Goal: Task Accomplishment & Management: Complete application form

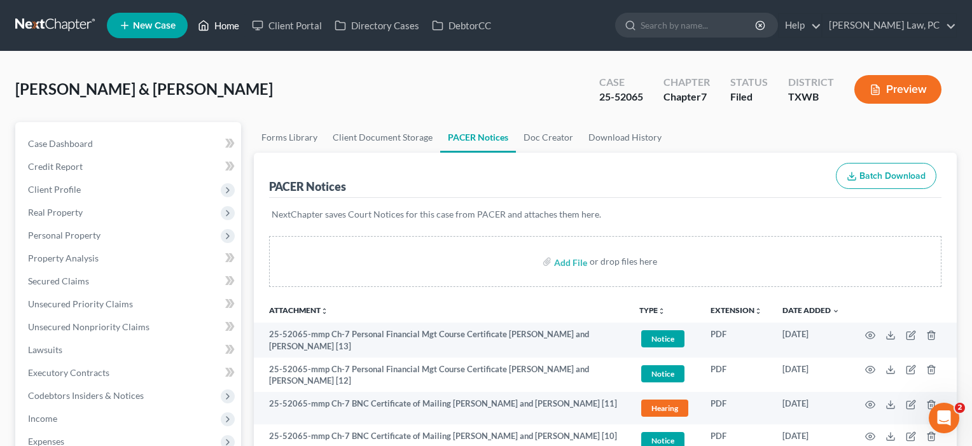
click at [224, 27] on link "Home" at bounding box center [219, 25] width 54 height 23
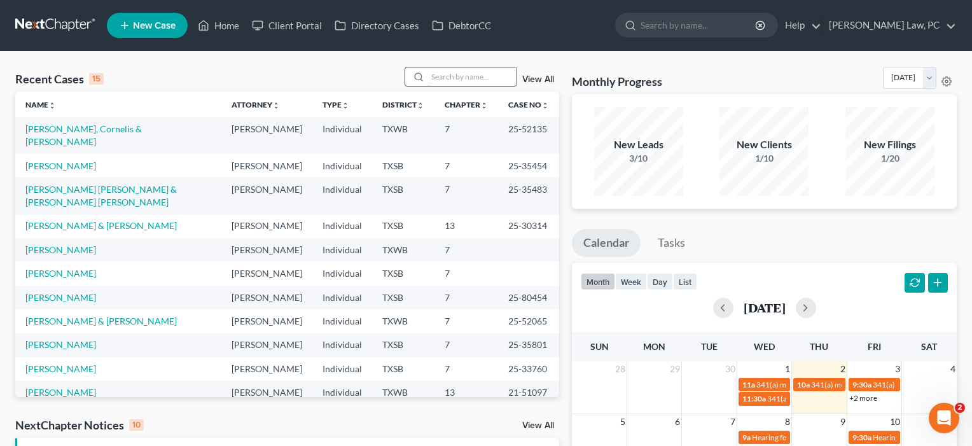
click at [452, 78] on input "search" at bounding box center [472, 76] width 89 height 18
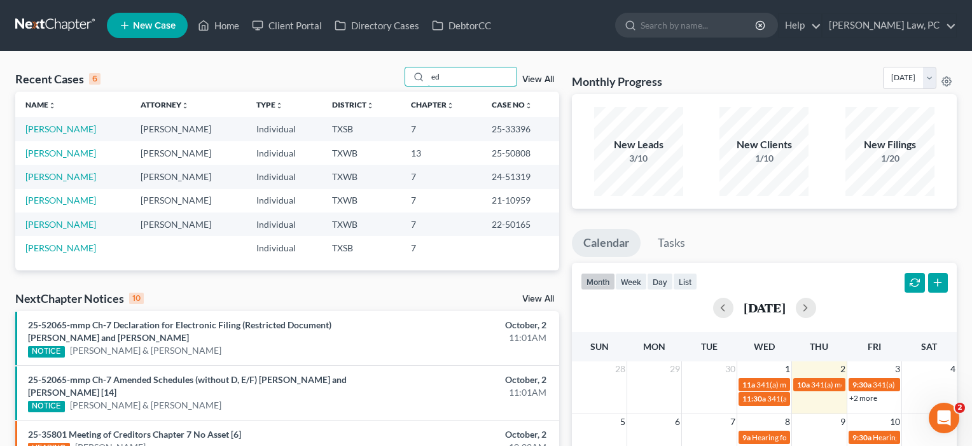
type input "e"
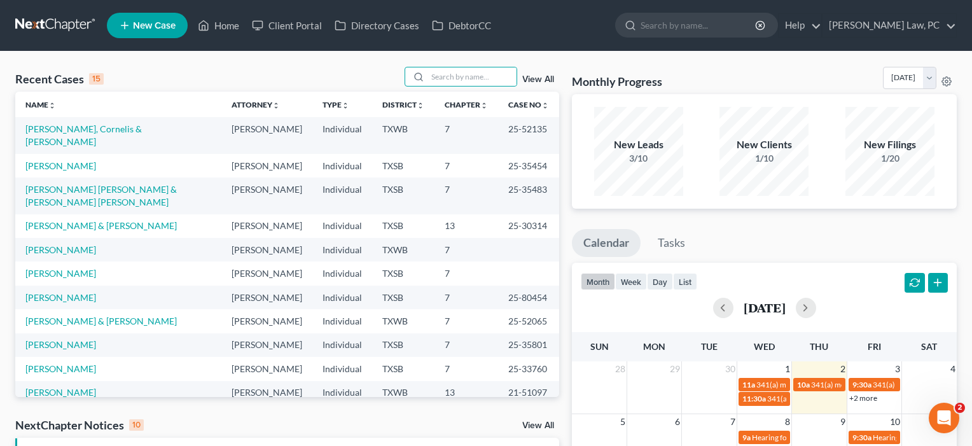
click at [151, 26] on span "New Case" at bounding box center [154, 26] width 43 height 10
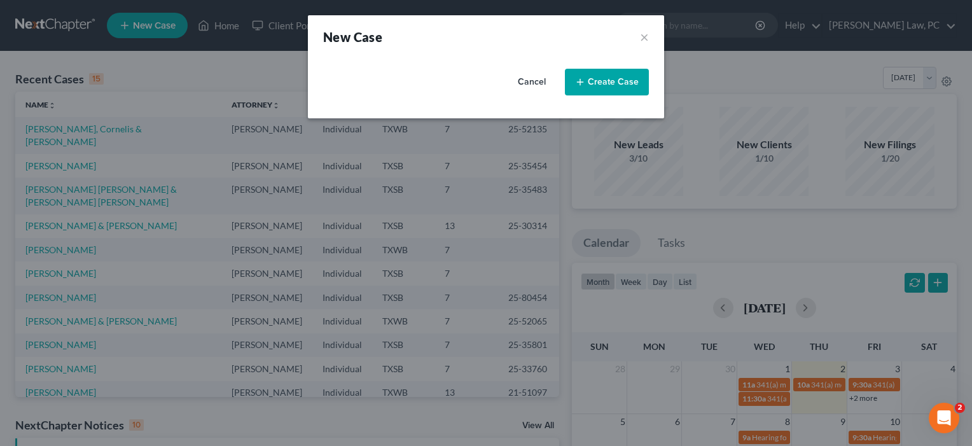
select select "79"
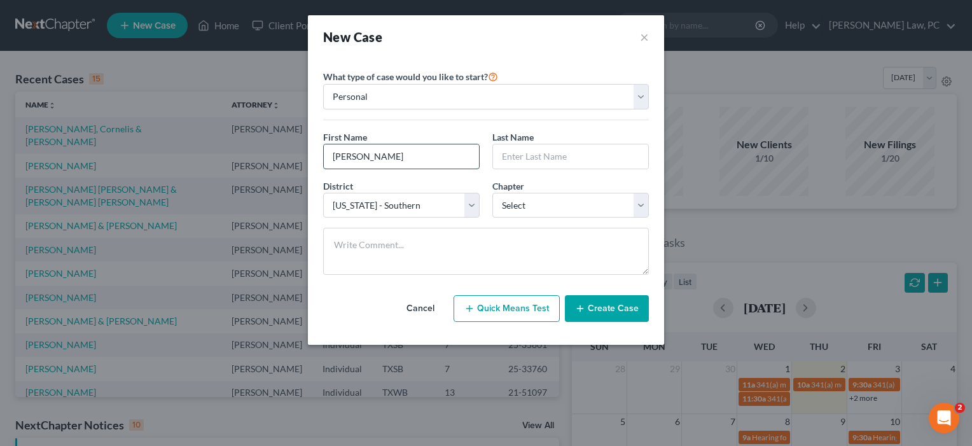
type input "[PERSON_NAME]"
click at [606, 310] on button "Create Case" at bounding box center [607, 308] width 84 height 27
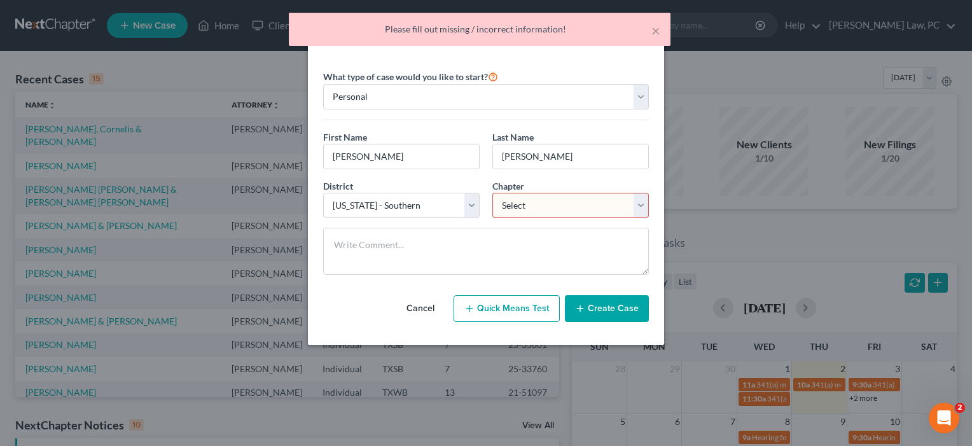
select select "3"
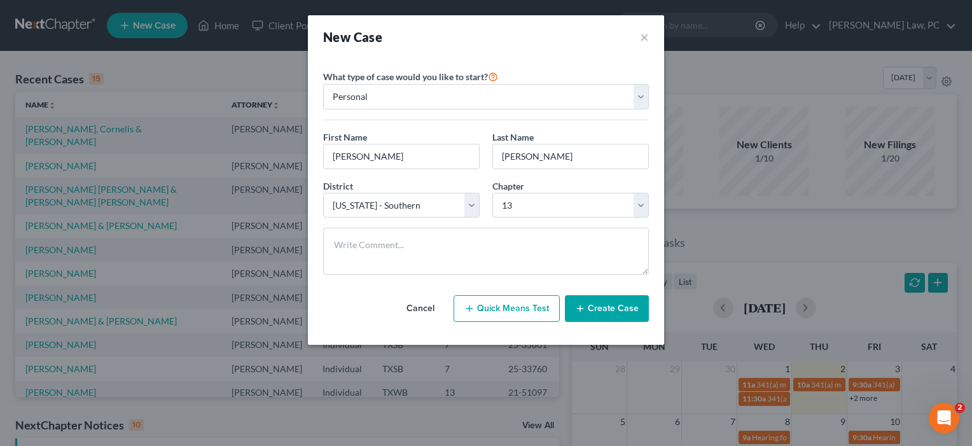
click at [608, 310] on button "Create Case" at bounding box center [607, 308] width 84 height 27
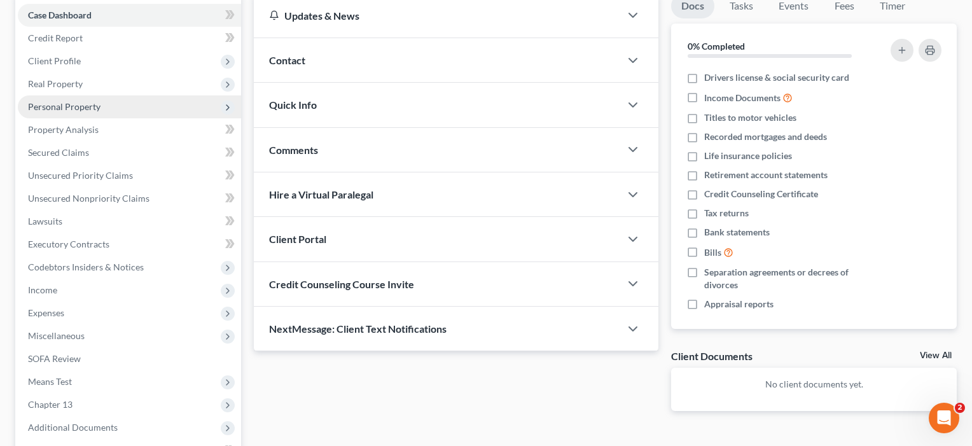
scroll to position [183, 0]
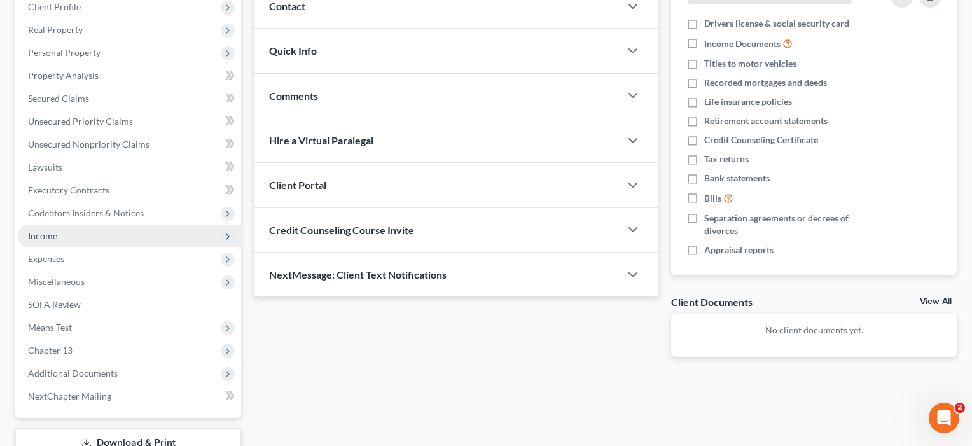
click at [41, 241] on span "Income" at bounding box center [42, 235] width 29 height 11
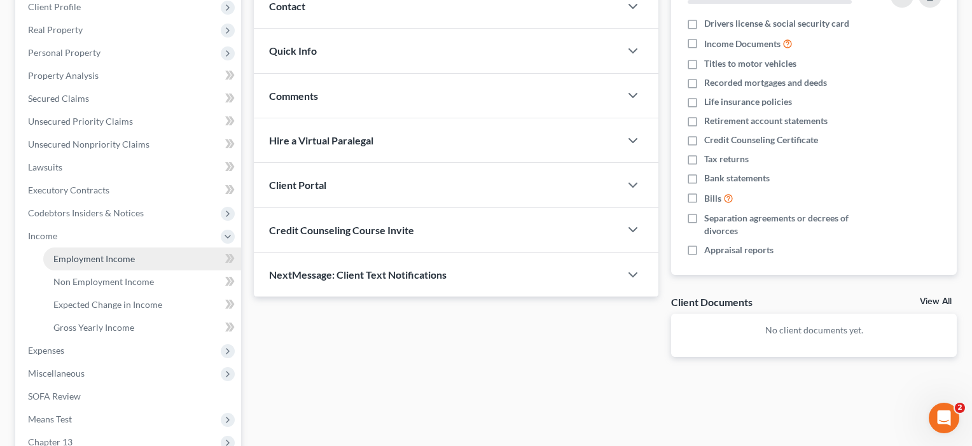
click at [87, 265] on link "Employment Income" at bounding box center [142, 259] width 198 height 23
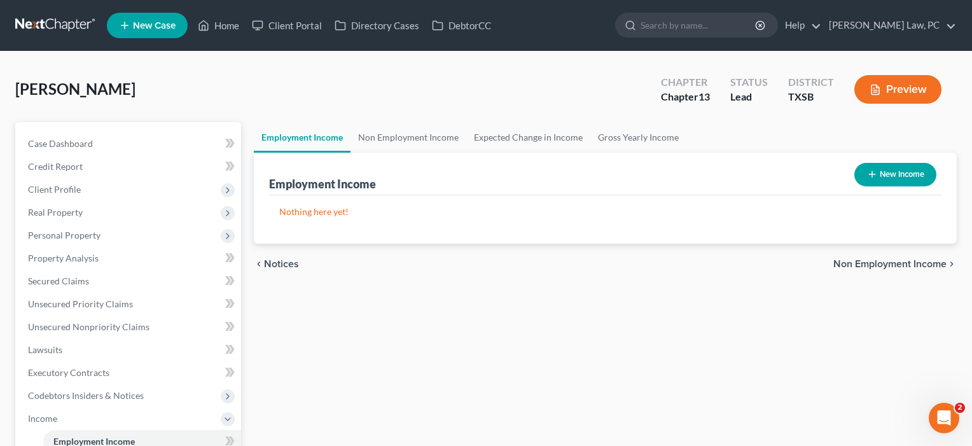
click at [897, 178] on button "New Income" at bounding box center [896, 175] width 82 height 24
select select "0"
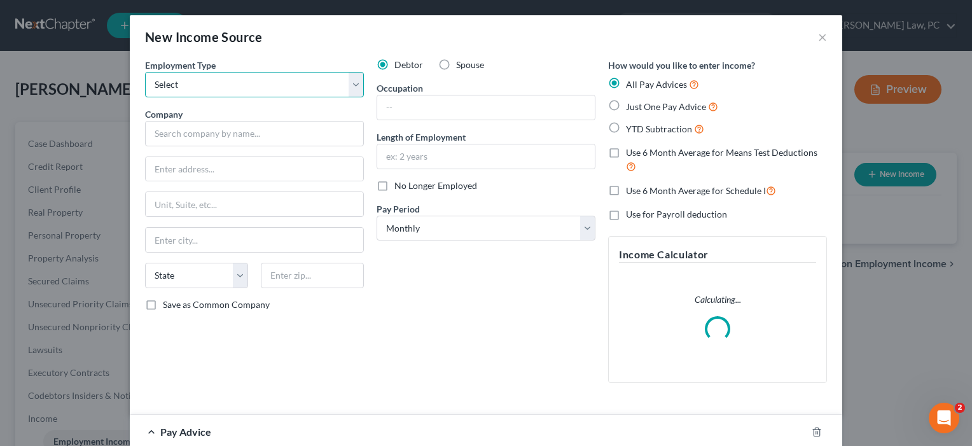
select select "0"
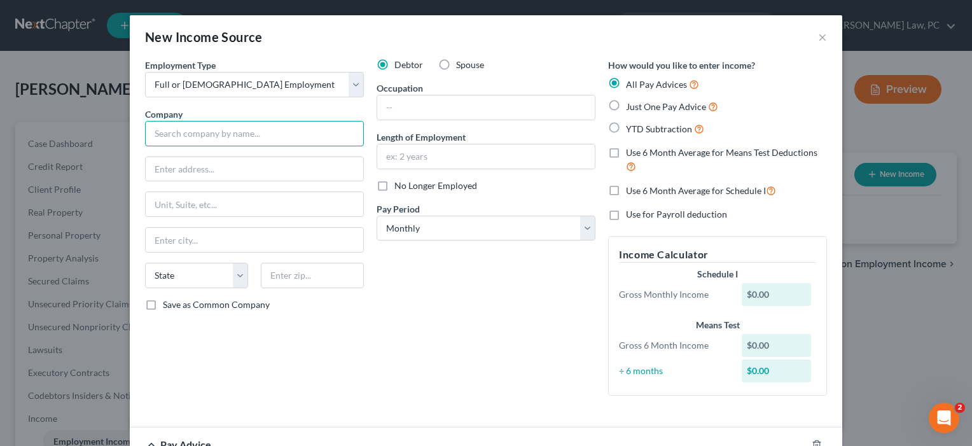
click at [246, 141] on input "text" at bounding box center [254, 133] width 219 height 25
type input "National [MEDICAL_DATA] Coalition"
click at [460, 107] on input "text" at bounding box center [486, 107] width 218 height 24
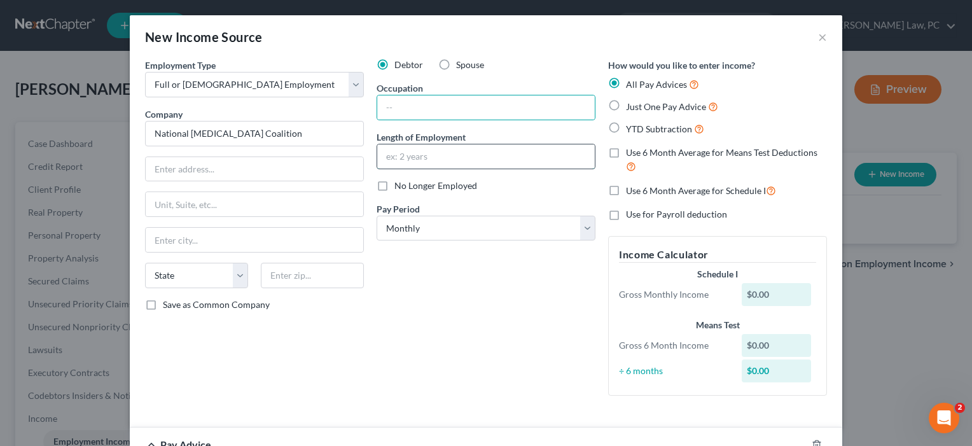
click at [425, 151] on input "text" at bounding box center [486, 156] width 218 height 24
type input "6 years"
click at [424, 111] on input "text" at bounding box center [486, 107] width 218 height 24
type input "Manager"
click at [653, 106] on span "Just One Pay Advice" at bounding box center [666, 106] width 80 height 11
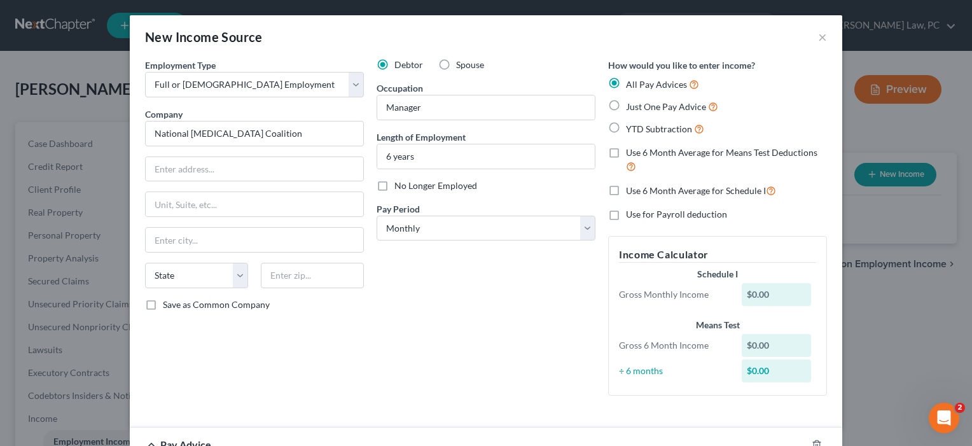
click at [639, 106] on input "Just One Pay Advice" at bounding box center [635, 103] width 8 height 8
radio input "true"
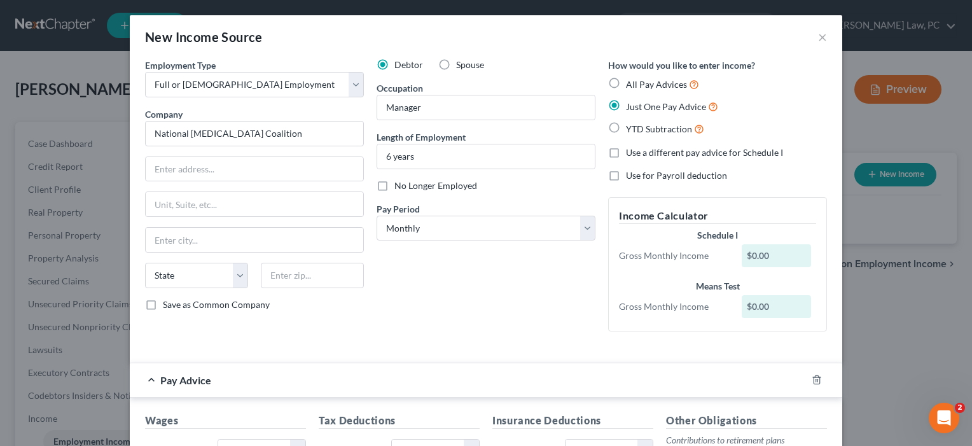
click at [646, 83] on span "All Pay Advices" at bounding box center [656, 84] width 61 height 11
click at [639, 83] on input "All Pay Advices" at bounding box center [635, 81] width 8 height 8
radio input "true"
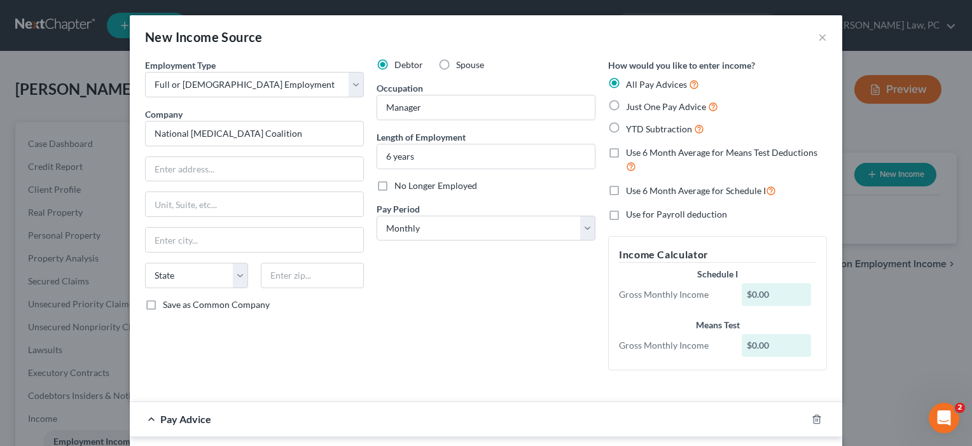
click at [646, 107] on span "Just One Pay Advice" at bounding box center [666, 106] width 80 height 11
click at [639, 107] on input "Just One Pay Advice" at bounding box center [635, 103] width 8 height 8
radio input "true"
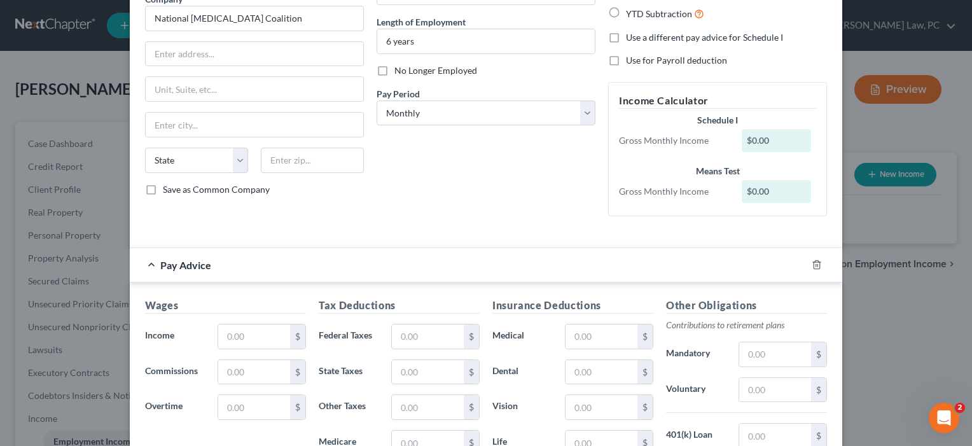
scroll to position [160, 0]
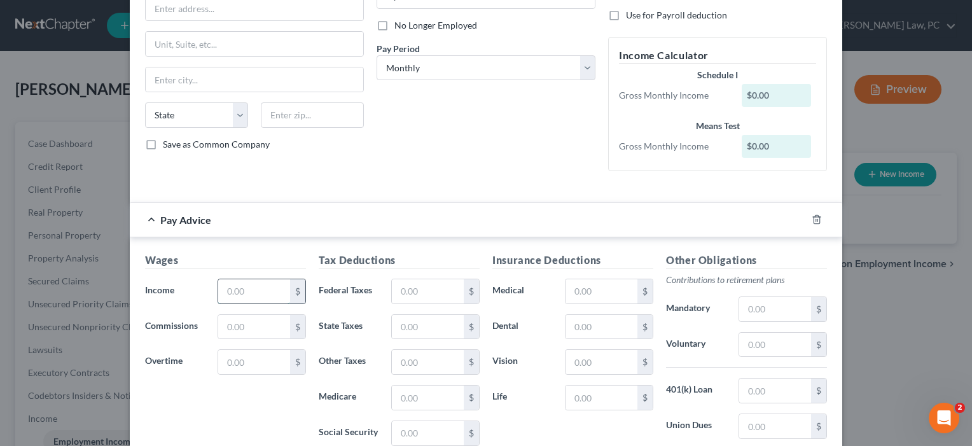
click at [260, 292] on input "text" at bounding box center [254, 291] width 72 height 24
type input "2,115.38"
click at [435, 288] on input "text" at bounding box center [428, 291] width 72 height 24
type input "194.83"
click at [403, 396] on input "text" at bounding box center [428, 398] width 72 height 24
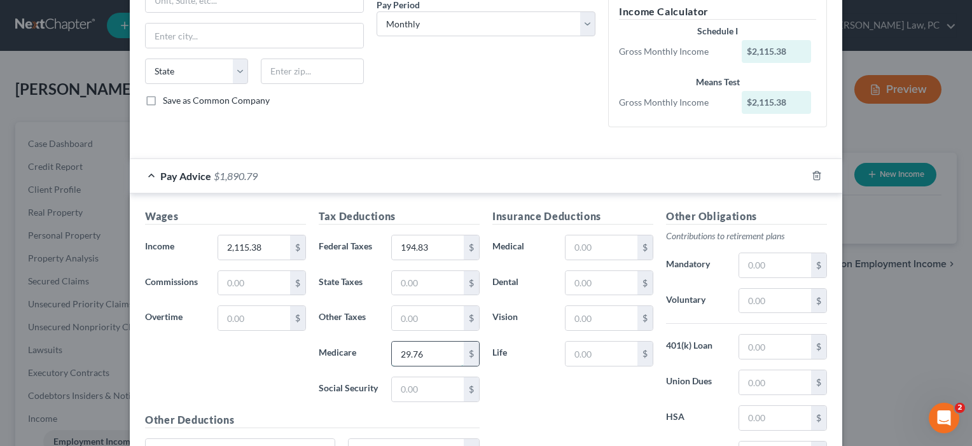
scroll to position [206, 0]
type input "29.76"
click at [407, 390] on input "text" at bounding box center [428, 388] width 72 height 24
type input "127.23"
click at [552, 402] on div "Insurance Deductions Medical $ Dental $ Vision $ Life $" at bounding box center [573, 341] width 174 height 268
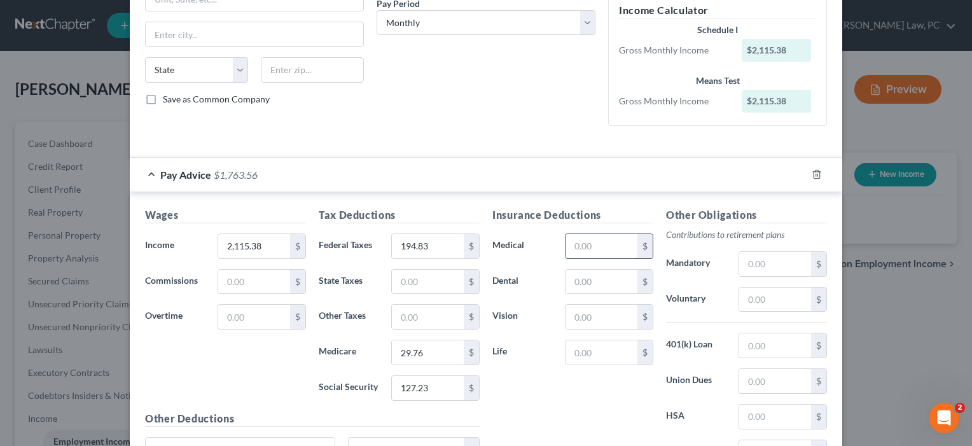
click at [594, 251] on input "text" at bounding box center [602, 246] width 72 height 24
type input "9.51"
click at [592, 286] on input "text" at bounding box center [602, 282] width 72 height 24
type input "4.13"
click at [590, 316] on input "text" at bounding box center [602, 317] width 72 height 24
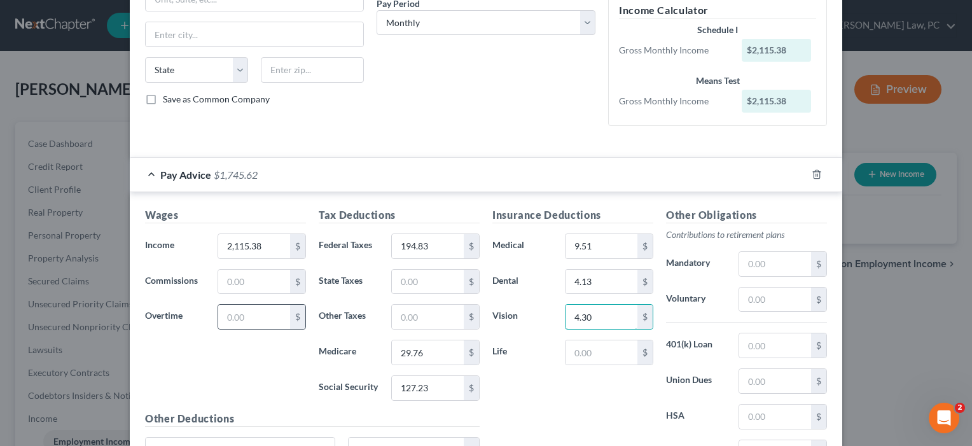
scroll to position [330, 0]
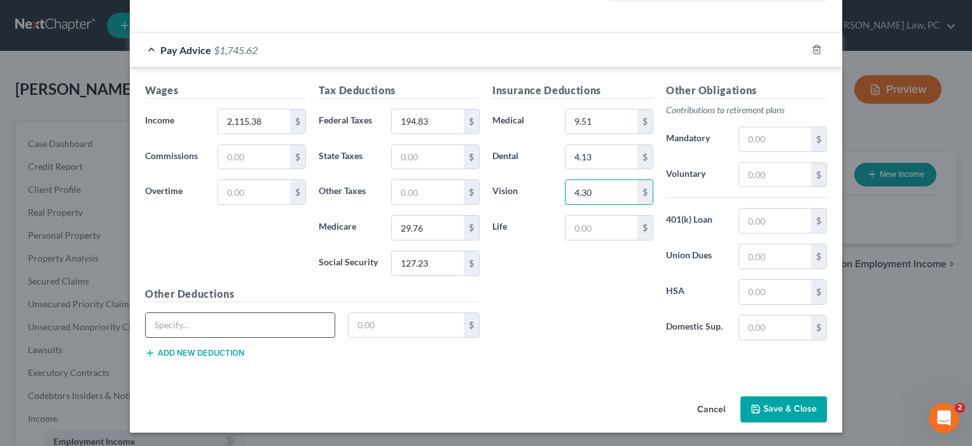
type input "4.30"
type input "Hosp Indemnity"
click at [408, 319] on input "text" at bounding box center [407, 325] width 116 height 24
type input "3.88"
click at [599, 235] on input "text" at bounding box center [602, 228] width 72 height 24
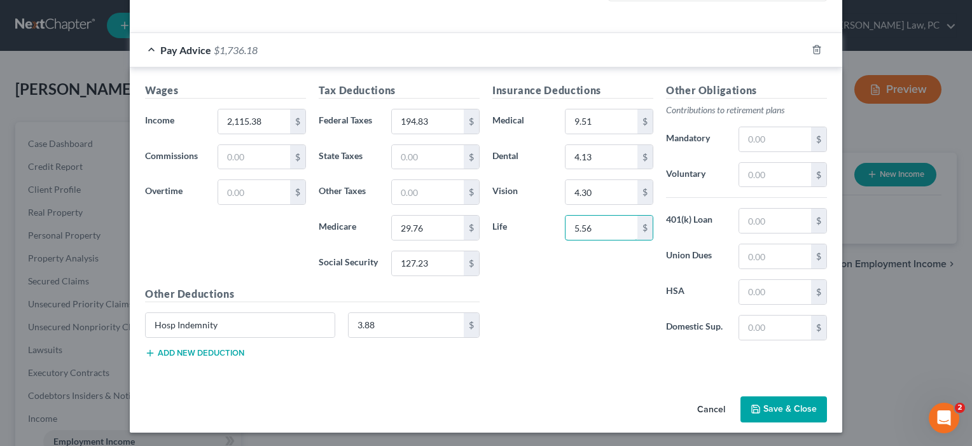
type input "5.56"
click at [214, 353] on button "Add new deduction" at bounding box center [194, 353] width 99 height 10
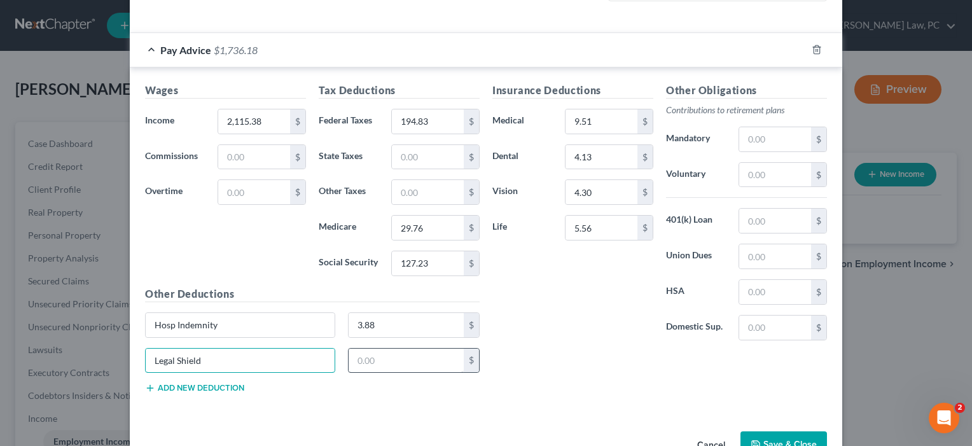
type input "Legal Shield"
click at [407, 356] on input "text" at bounding box center [407, 361] width 116 height 24
type input "4.98"
click at [177, 383] on button "Add new deduction" at bounding box center [194, 388] width 99 height 10
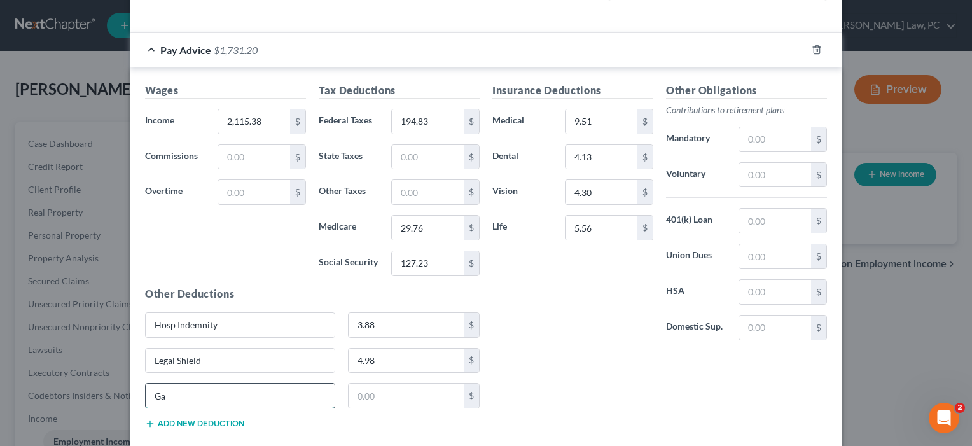
type input "G"
click at [760, 284] on input "text" at bounding box center [775, 292] width 72 height 24
type input "23.07"
click at [597, 131] on input "9.51" at bounding box center [602, 121] width 72 height 24
drag, startPoint x: 598, startPoint y: 120, endPoint x: 548, endPoint y: 120, distance: 50.3
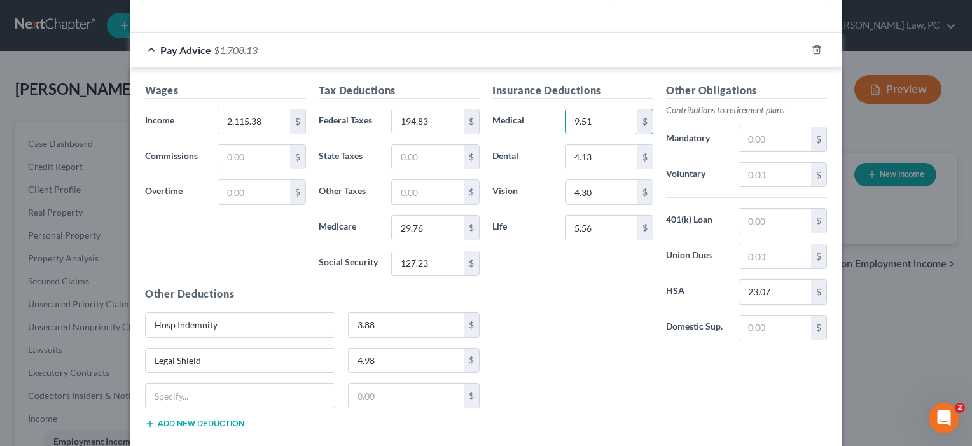
click at [548, 120] on div "Medical 9.51 $" at bounding box center [573, 121] width 174 height 25
type input "56.11"
click at [242, 395] on input "text" at bounding box center [240, 396] width 189 height 24
type input "Accident"
click at [365, 400] on input "text" at bounding box center [407, 396] width 116 height 24
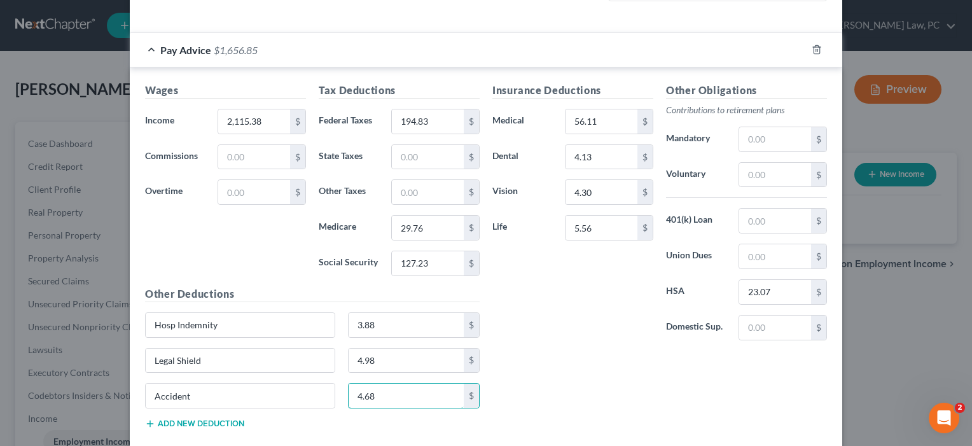
type input "4.68"
click at [547, 366] on div "Insurance Deductions Medical 56.11 $ Dental 4.13 $ Vision 4.30 $ Life 5.56 $ Ot…" at bounding box center [659, 261] width 347 height 356
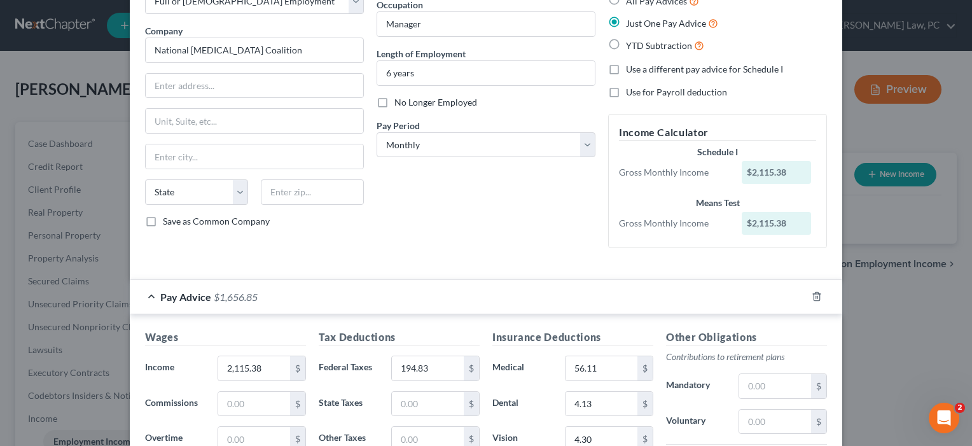
scroll to position [73, 0]
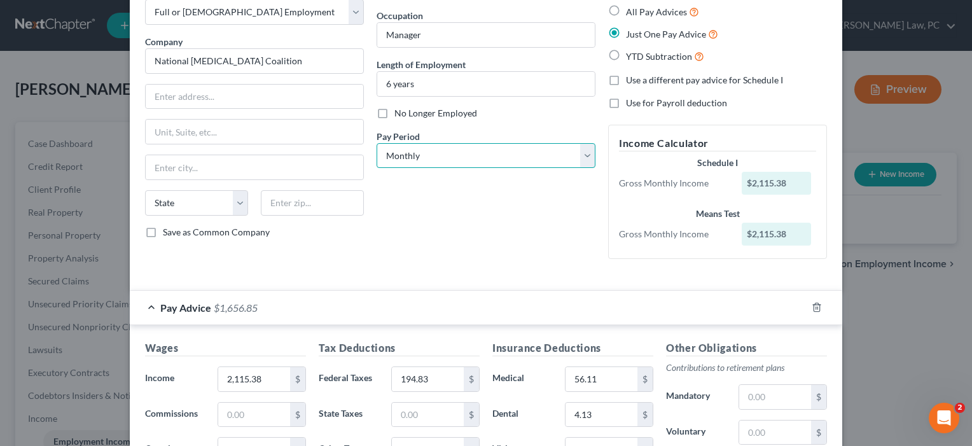
select select "2"
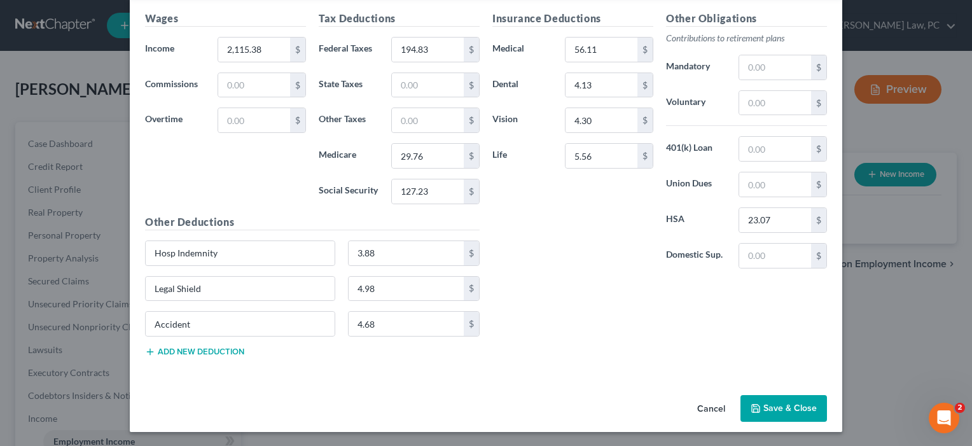
scroll to position [401, 0]
click at [777, 408] on button "Save & Close" at bounding box center [784, 409] width 87 height 27
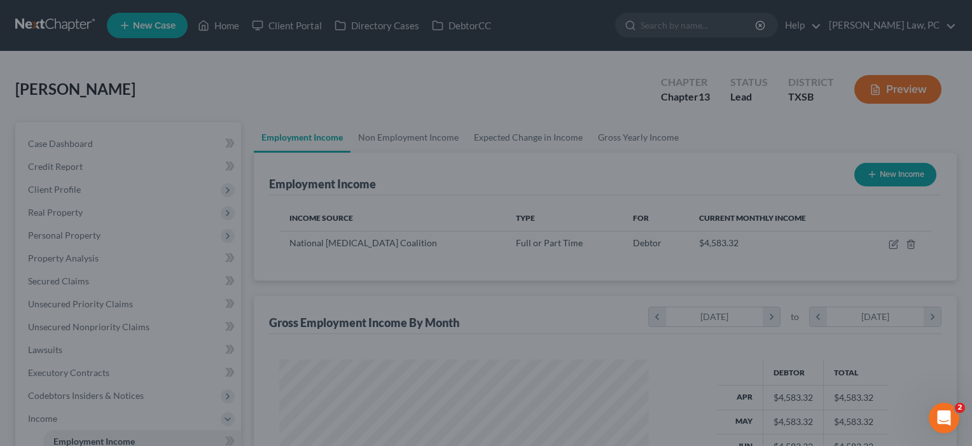
scroll to position [228, 396]
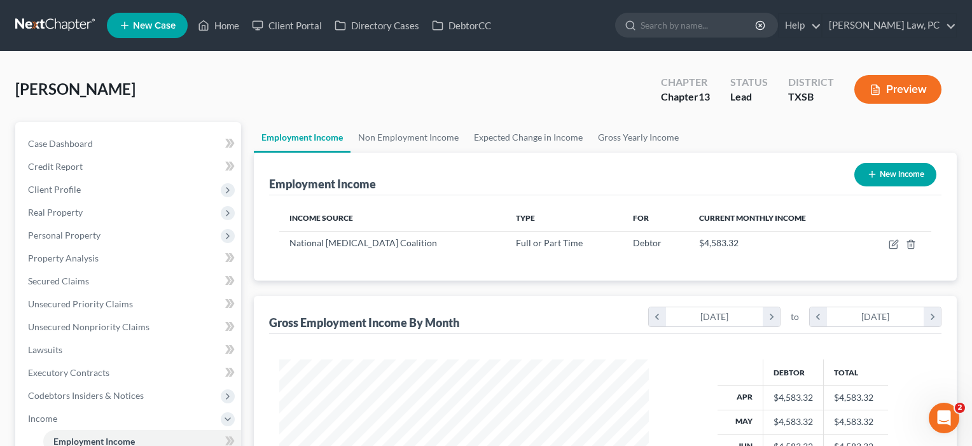
click at [898, 179] on button "New Income" at bounding box center [896, 175] width 82 height 24
select select "0"
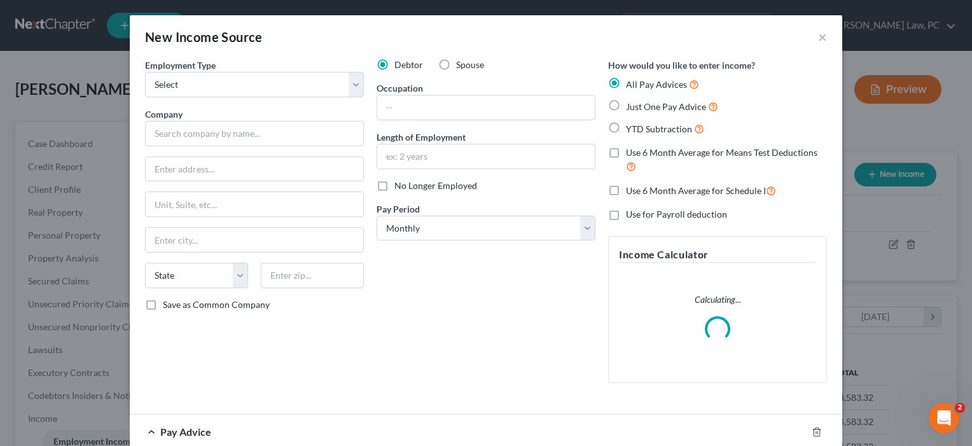
click at [456, 64] on label "Spouse" at bounding box center [470, 65] width 28 height 13
click at [461, 64] on input "Spouse" at bounding box center [465, 63] width 8 height 8
radio input "true"
click at [823, 35] on button "×" at bounding box center [822, 36] width 9 height 15
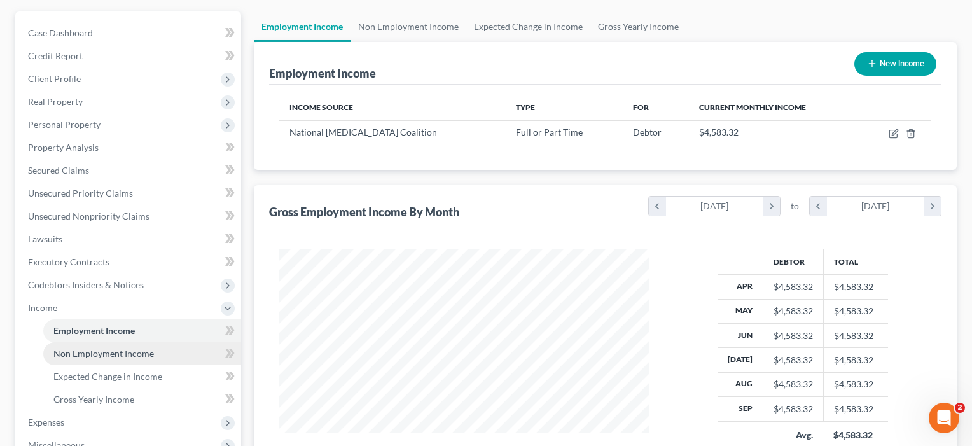
scroll to position [147, 0]
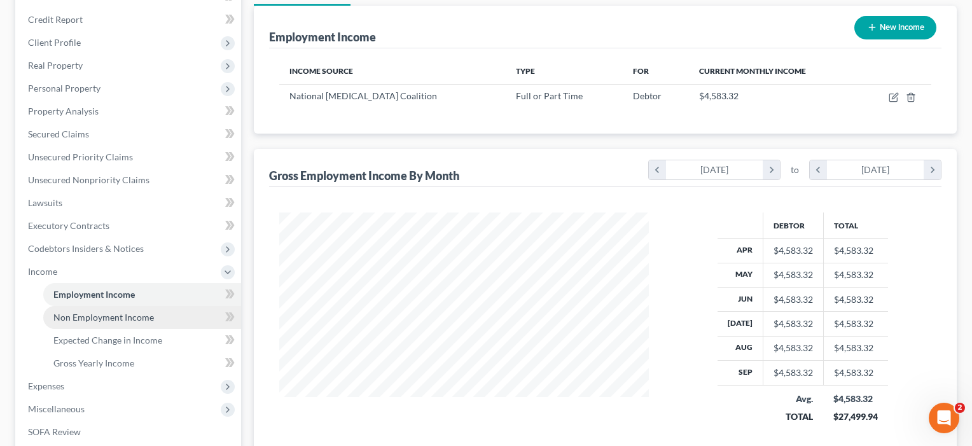
click at [97, 319] on span "Non Employment Income" at bounding box center [103, 317] width 101 height 11
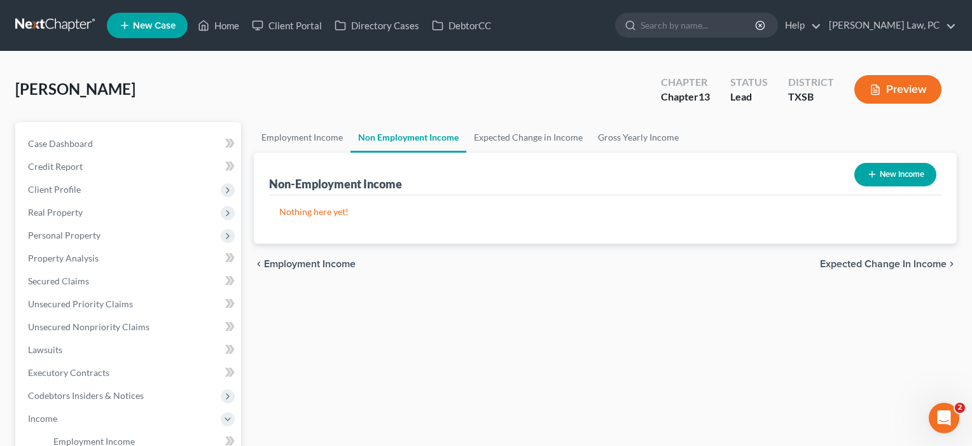
click at [902, 177] on button "New Income" at bounding box center [896, 175] width 82 height 24
select select "0"
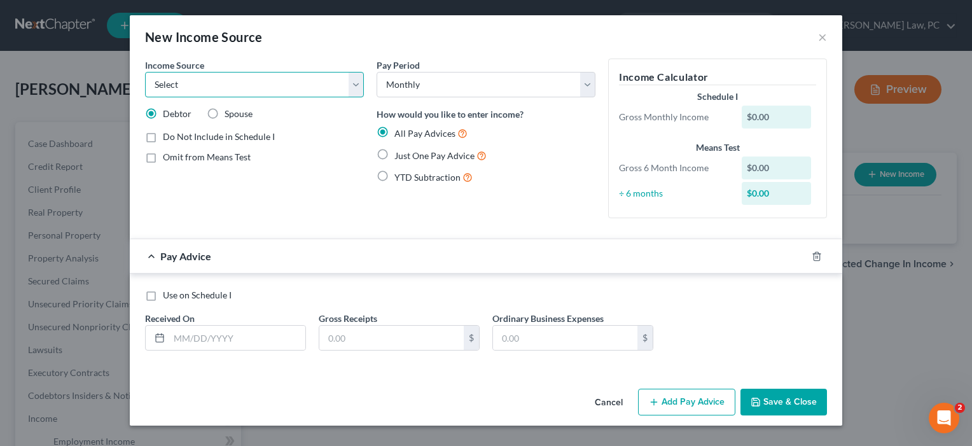
select select "4"
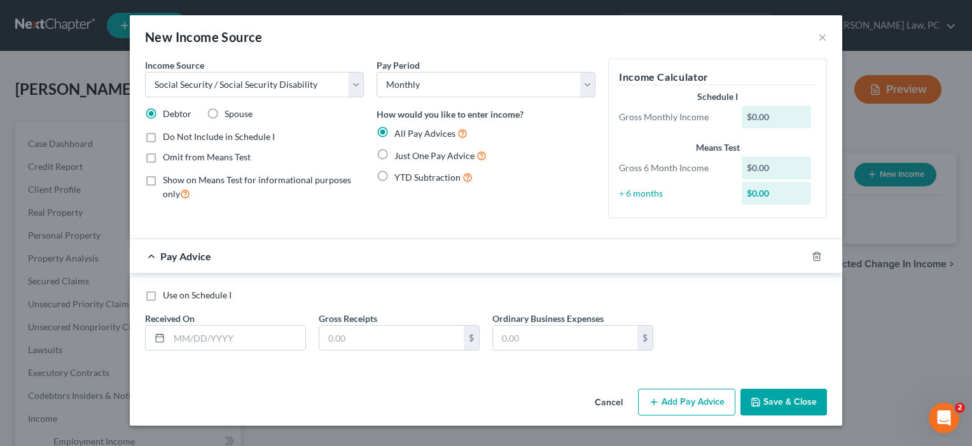
click at [439, 150] on span "Just One Pay Advice" at bounding box center [434, 155] width 80 height 11
click at [408, 150] on input "Just One Pay Advice" at bounding box center [404, 152] width 8 height 8
radio input "true"
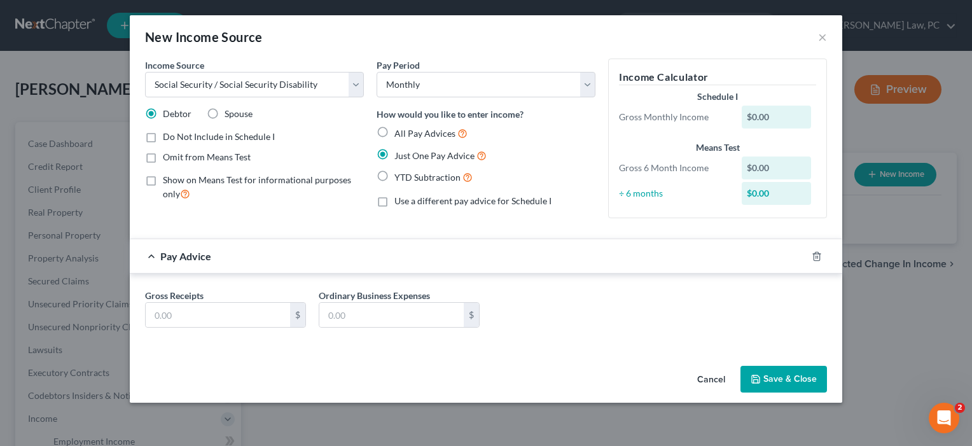
click at [172, 328] on div "Gross Receipts $ Ordinary Business Expenses $" at bounding box center [486, 313] width 695 height 49
click at [179, 314] on input "text" at bounding box center [218, 315] width 144 height 24
type input "2,400"
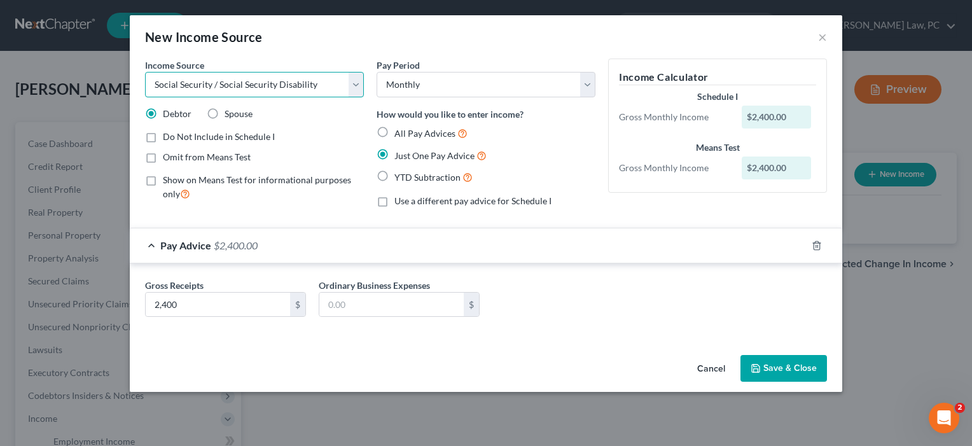
select select "12"
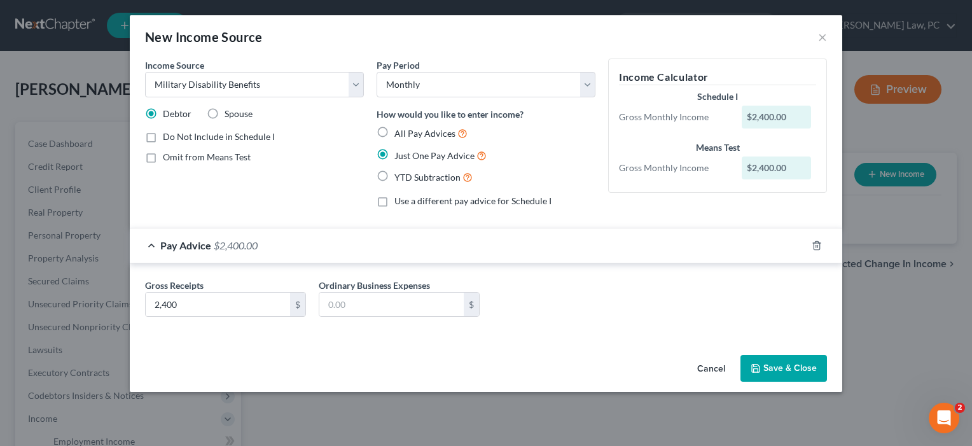
click at [787, 368] on button "Save & Close" at bounding box center [784, 368] width 87 height 27
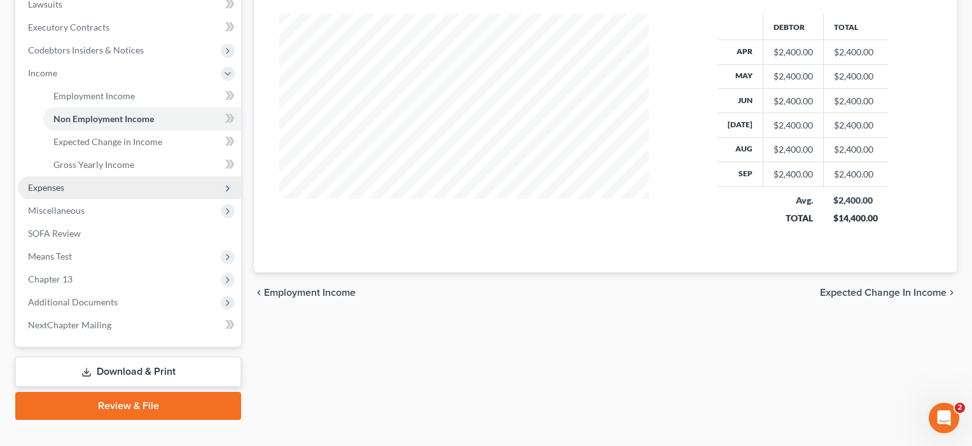
scroll to position [347, 0]
click at [58, 193] on span "Expenses" at bounding box center [129, 186] width 223 height 23
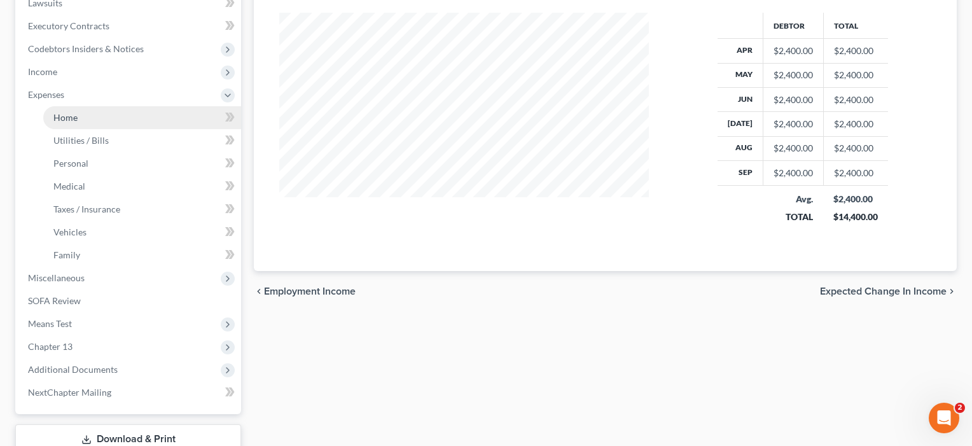
click at [81, 120] on link "Home" at bounding box center [142, 117] width 198 height 23
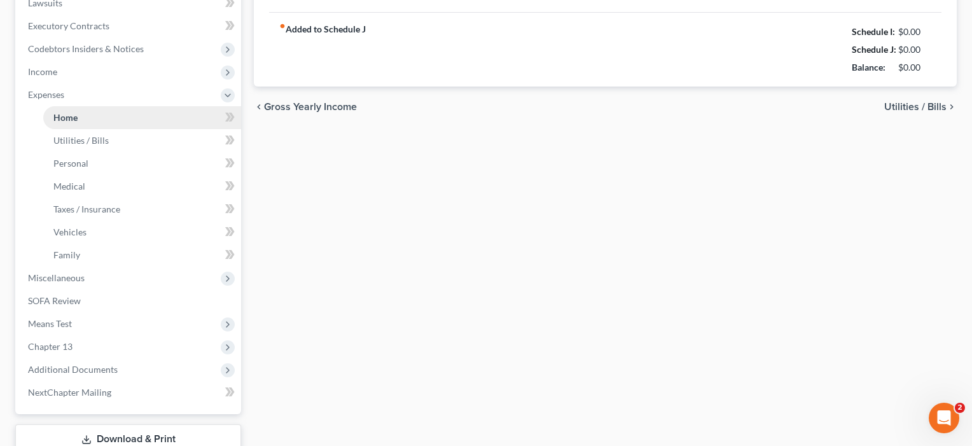
scroll to position [96, 0]
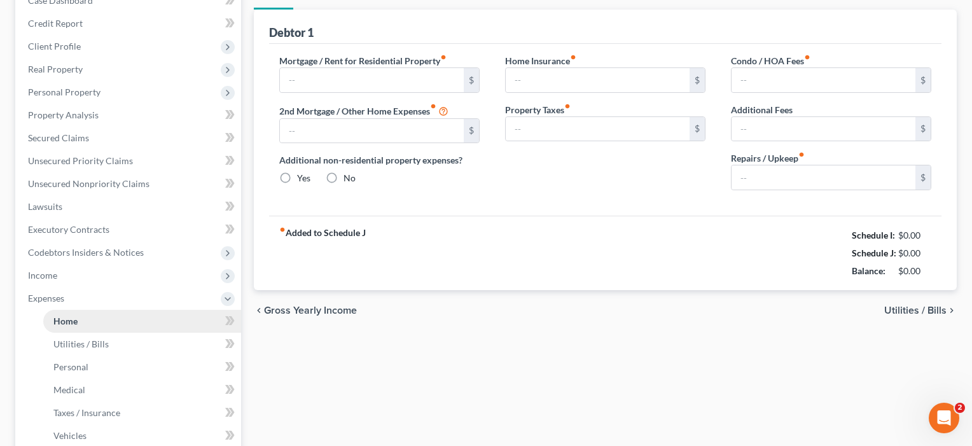
type input "0.00"
radio input "true"
type input "0.00"
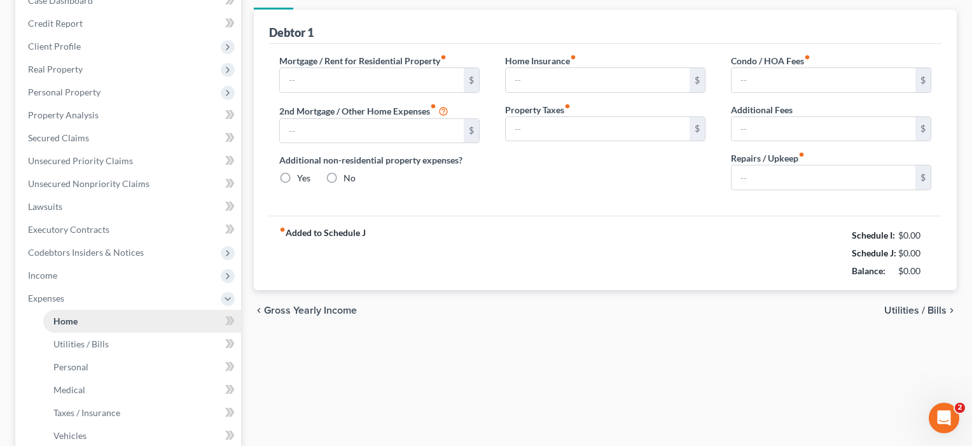
type input "0.00"
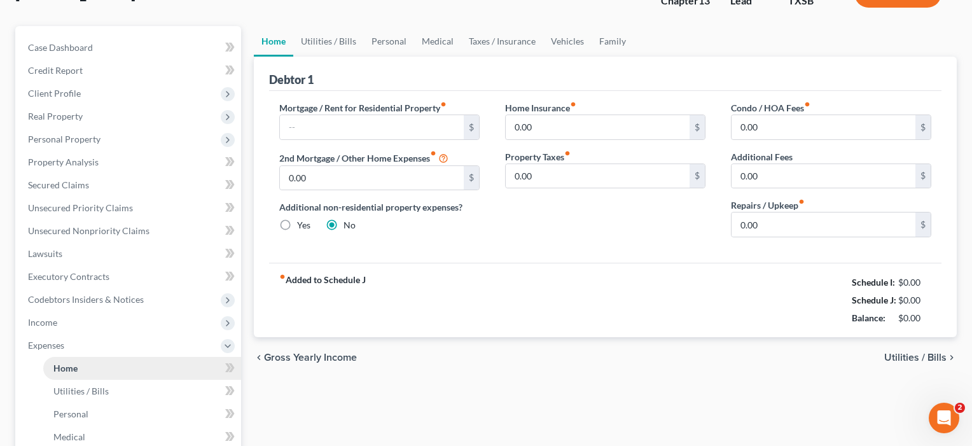
scroll to position [0, 0]
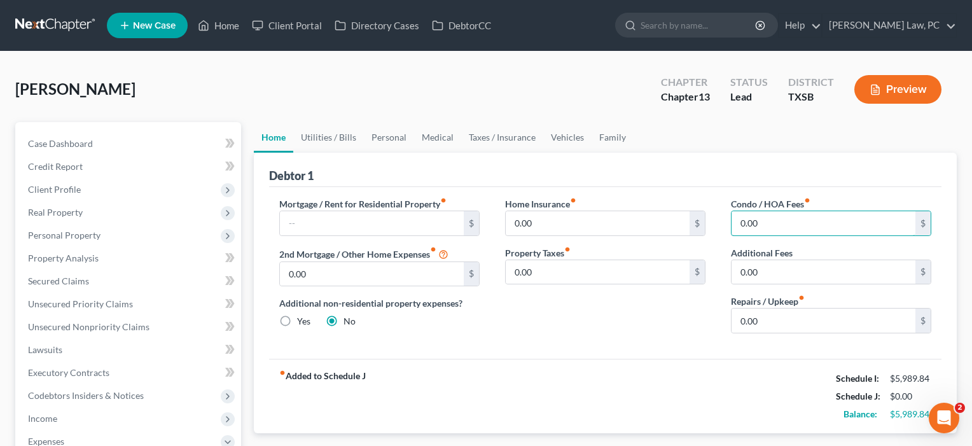
drag, startPoint x: 769, startPoint y: 223, endPoint x: 727, endPoint y: 226, distance: 42.1
click at [727, 226] on div "Condo / HOA Fees fiber_manual_record 0.00 $ Additional Fees 0.00 $ Repairs / Up…" at bounding box center [831, 270] width 226 height 146
drag, startPoint x: 945, startPoint y: 147, endPoint x: 767, endPoint y: 228, distance: 195.6
click at [767, 228] on input "0.00" at bounding box center [824, 223] width 184 height 24
drag, startPoint x: 766, startPoint y: 224, endPoint x: 725, endPoint y: 224, distance: 41.4
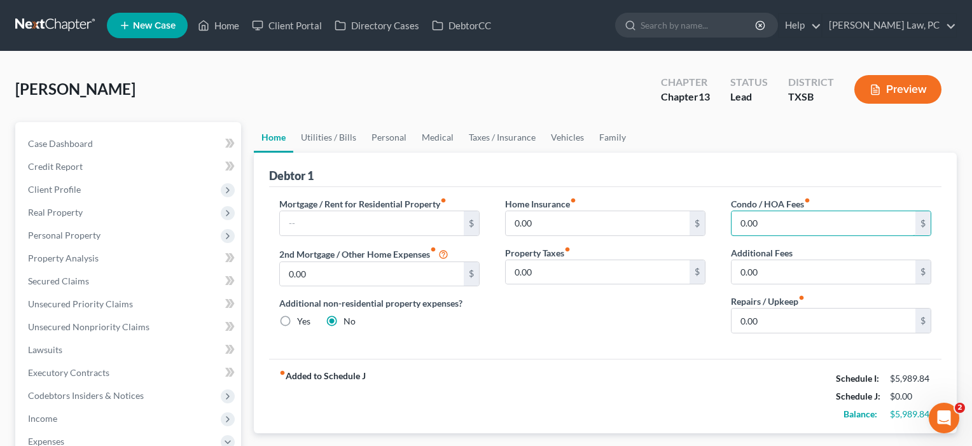
click at [725, 224] on div "Condo / HOA Fees fiber_manual_record 0.00 $ Additional Fees 0.00 $ Repairs / Up…" at bounding box center [831, 270] width 226 height 146
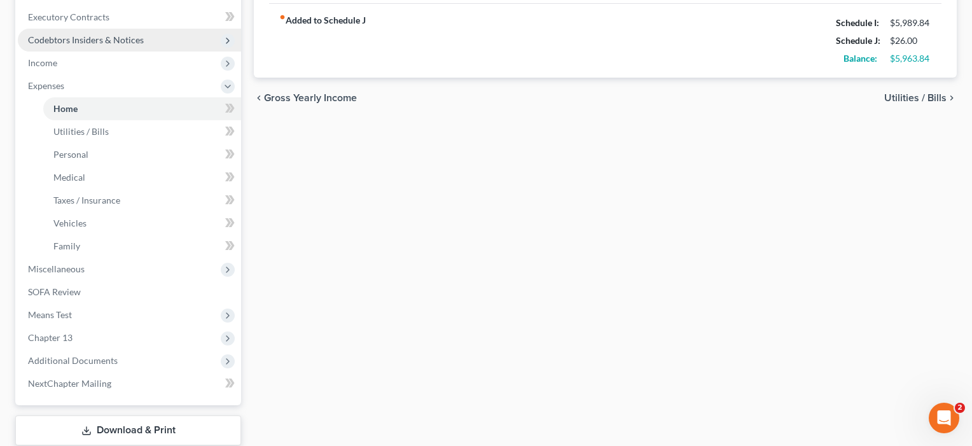
scroll to position [426, 0]
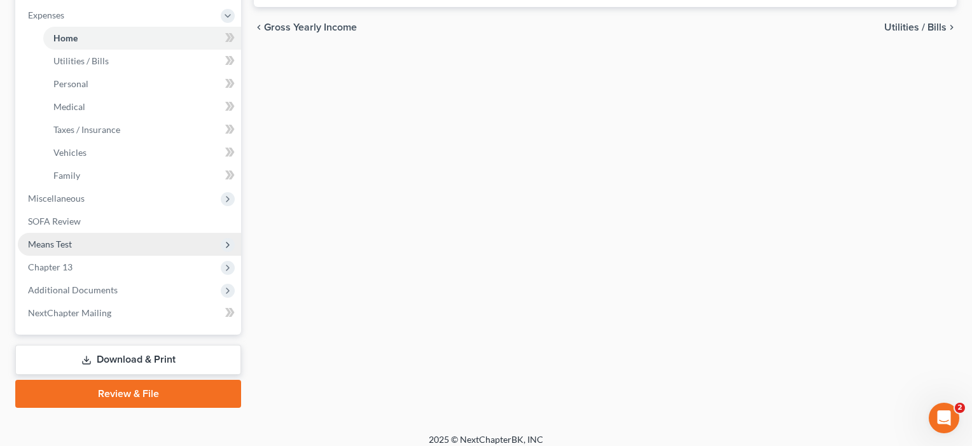
click at [54, 242] on span "Means Test" at bounding box center [50, 244] width 44 height 11
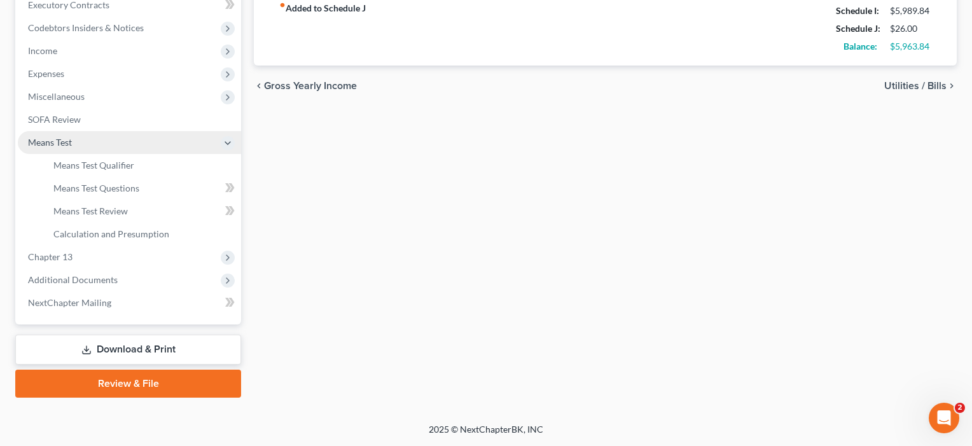
scroll to position [368, 0]
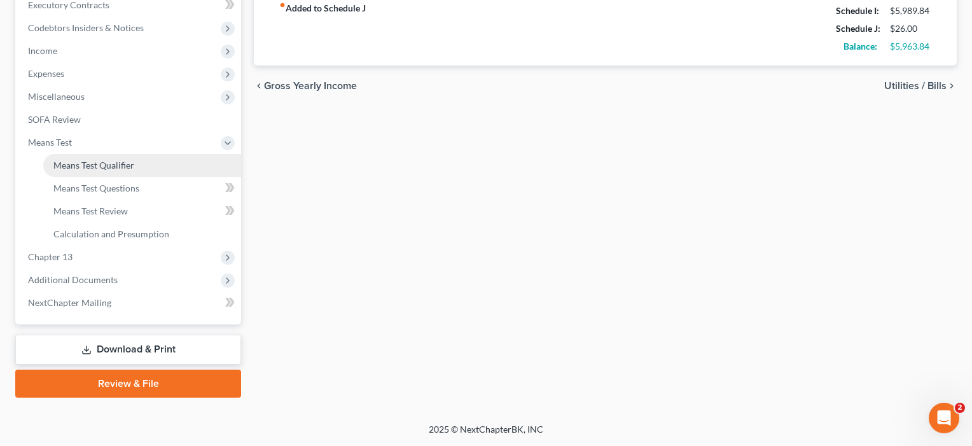
click at [118, 166] on span "Means Test Qualifier" at bounding box center [93, 165] width 81 height 11
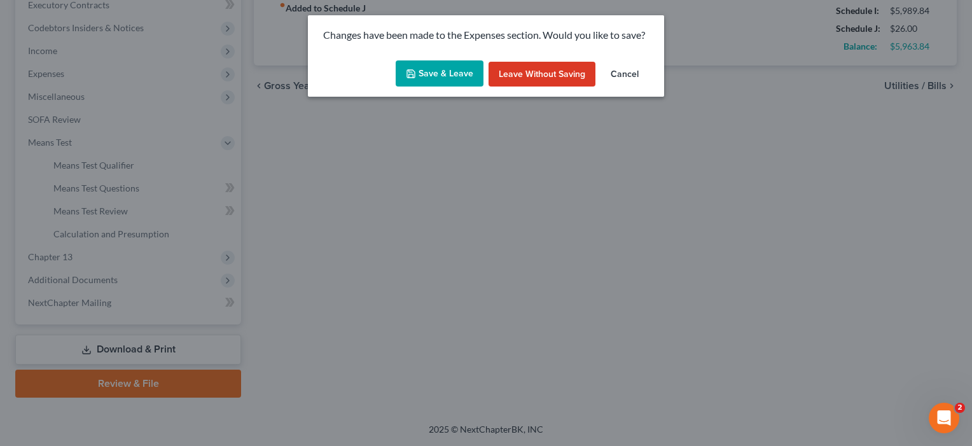
click at [433, 74] on button "Save & Leave" at bounding box center [440, 73] width 88 height 27
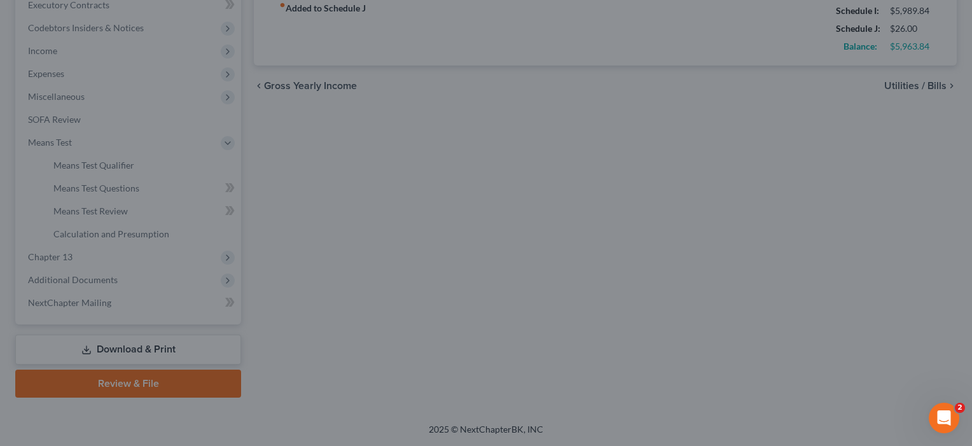
type input "26.00"
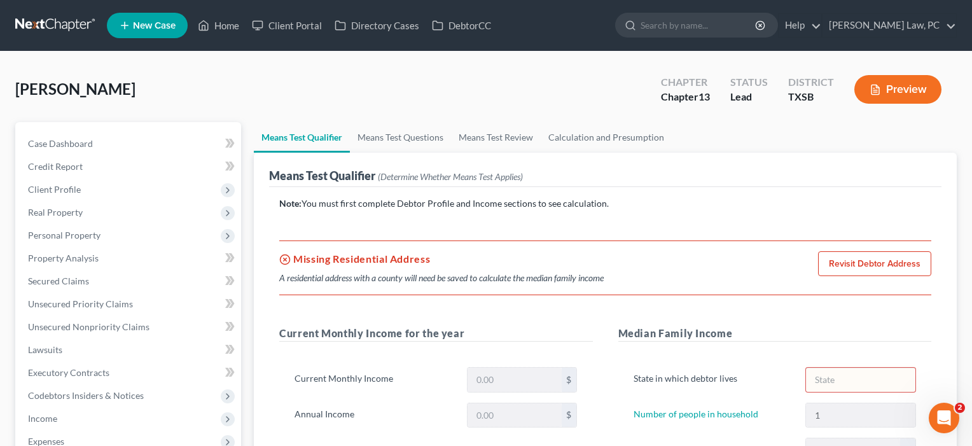
click at [888, 265] on link "Revisit Debtor Address" at bounding box center [874, 263] width 113 height 25
select select "0"
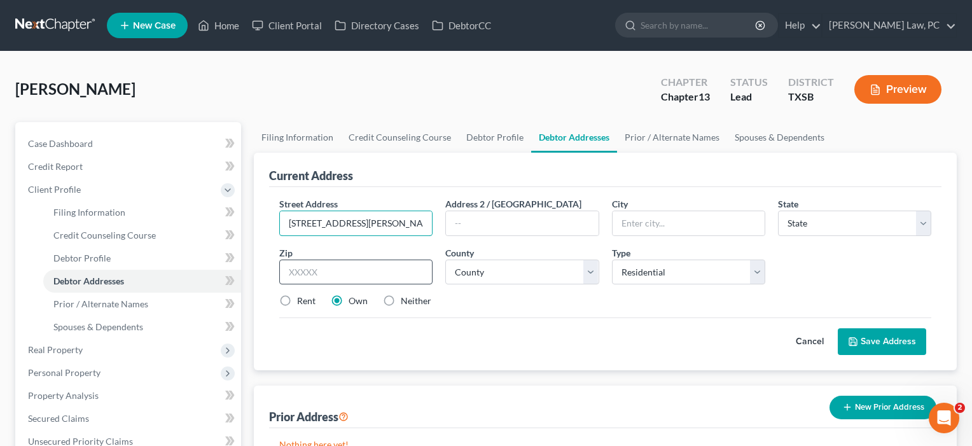
type input "[STREET_ADDRESS][PERSON_NAME]"
type input "78724"
type input "Austin"
select select "45"
select select "226"
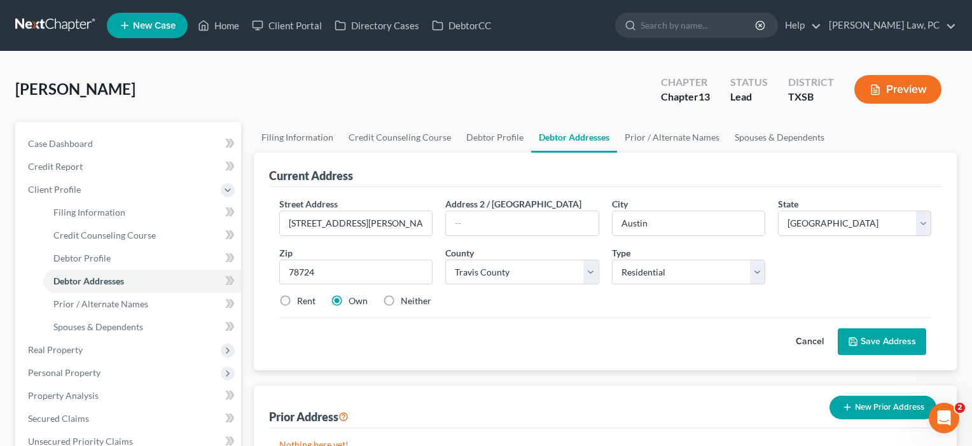
click at [889, 336] on button "Save Address" at bounding box center [882, 341] width 88 height 27
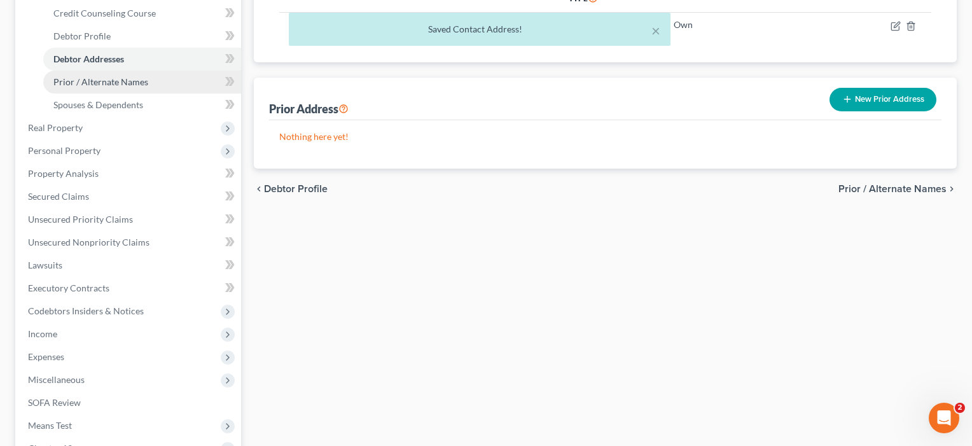
scroll to position [235, 0]
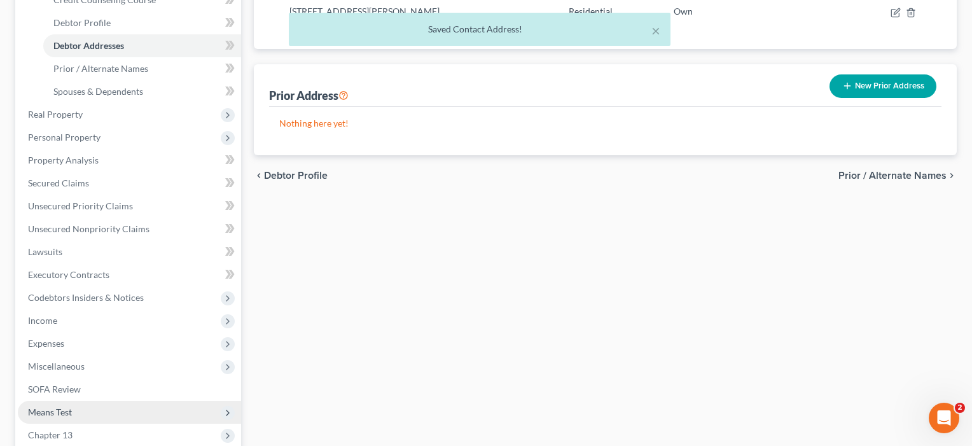
click at [60, 409] on span "Means Test" at bounding box center [50, 412] width 44 height 11
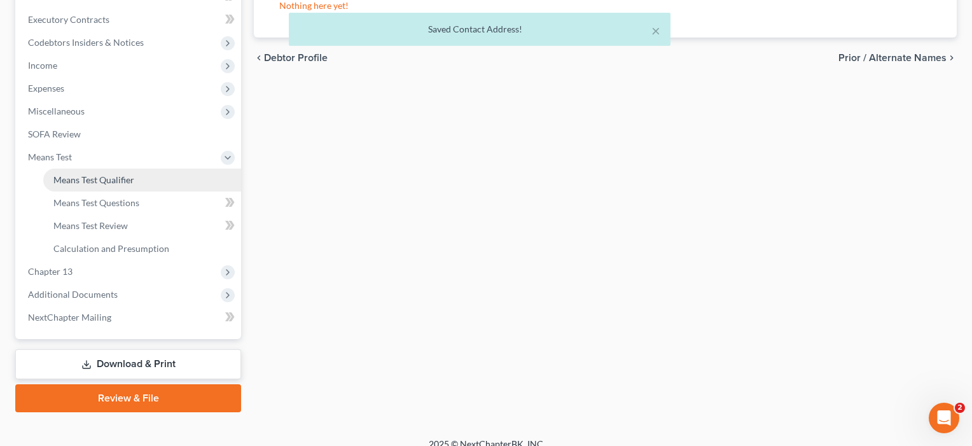
click at [99, 178] on span "Means Test Qualifier" at bounding box center [93, 179] width 81 height 11
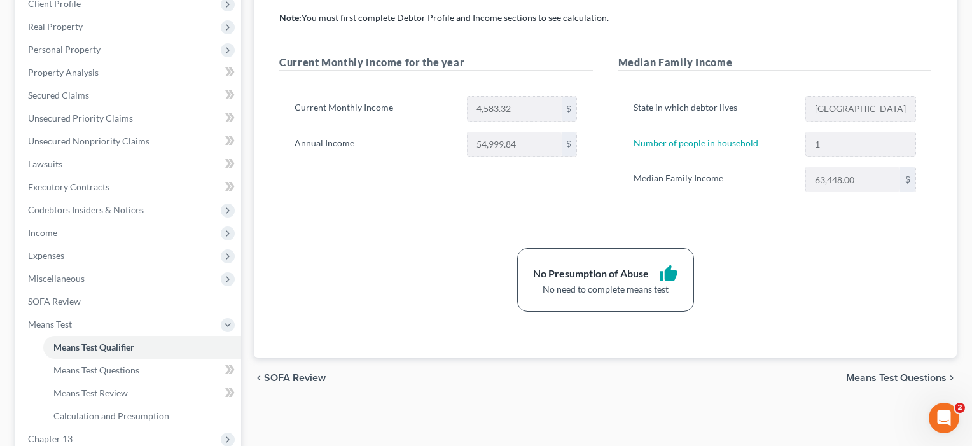
scroll to position [227, 0]
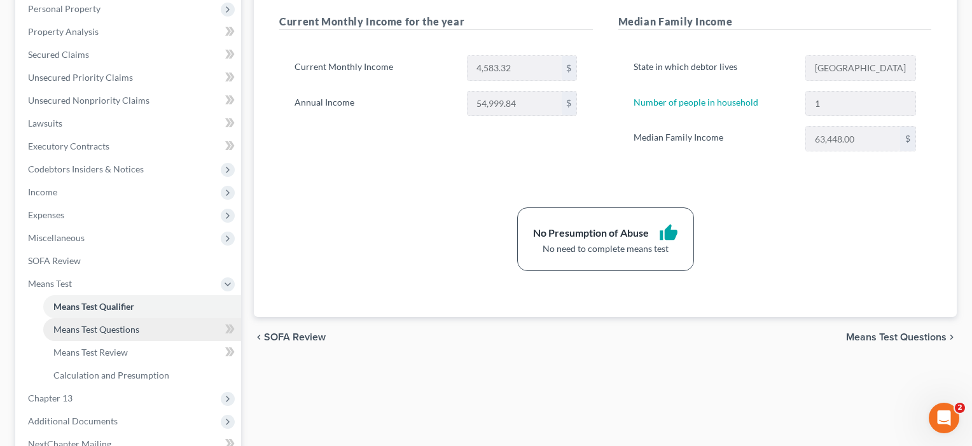
click at [77, 334] on span "Means Test Questions" at bounding box center [96, 329] width 86 height 11
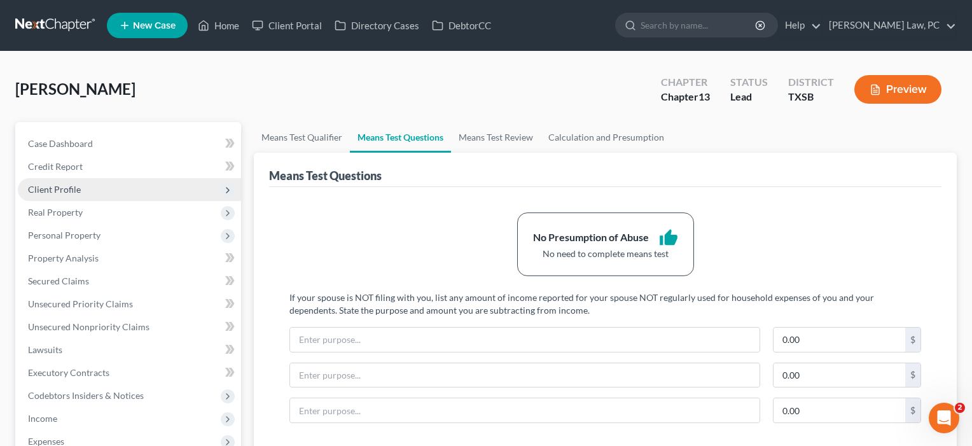
click at [71, 184] on span "Client Profile" at bounding box center [54, 189] width 53 height 11
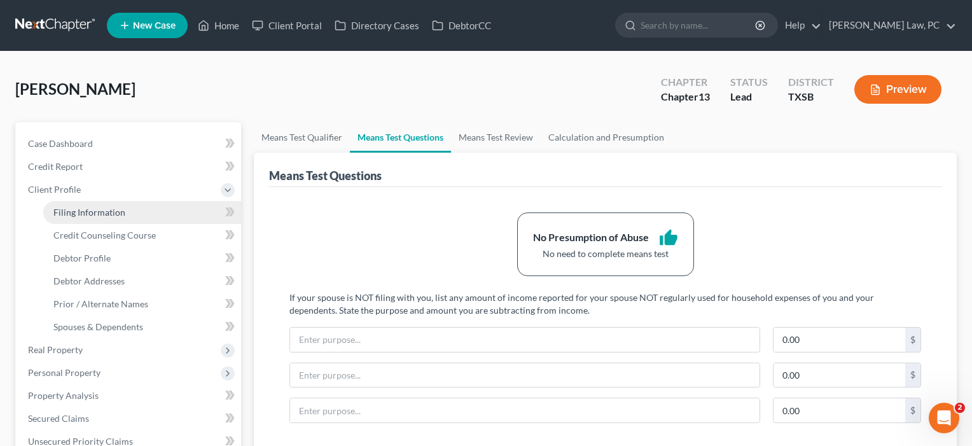
click at [81, 211] on span "Filing Information" at bounding box center [89, 212] width 72 height 11
select select "1"
select select "0"
select select "3"
select select "79"
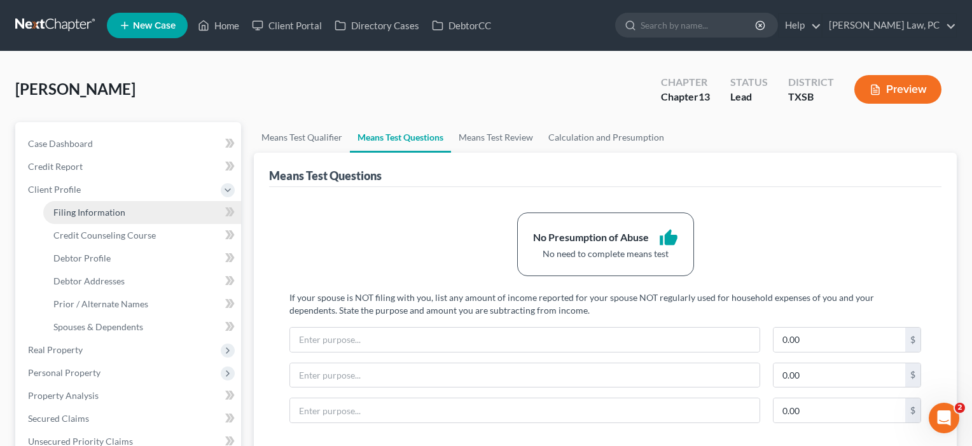
select select "0"
select select "45"
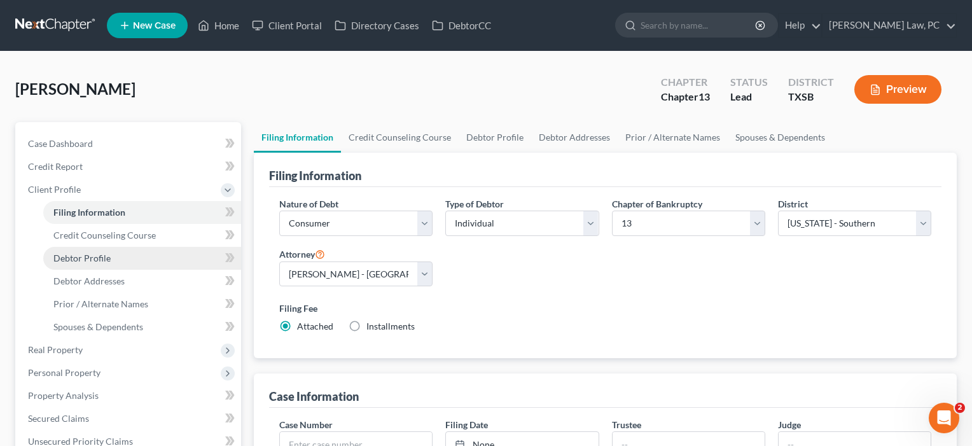
click at [77, 251] on link "Debtor Profile" at bounding box center [142, 258] width 198 height 23
select select "0"
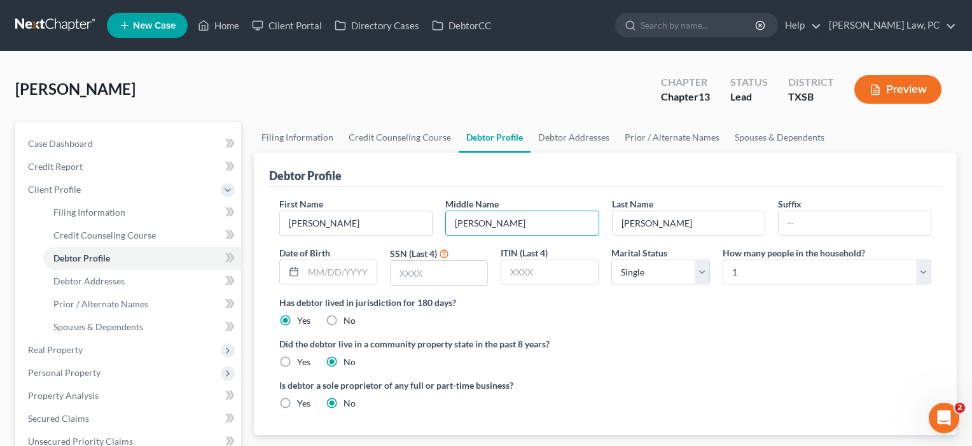
type input "[PERSON_NAME]"
click at [297, 360] on label "Yes" at bounding box center [303, 362] width 13 height 13
click at [302, 360] on input "Yes" at bounding box center [306, 360] width 8 height 8
radio input "true"
radio input "false"
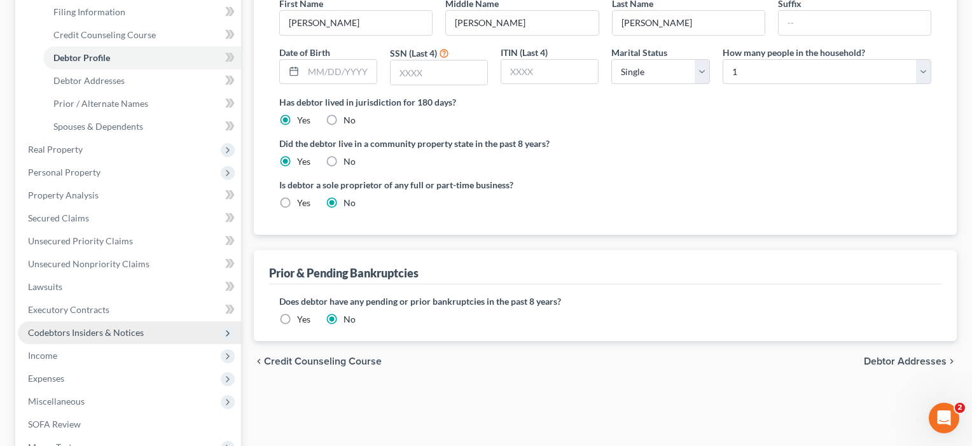
scroll to position [206, 0]
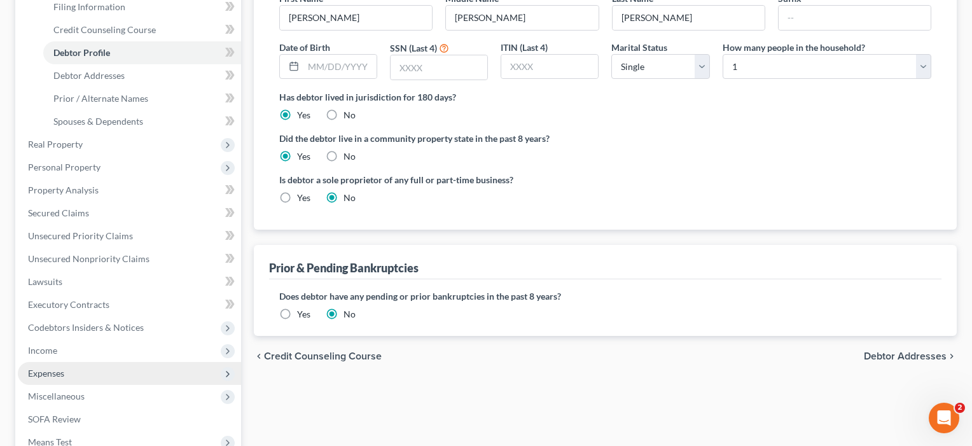
click at [48, 379] on span "Expenses" at bounding box center [129, 373] width 223 height 23
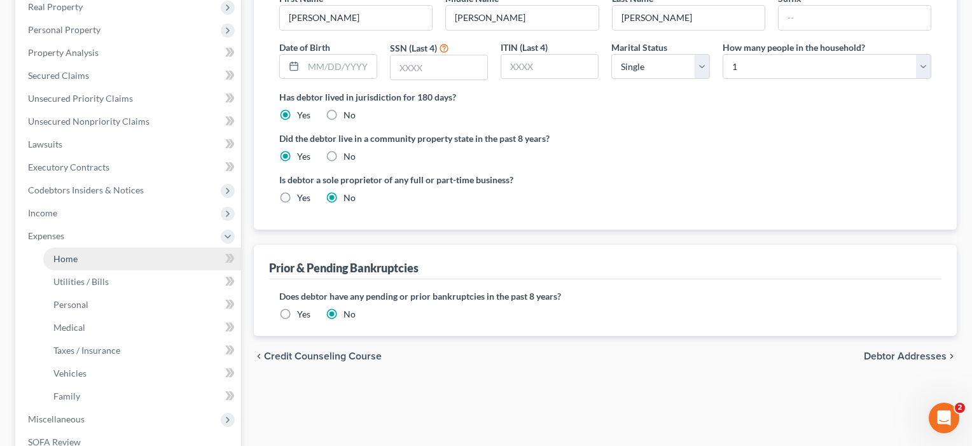
click at [64, 260] on span "Home" at bounding box center [65, 258] width 24 height 11
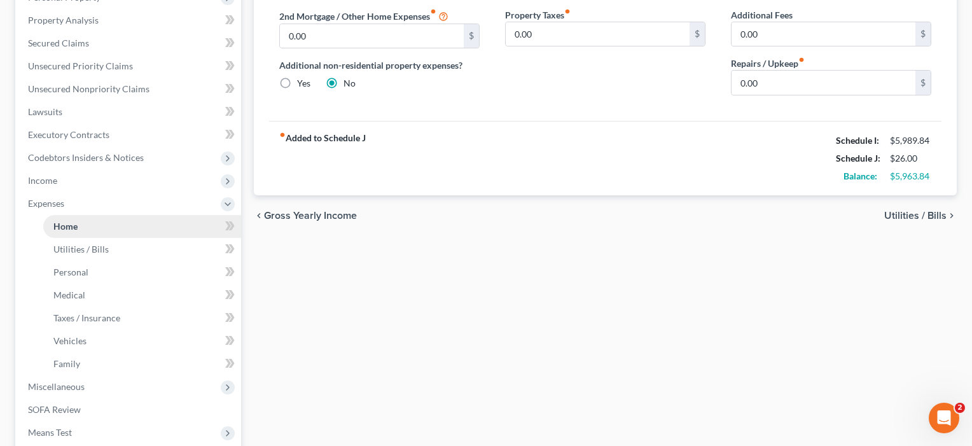
scroll to position [265, 0]
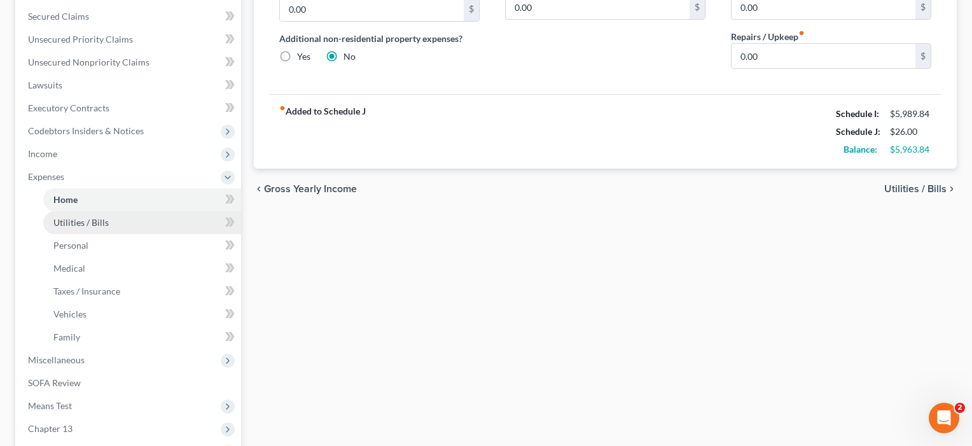
click at [71, 222] on span "Utilities / Bills" at bounding box center [80, 222] width 55 height 11
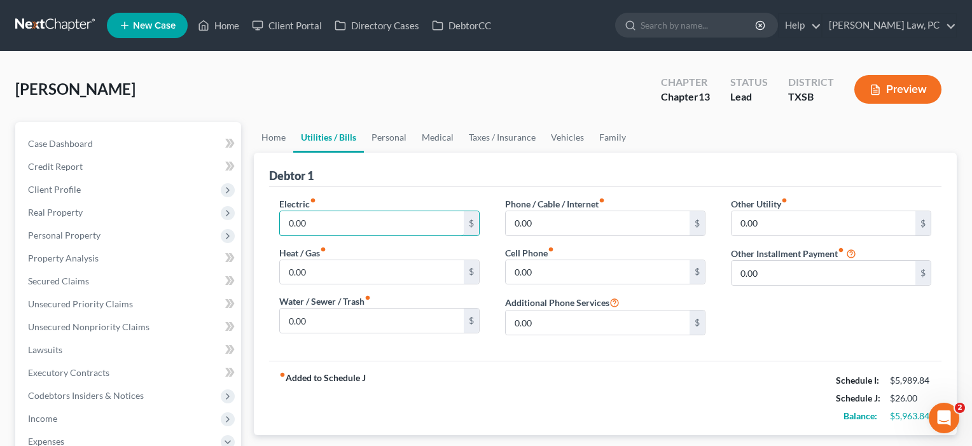
drag, startPoint x: 315, startPoint y: 225, endPoint x: 267, endPoint y: 224, distance: 48.4
click at [267, 224] on div "Electric fiber_manual_record 0.00 $ Heat / Gas fiber_manual_record 0.00 $ Water…" at bounding box center [380, 271] width 226 height 148
type input "175"
click at [319, 283] on input "0.00" at bounding box center [372, 272] width 184 height 24
drag, startPoint x: 322, startPoint y: 274, endPoint x: 234, endPoint y: 274, distance: 88.4
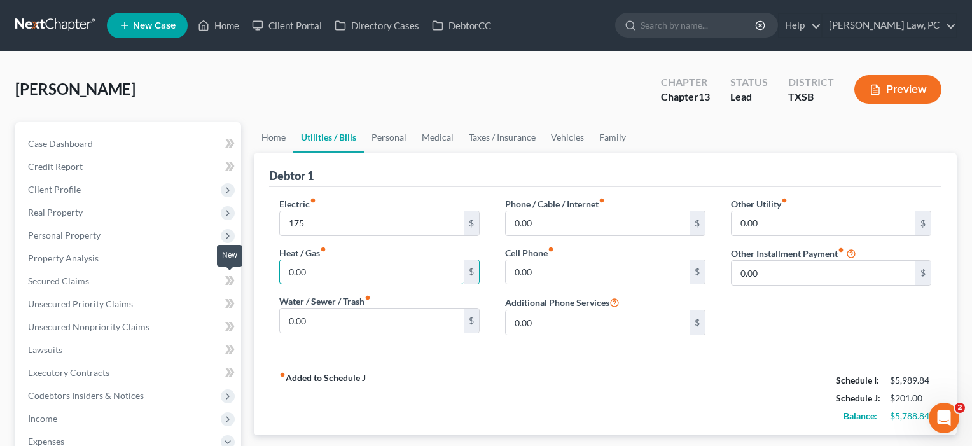
type input "20"
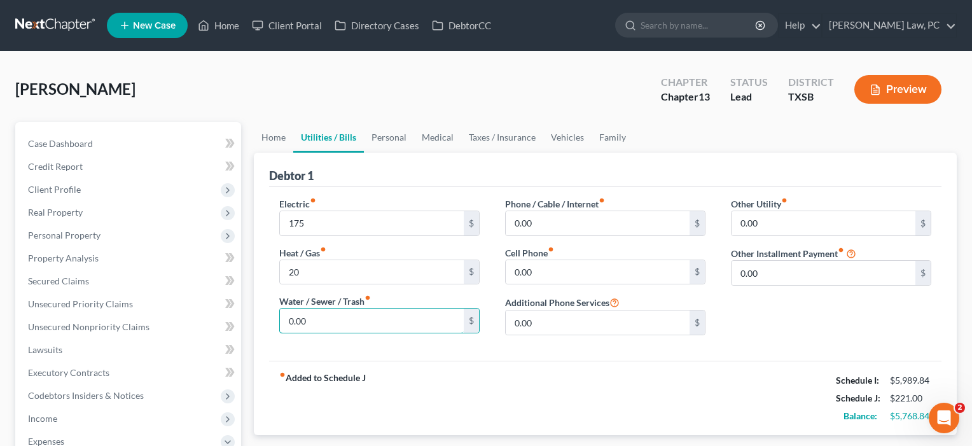
drag, startPoint x: 318, startPoint y: 330, endPoint x: 248, endPoint y: 314, distance: 72.4
drag, startPoint x: 295, startPoint y: 323, endPoint x: 261, endPoint y: 323, distance: 33.7
click at [261, 323] on div "Debtor 1 Electric fiber_manual_record 175 $ Heat / Gas fiber_manual_record 20 $…" at bounding box center [605, 294] width 703 height 283
type input "226"
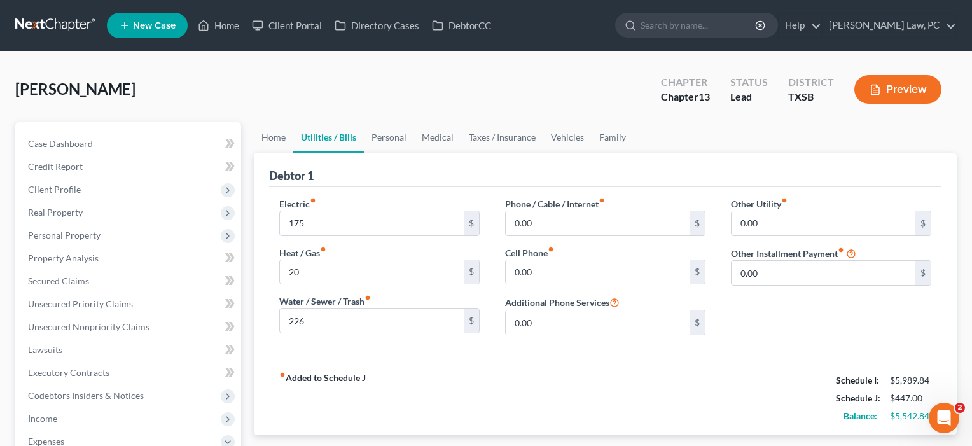
click at [454, 370] on div "fiber_manual_record Added to Schedule J Schedule I: $5,989.84 Schedule J: $447.…" at bounding box center [605, 398] width 673 height 74
type input "362"
drag, startPoint x: 548, startPoint y: 223, endPoint x: 505, endPoint y: 225, distance: 43.3
type input "71"
click at [772, 315] on div "Other Utility fiber_manual_record 0.00 $ Other Installment Payment fiber_manual…" at bounding box center [831, 271] width 226 height 148
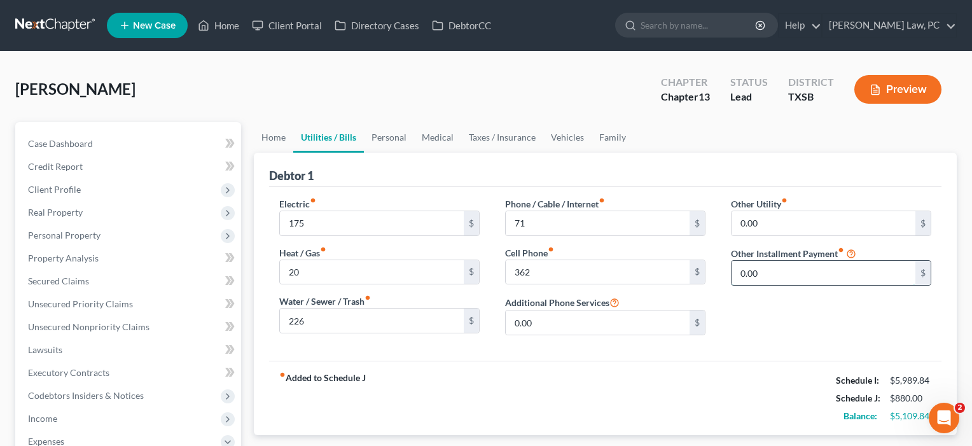
click at [784, 272] on input "0.00" at bounding box center [824, 273] width 184 height 24
type input "0.01"
click at [781, 314] on input "text" at bounding box center [831, 308] width 199 height 24
type input "N"
type input "Subscriptions"
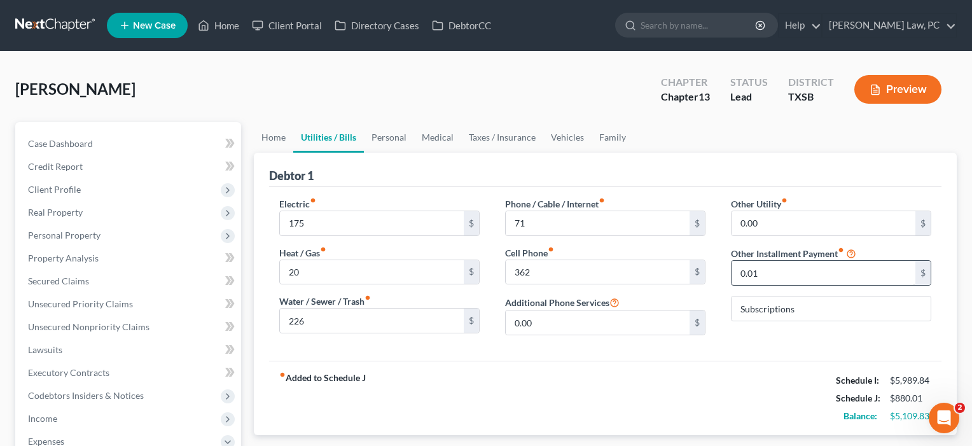
drag, startPoint x: 884, startPoint y: 207, endPoint x: 769, endPoint y: 277, distance: 134.8
click at [769, 277] on input "0.01" at bounding box center [824, 273] width 184 height 24
drag, startPoint x: 768, startPoint y: 272, endPoint x: 727, endPoint y: 270, distance: 40.7
click at [727, 270] on div "Other Utility fiber_manual_record 0.00 $ Other Installment Payment fiber_manual…" at bounding box center [831, 271] width 226 height 148
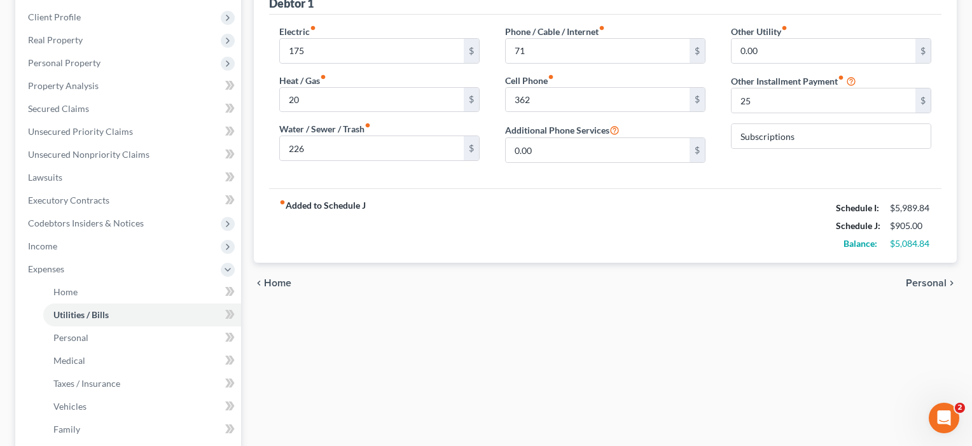
scroll to position [194, 0]
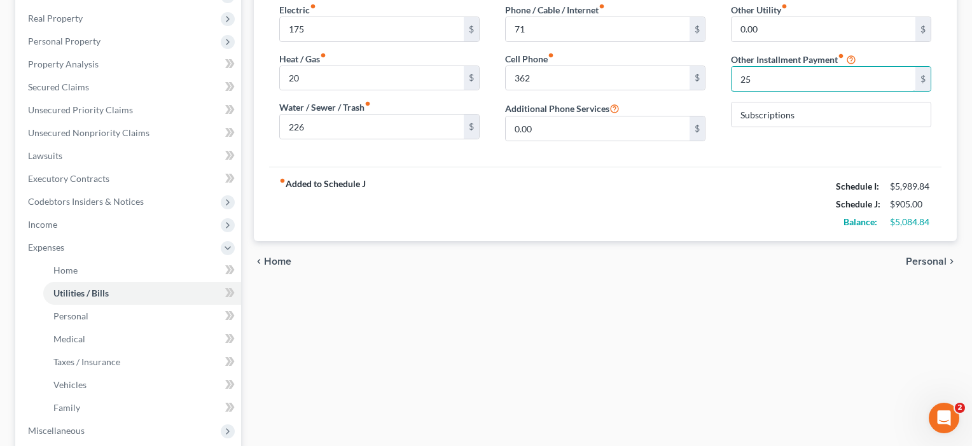
type input "25"
click at [73, 384] on span "Vehicles" at bounding box center [69, 384] width 33 height 11
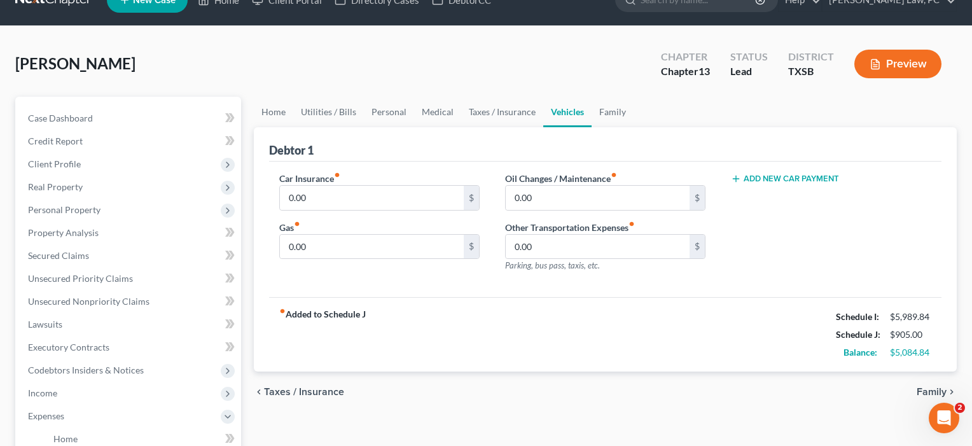
scroll to position [24, 0]
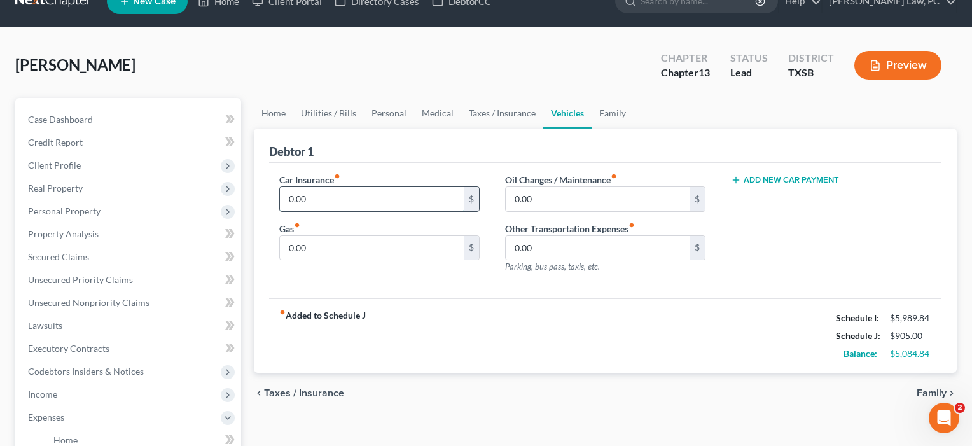
click at [314, 206] on input "0.00" at bounding box center [372, 199] width 184 height 24
drag, startPoint x: 317, startPoint y: 195, endPoint x: 269, endPoint y: 193, distance: 48.4
click at [269, 193] on div "Car Insurance fiber_manual_record 0.00 $ Gas fiber_manual_record 0.00 $" at bounding box center [380, 228] width 226 height 111
type input "288"
drag, startPoint x: 326, startPoint y: 253, endPoint x: 283, endPoint y: 248, distance: 43.6
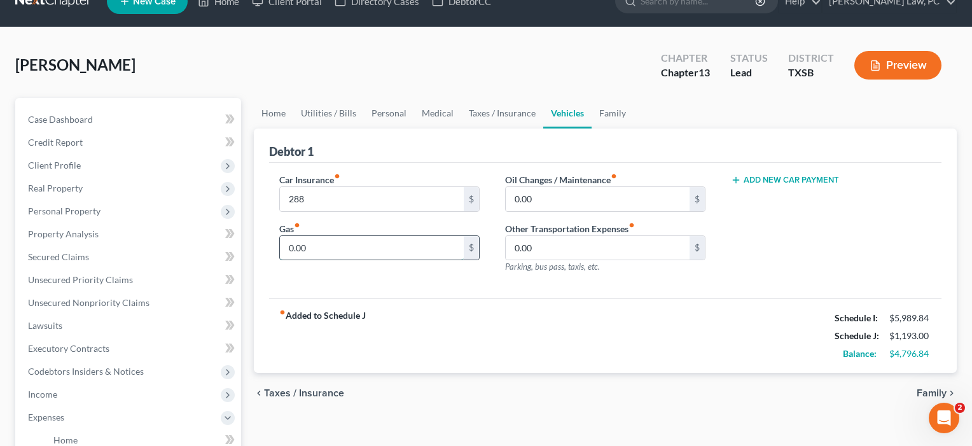
click at [283, 248] on input "0.00" at bounding box center [372, 248] width 184 height 24
type input "125"
drag, startPoint x: 527, startPoint y: 198, endPoint x: 470, endPoint y: 196, distance: 57.9
click at [470, 196] on div "Car Insurance fiber_manual_record 288 $ Gas fiber_manual_record 125 $ Oil Chang…" at bounding box center [606, 228] width 678 height 111
type input "100"
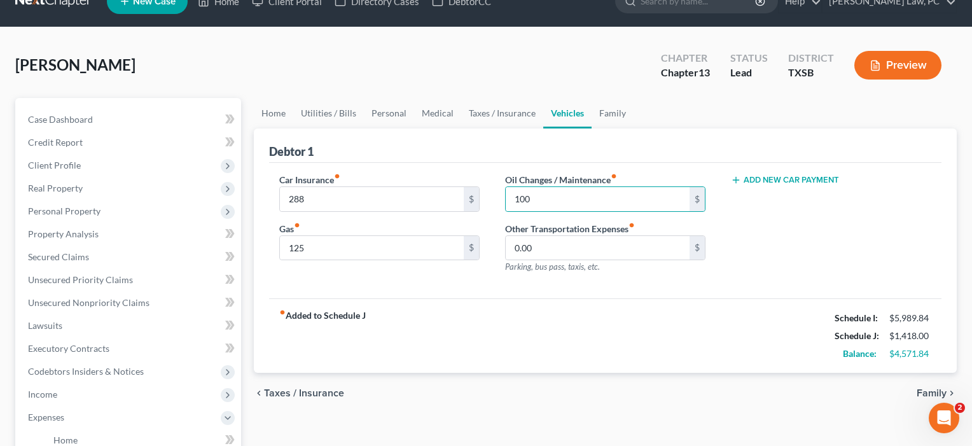
click at [492, 262] on div "Car Insurance fiber_manual_record 288 $ Gas fiber_manual_record 125 $" at bounding box center [380, 228] width 226 height 111
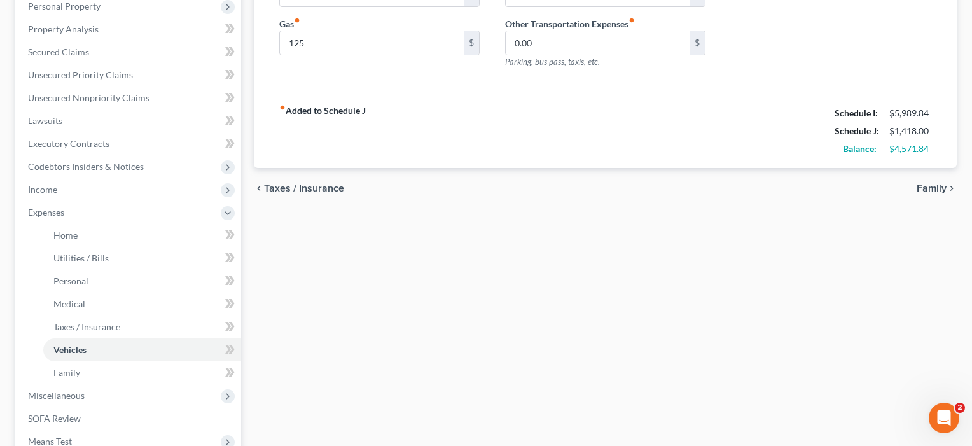
scroll to position [262, 0]
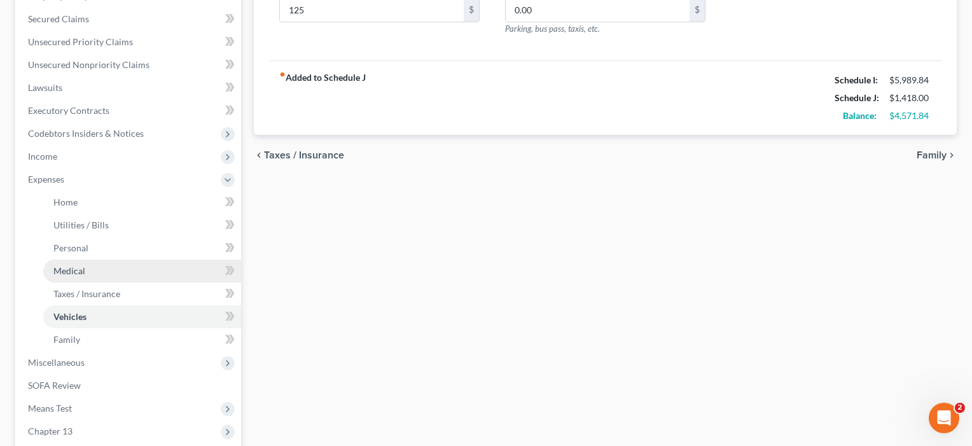
click at [72, 271] on span "Medical" at bounding box center [69, 270] width 32 height 11
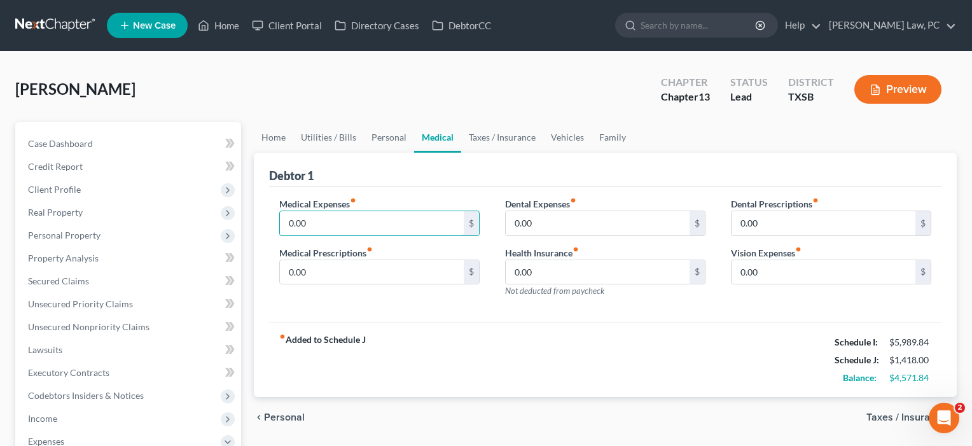
drag, startPoint x: 319, startPoint y: 232, endPoint x: 248, endPoint y: 213, distance: 73.6
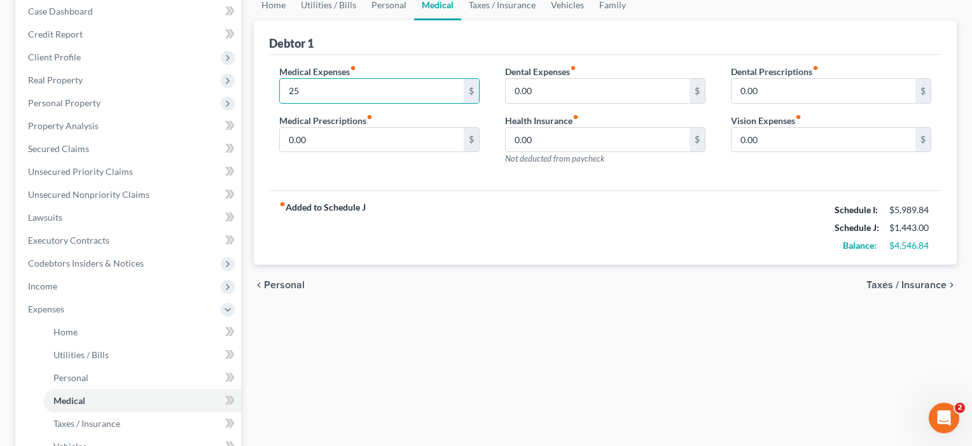
scroll to position [154, 0]
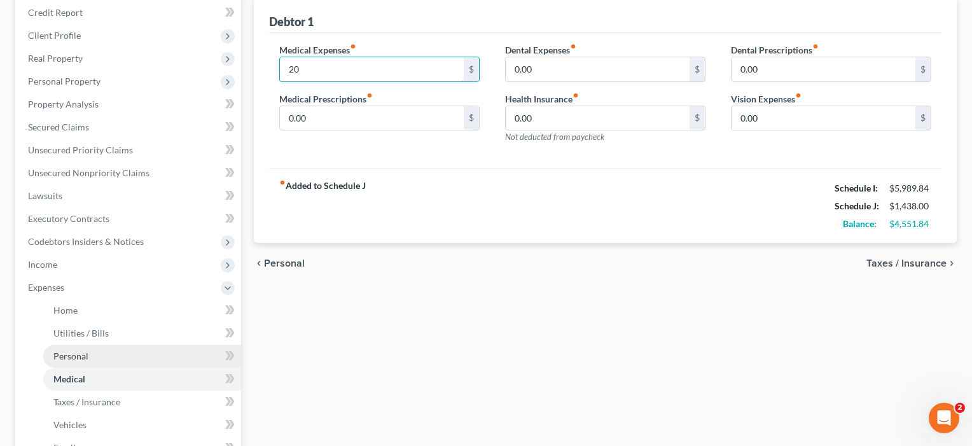
type input "20"
click at [67, 351] on span "Personal" at bounding box center [70, 356] width 35 height 11
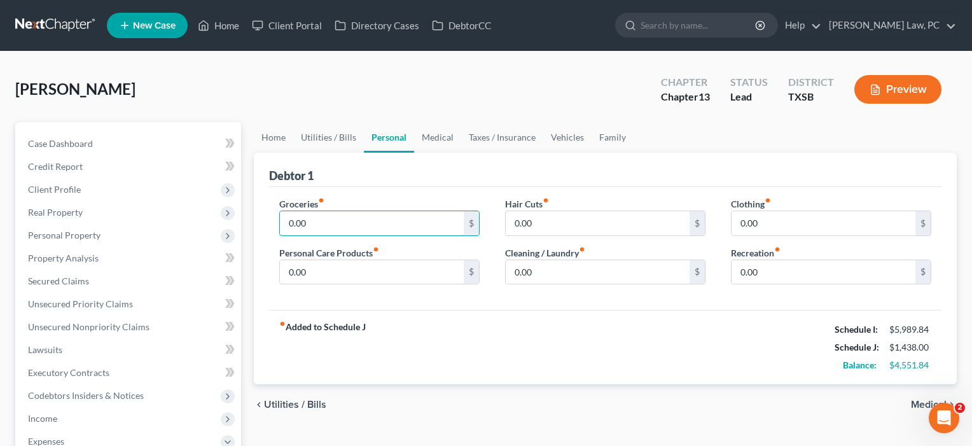
drag, startPoint x: 338, startPoint y: 220, endPoint x: 274, endPoint y: 217, distance: 63.7
click at [274, 217] on div "Groceries fiber_manual_record 0.00 $ Personal Care Products fiber_manual_record…" at bounding box center [380, 246] width 226 height 98
type input "800"
drag, startPoint x: 548, startPoint y: 224, endPoint x: 499, endPoint y: 222, distance: 49.7
click at [499, 222] on div "Hair Cuts fiber_manual_record 0.00 $ Cleaning / Laundry fiber_manual_record 0.0…" at bounding box center [605, 246] width 226 height 98
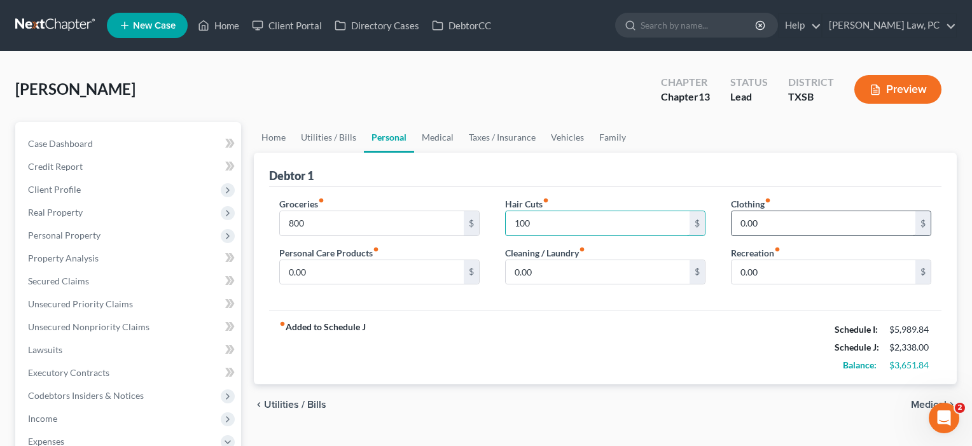
type input "100"
drag, startPoint x: 780, startPoint y: 230, endPoint x: 710, endPoint y: 218, distance: 71.0
click at [710, 218] on div "Groceries fiber_manual_record 800 $ Personal Care Products fiber_manual_record …" at bounding box center [606, 246] width 678 height 98
type input "125"
drag, startPoint x: 769, startPoint y: 270, endPoint x: 709, endPoint y: 269, distance: 59.2
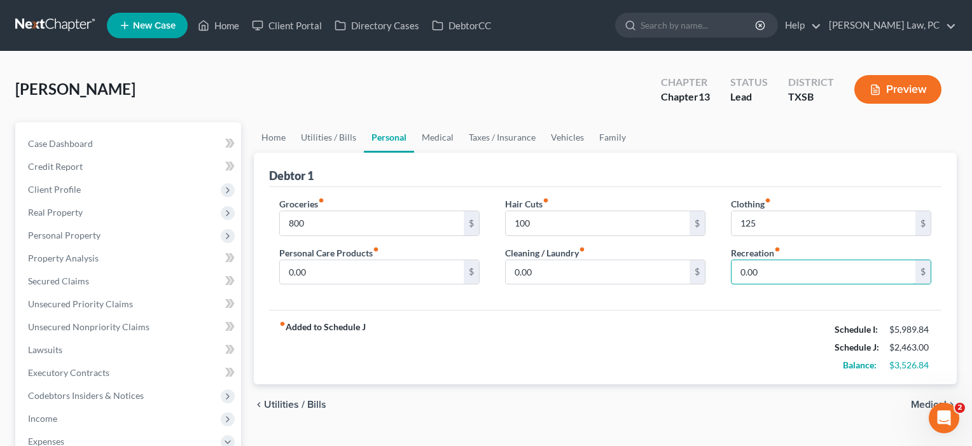
click at [709, 269] on div "Groceries fiber_manual_record 800 $ Personal Care Products fiber_manual_record …" at bounding box center [606, 246] width 678 height 98
type input "100"
drag, startPoint x: 552, startPoint y: 268, endPoint x: 480, endPoint y: 268, distance: 72.5
click at [480, 268] on div "Groceries fiber_manual_record 800 $ Personal Care Products fiber_manual_record …" at bounding box center [606, 246] width 678 height 98
type input "40"
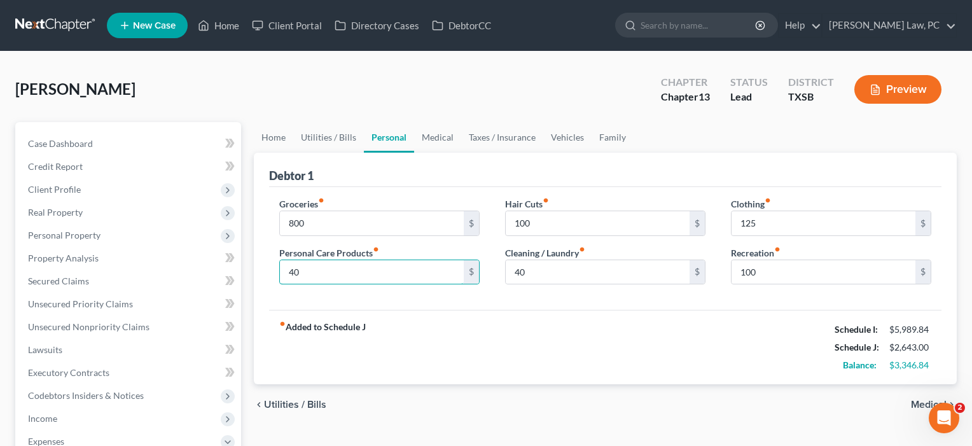
type input "40"
click at [386, 340] on div "fiber_manual_record Added to Schedule J Schedule I: $5,989.84 Schedule J: $2,64…" at bounding box center [605, 347] width 673 height 74
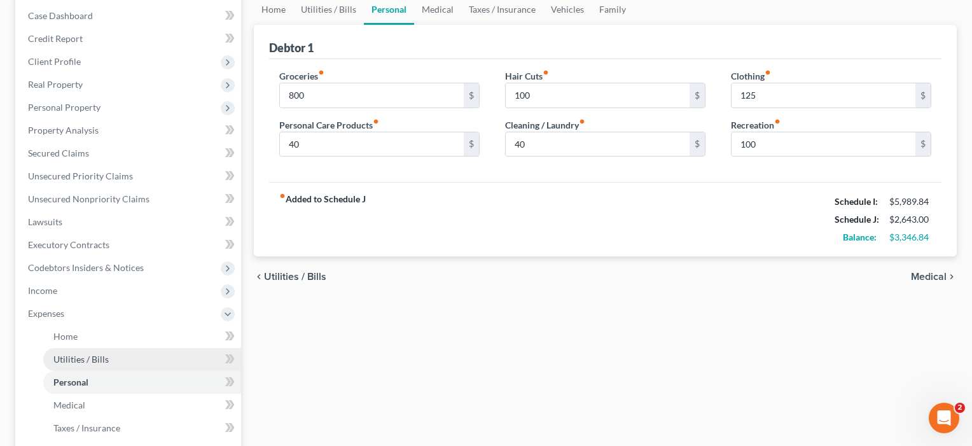
click at [111, 358] on link "Utilities / Bills" at bounding box center [142, 359] width 198 height 23
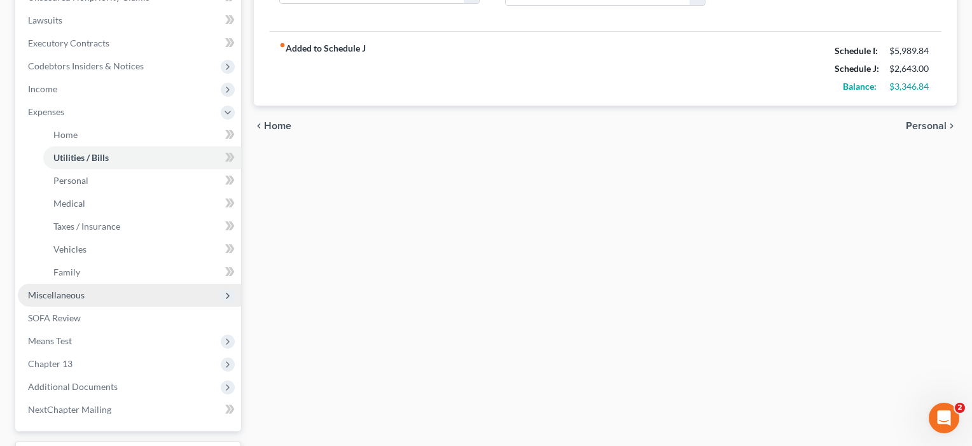
scroll to position [333, 0]
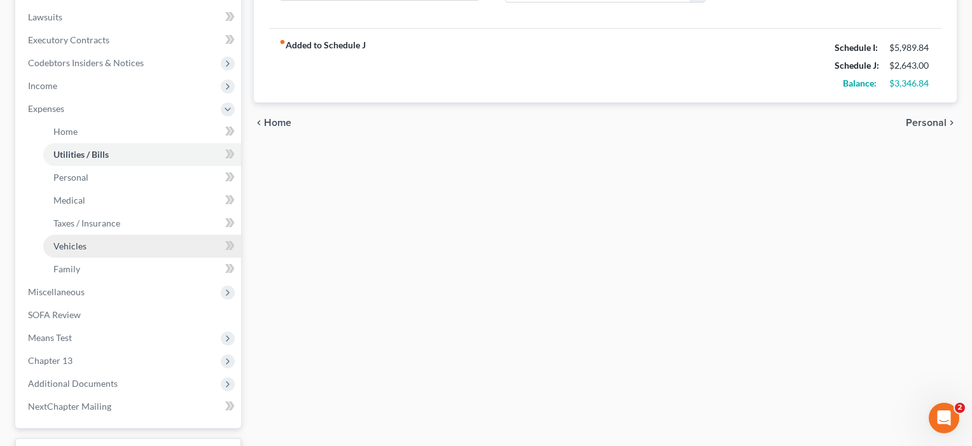
click at [73, 241] on span "Vehicles" at bounding box center [69, 246] width 33 height 11
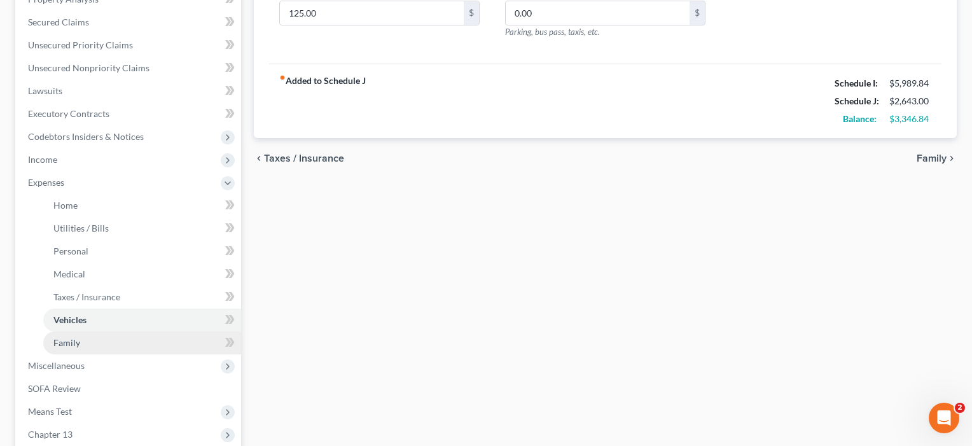
click at [72, 349] on link "Family" at bounding box center [142, 342] width 198 height 23
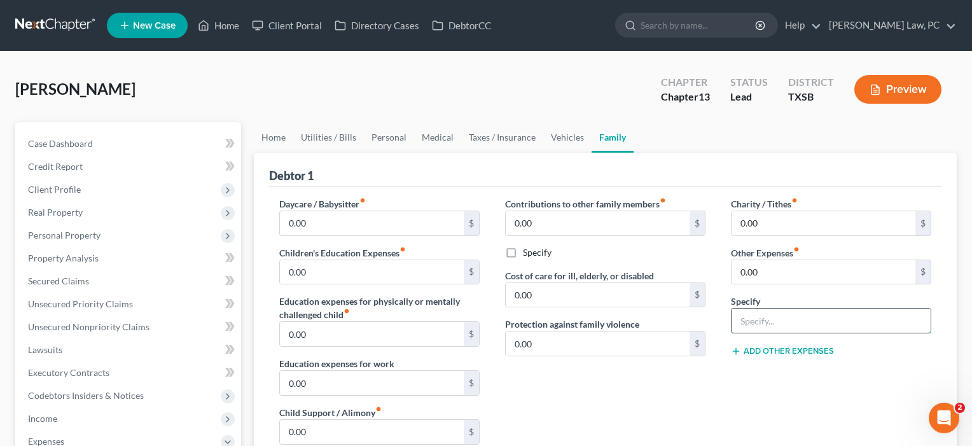
click at [759, 323] on input "text" at bounding box center [831, 321] width 199 height 24
drag, startPoint x: 773, startPoint y: 225, endPoint x: 727, endPoint y: 223, distance: 46.5
click at [727, 223] on div "Charity / Tithes fiber_manual_record 0.00 $ Other Expenses fiber_manual_record …" at bounding box center [831, 332] width 226 height 270
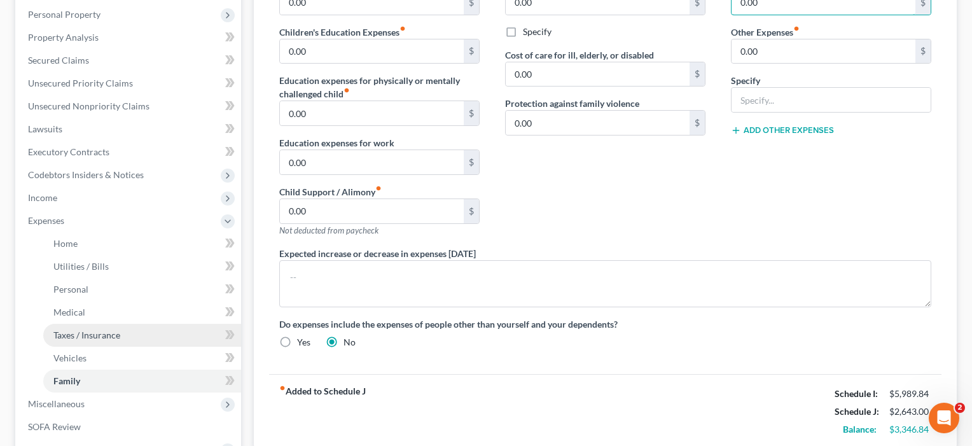
scroll to position [228, 0]
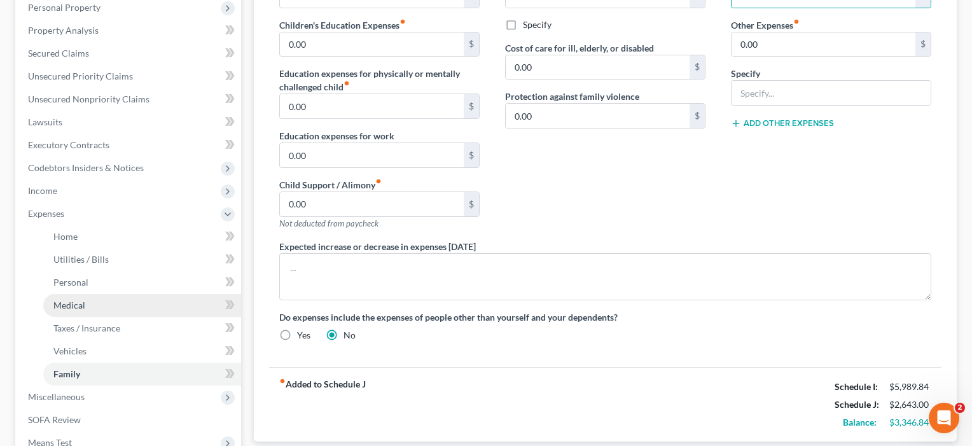
click at [68, 309] on span "Medical" at bounding box center [69, 305] width 32 height 11
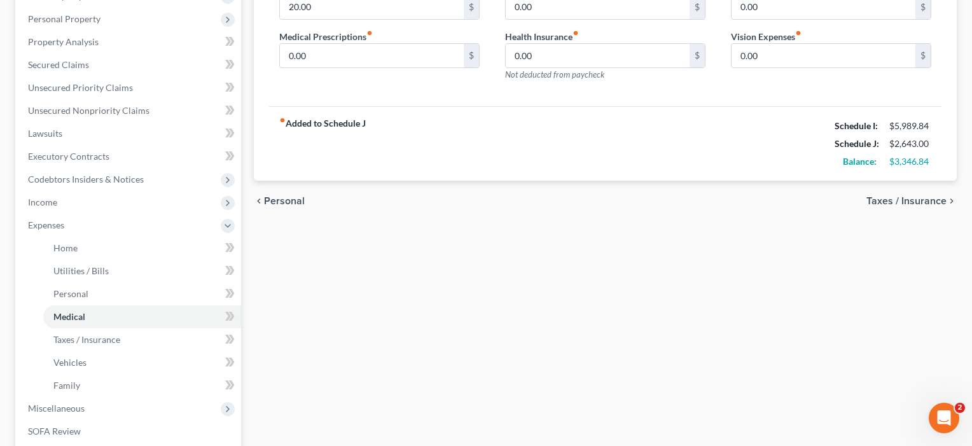
scroll to position [238, 0]
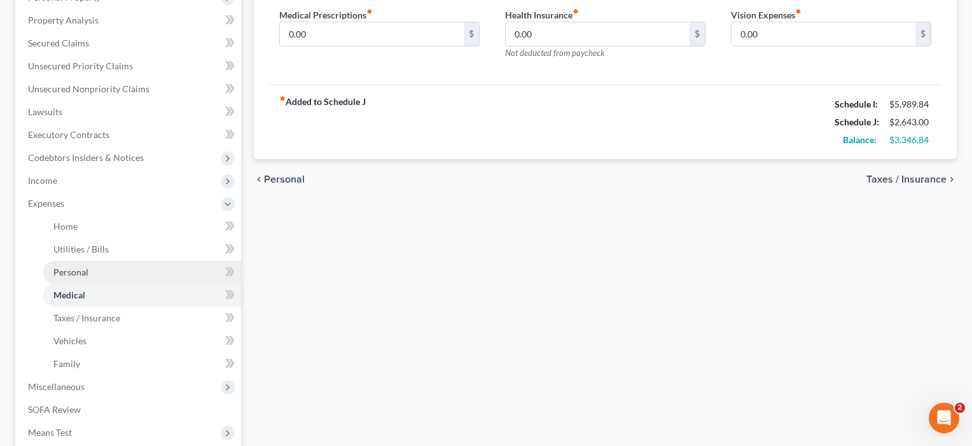
click at [85, 275] on span "Personal" at bounding box center [70, 272] width 35 height 11
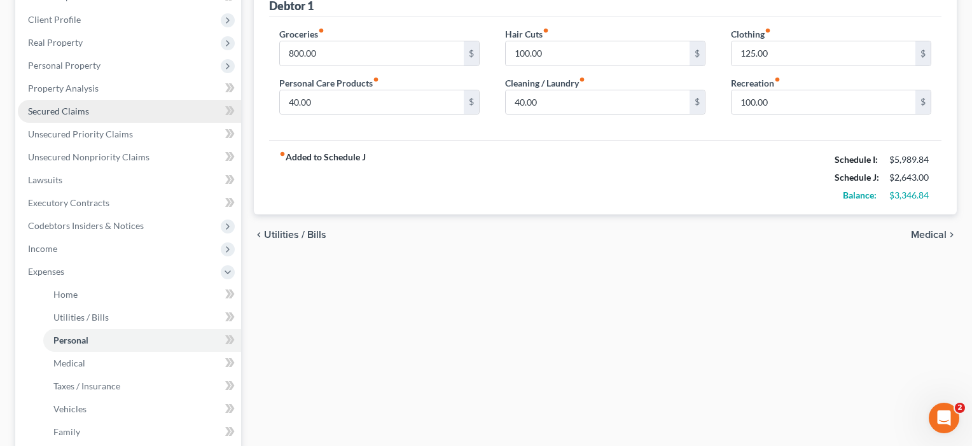
scroll to position [184, 0]
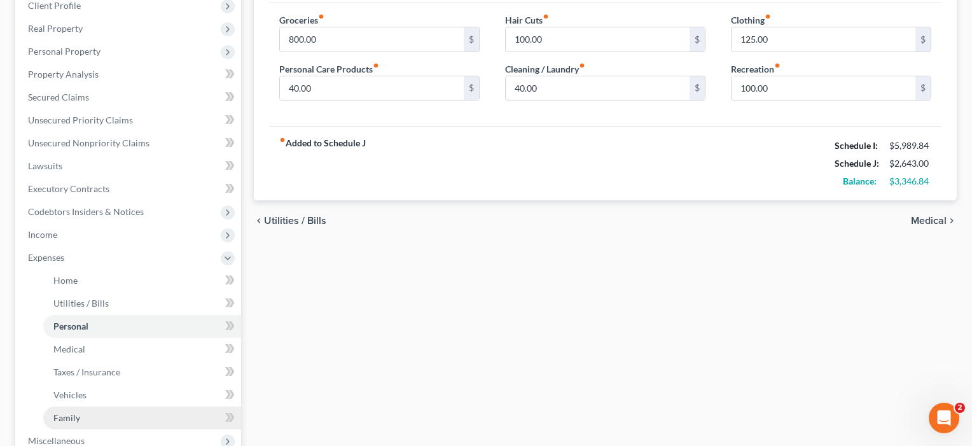
click at [78, 413] on span "Family" at bounding box center [66, 417] width 27 height 11
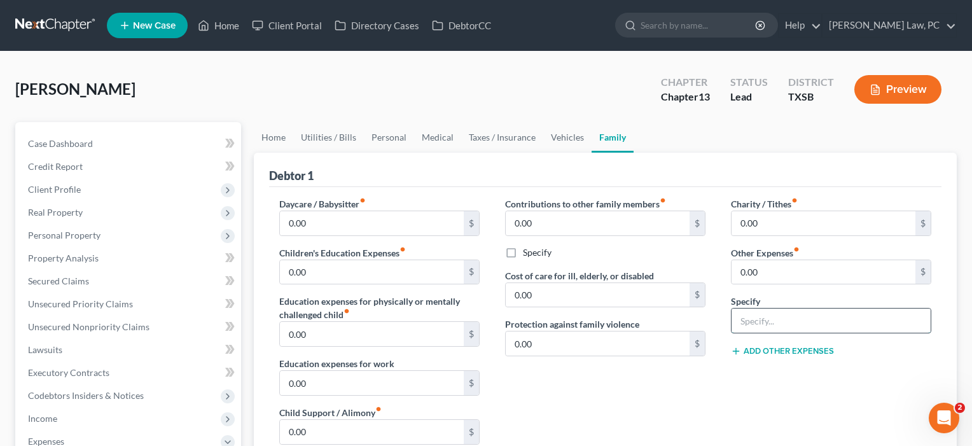
click at [770, 326] on input "text" at bounding box center [831, 321] width 199 height 24
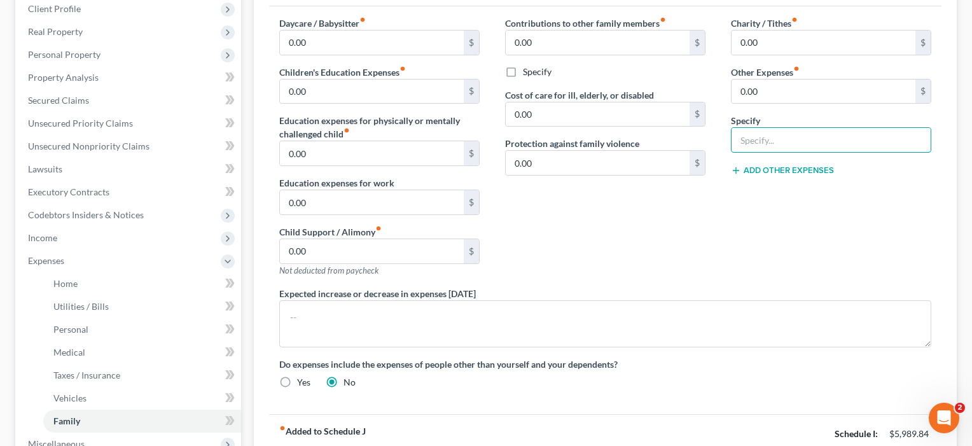
scroll to position [253, 0]
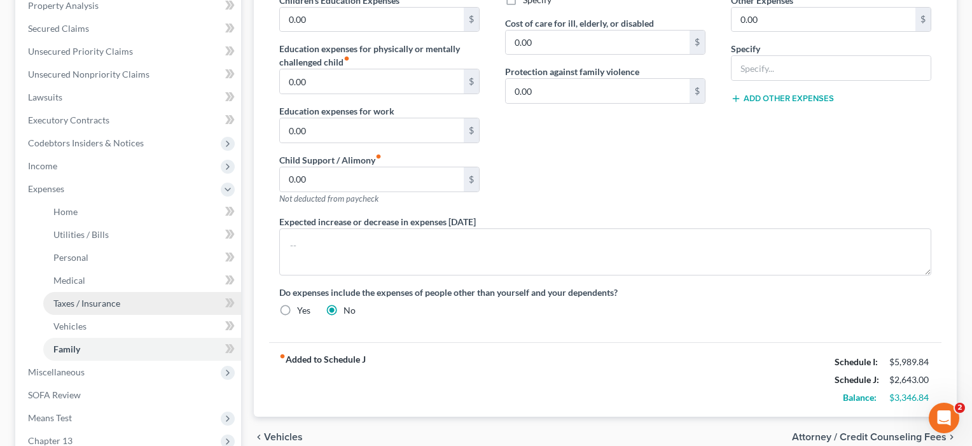
click at [90, 307] on span "Taxes / Insurance" at bounding box center [86, 303] width 67 height 11
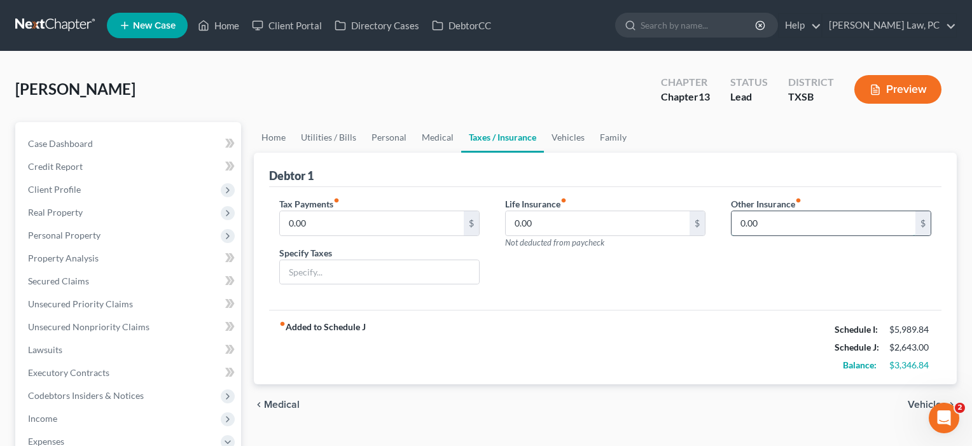
click at [765, 228] on input "0.00" at bounding box center [824, 223] width 184 height 24
drag, startPoint x: 767, startPoint y: 224, endPoint x: 713, endPoint y: 223, distance: 54.1
click at [713, 223] on div "Tax Payments fiber_manual_record 0.00 $ Specify Taxes Life Insurance fiber_manu…" at bounding box center [606, 246] width 678 height 98
type input "95.16"
click at [748, 267] on input "text" at bounding box center [831, 259] width 199 height 24
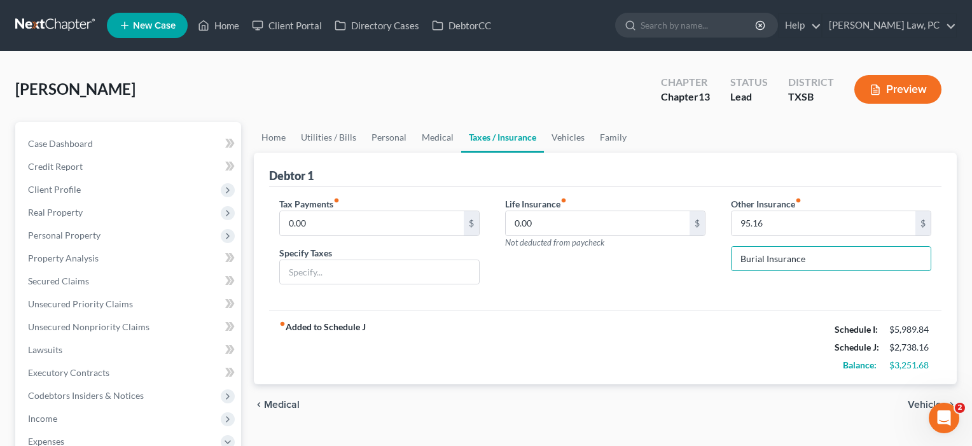
type input "Burial Insurance"
click at [634, 284] on div "Life Insurance fiber_manual_record 0.00 $ Not deducted from paycheck" at bounding box center [605, 246] width 226 height 98
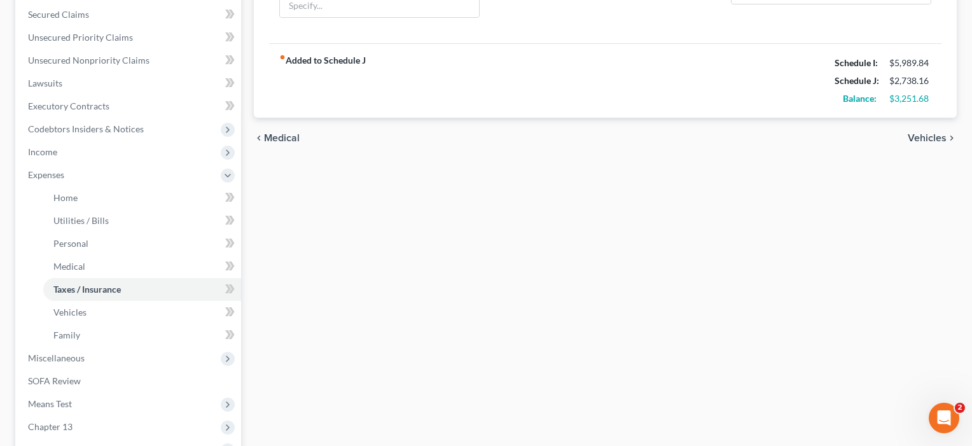
scroll to position [267, 0]
click at [79, 333] on span "Family" at bounding box center [66, 334] width 27 height 11
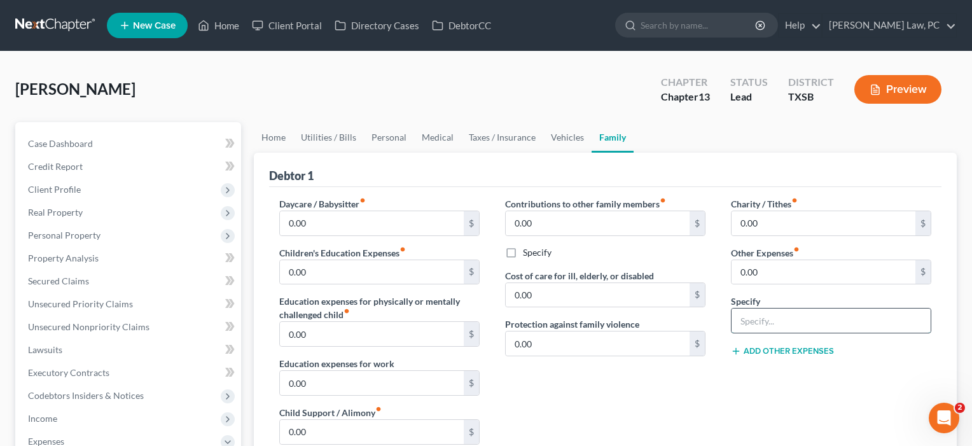
click at [767, 326] on input "text" at bounding box center [831, 321] width 199 height 24
type input "Security Camera"
drag, startPoint x: 765, startPoint y: 273, endPoint x: 733, endPoint y: 272, distance: 32.5
click at [733, 272] on input "0.00" at bounding box center [824, 272] width 184 height 24
type input "4"
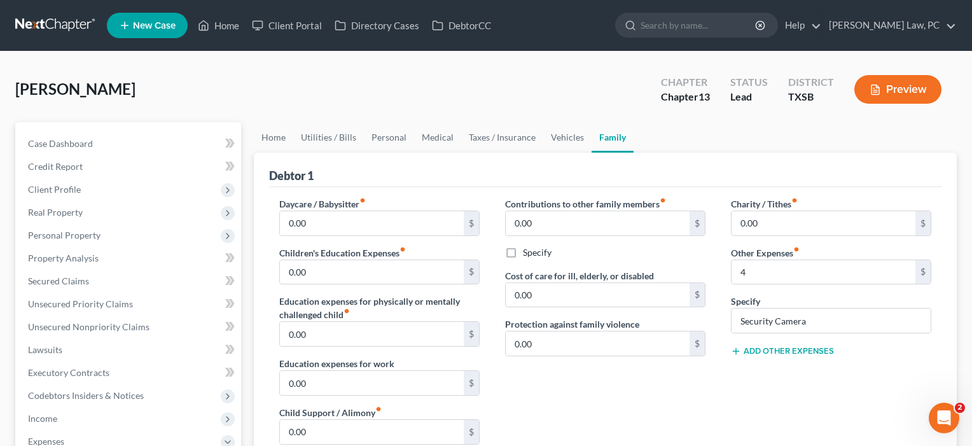
click at [784, 349] on button "Add Other Expenses" at bounding box center [782, 351] width 103 height 10
click at [760, 421] on input "text" at bounding box center [831, 419] width 199 height 24
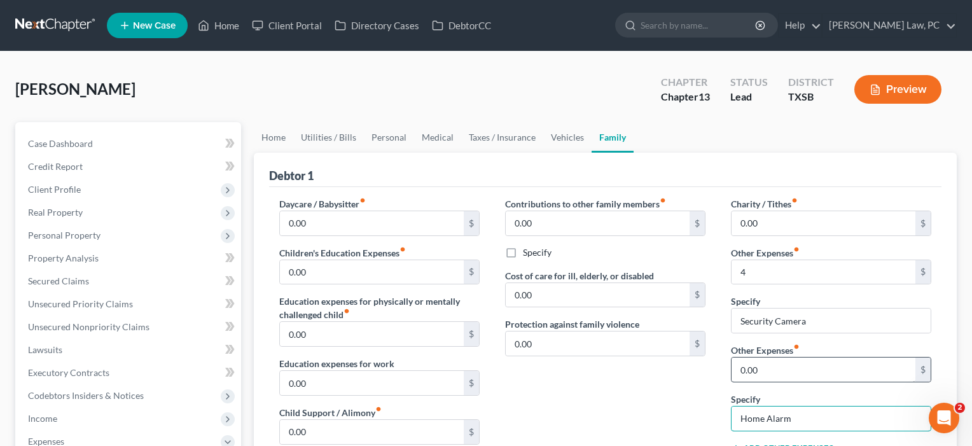
type input "Home Alarm"
drag, startPoint x: 764, startPoint y: 373, endPoint x: 713, endPoint y: 373, distance: 51.5
click at [713, 373] on div "Daycare / Babysitter fiber_manual_record 0.00 $ Children's Education Expenses f…" at bounding box center [606, 388] width 678 height 382
type input "4"
type input "35"
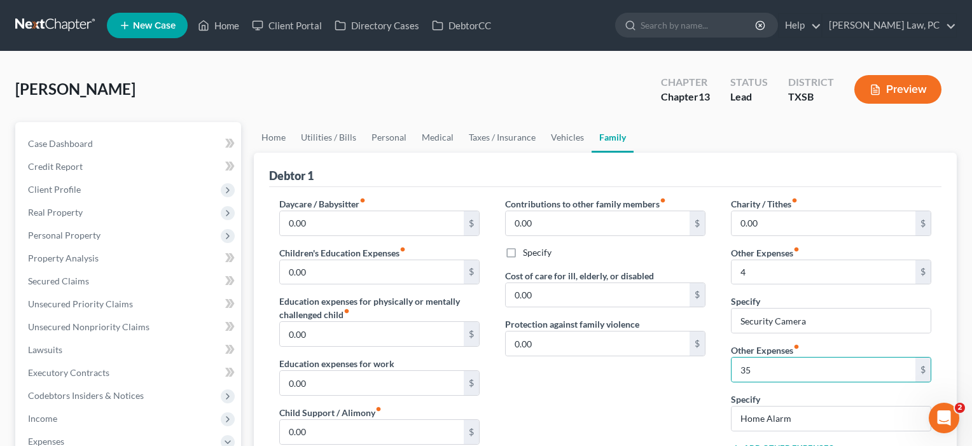
click at [688, 380] on div "Contributions to other family members fiber_manual_record 0.00 $ Specify Cost o…" at bounding box center [605, 332] width 226 height 270
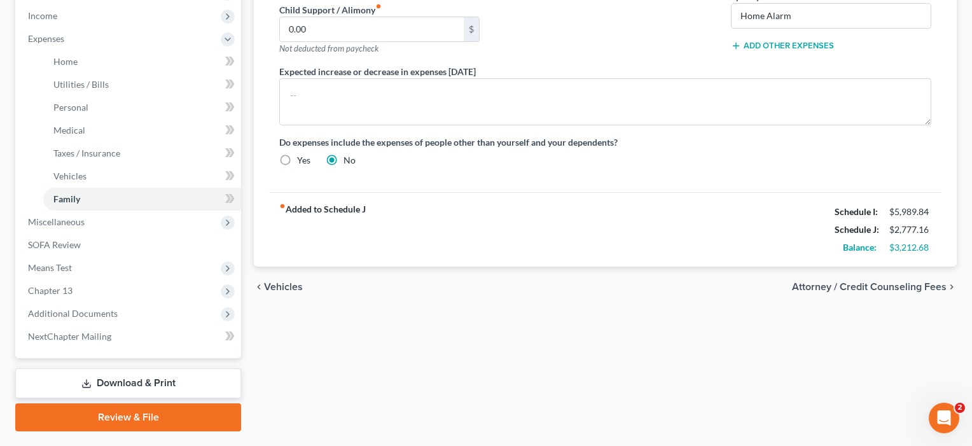
scroll to position [415, 0]
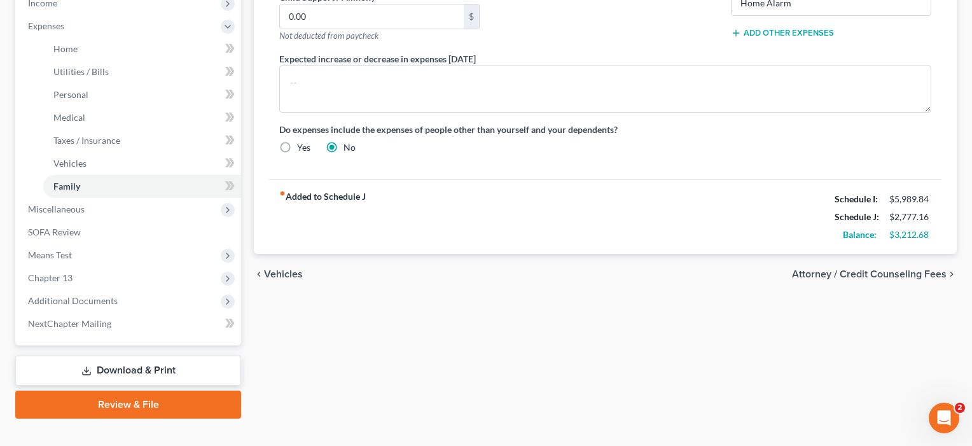
click at [678, 223] on div "fiber_manual_record Added to Schedule J Schedule I: $5,989.84 Schedule J: $2,77…" at bounding box center [605, 216] width 673 height 74
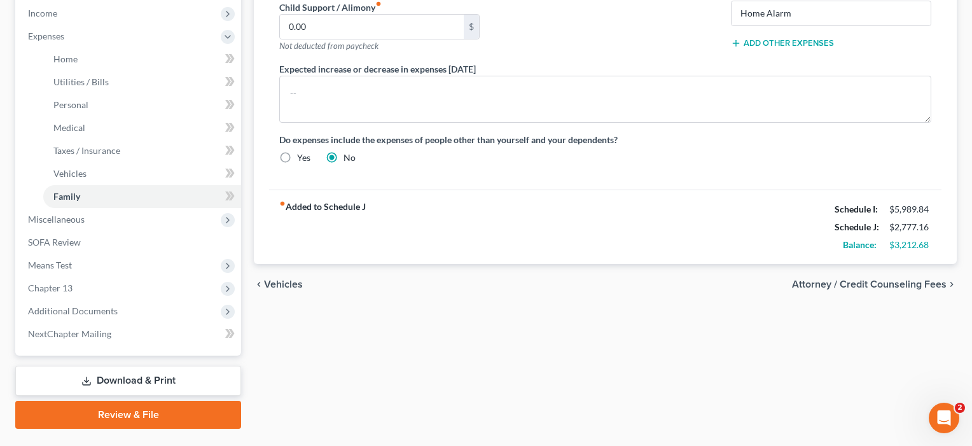
scroll to position [406, 0]
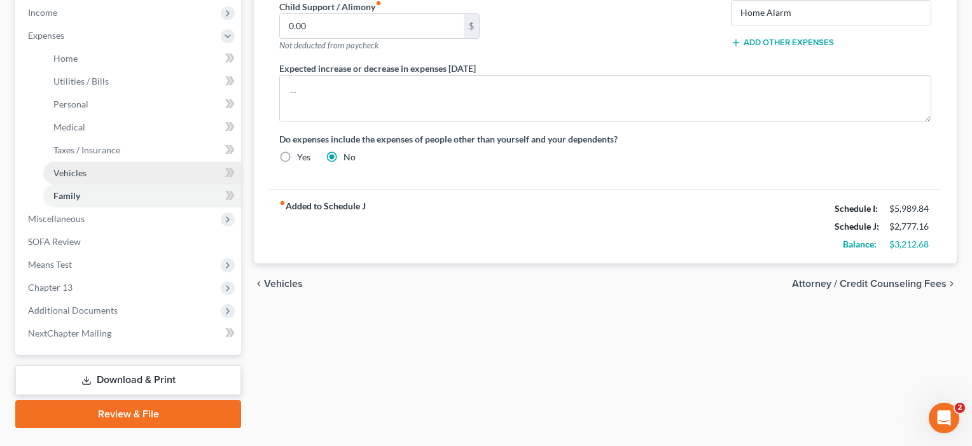
click at [70, 174] on span "Vehicles" at bounding box center [69, 172] width 33 height 11
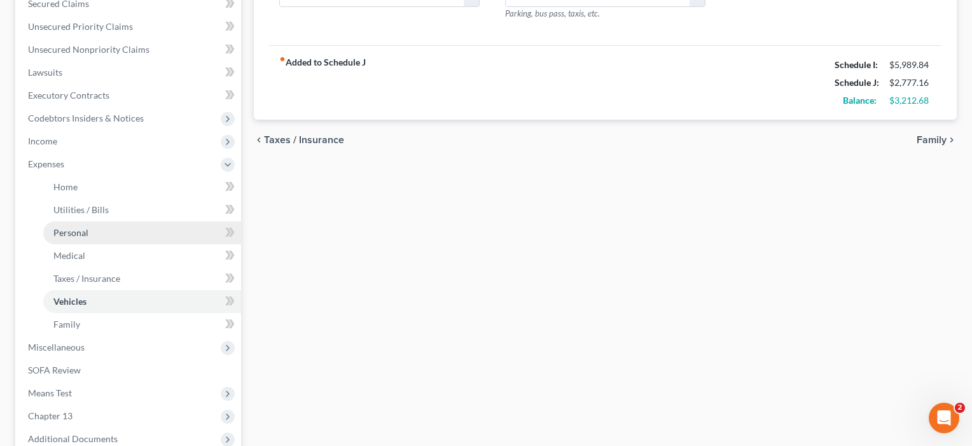
click at [84, 234] on span "Personal" at bounding box center [70, 232] width 35 height 11
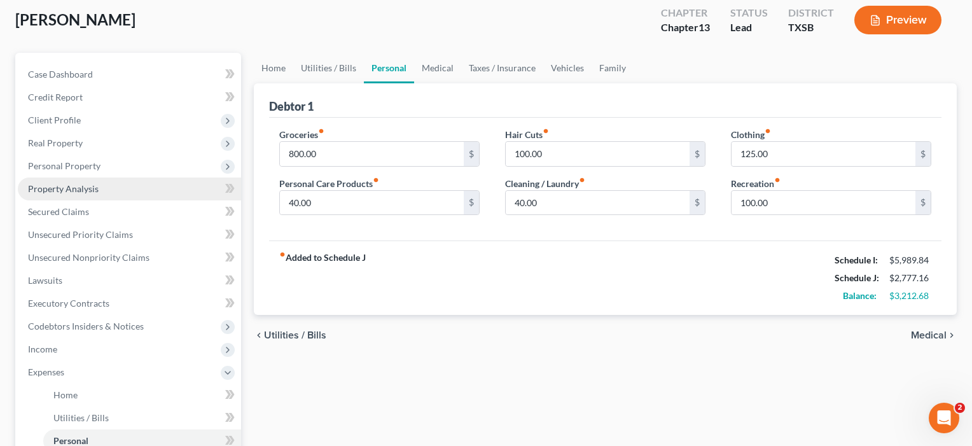
scroll to position [160, 0]
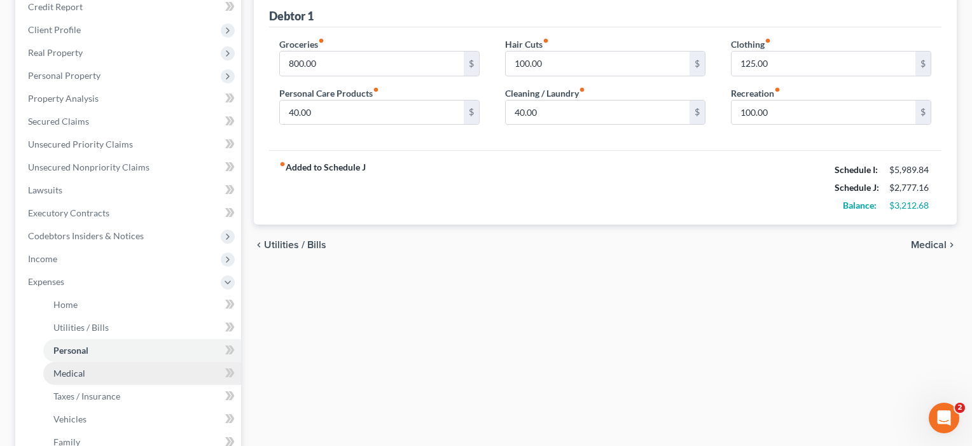
click at [71, 365] on link "Medical" at bounding box center [142, 373] width 198 height 23
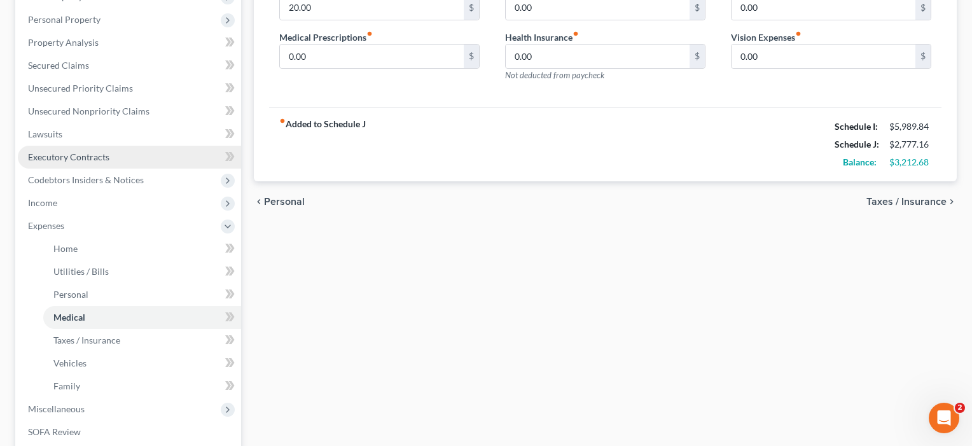
scroll to position [241, 0]
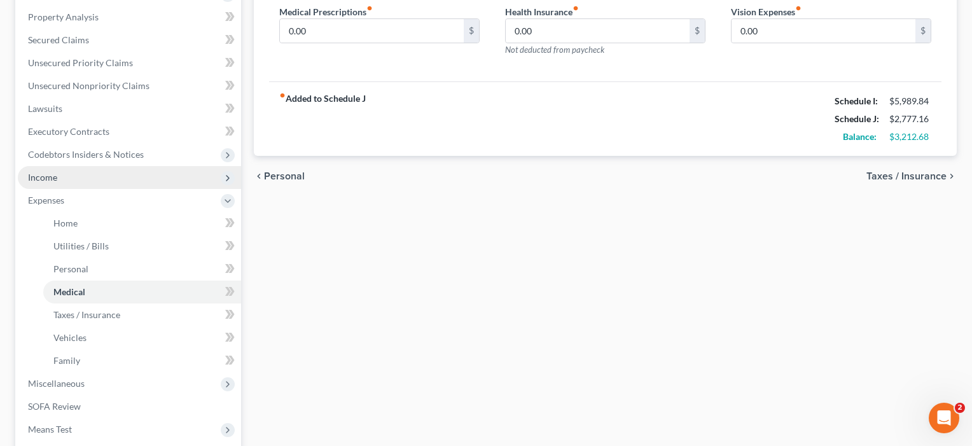
click at [45, 181] on span "Income" at bounding box center [42, 177] width 29 height 11
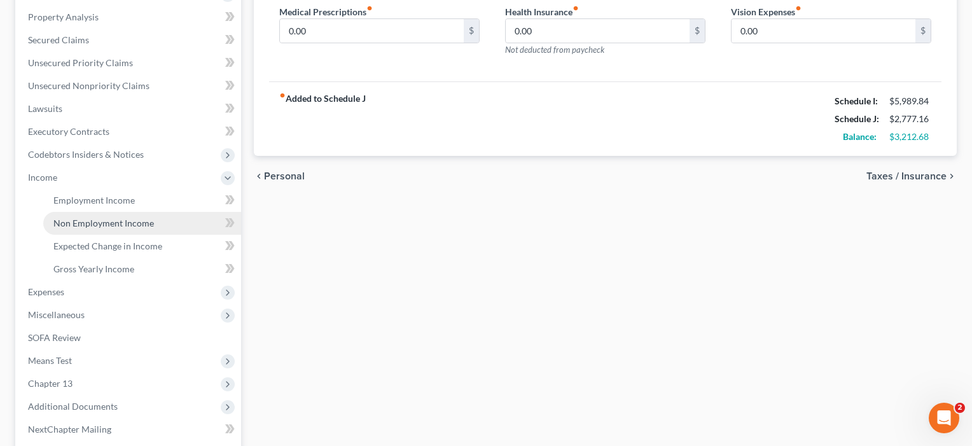
click at [73, 219] on span "Non Employment Income" at bounding box center [103, 223] width 101 height 11
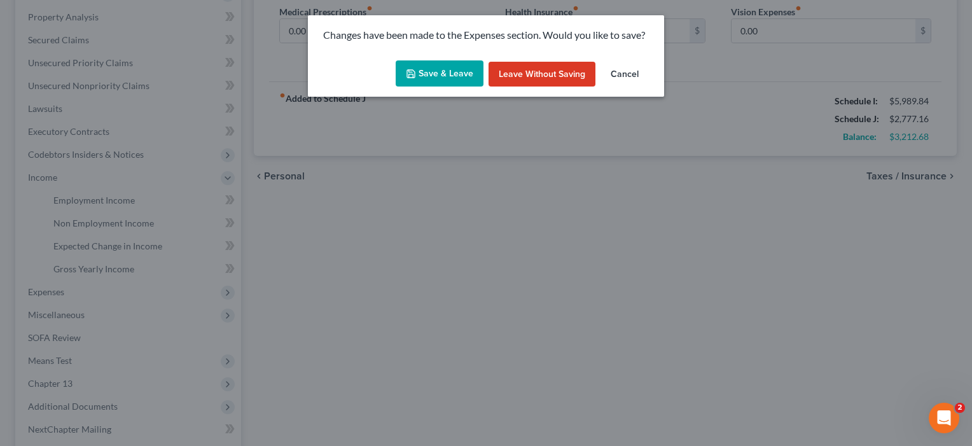
click at [442, 77] on button "Save & Leave" at bounding box center [440, 73] width 88 height 27
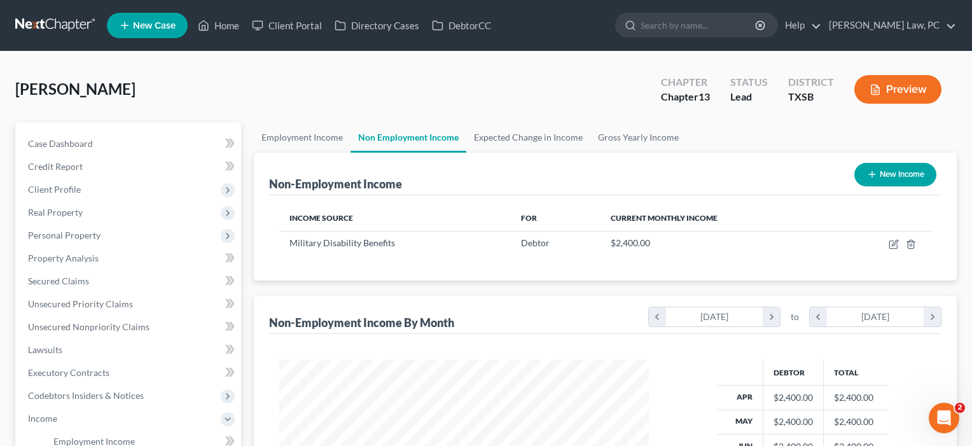
scroll to position [228, 396]
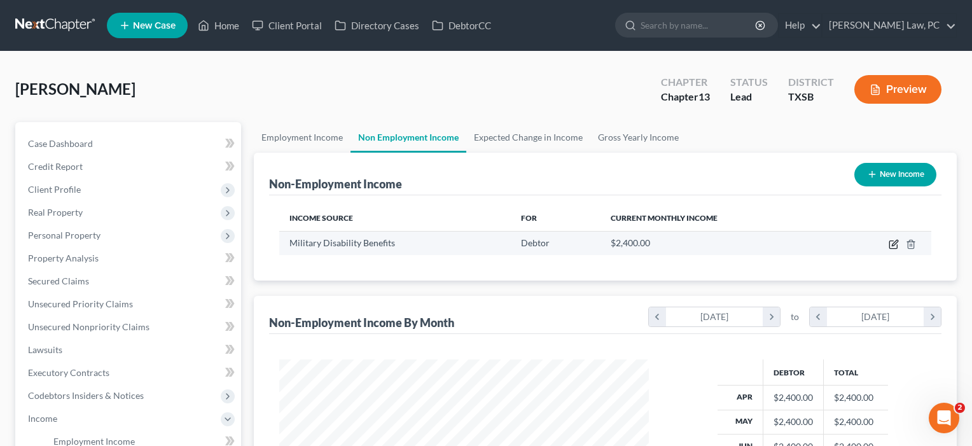
click at [896, 241] on icon "button" at bounding box center [894, 244] width 10 height 10
select select "12"
select select "0"
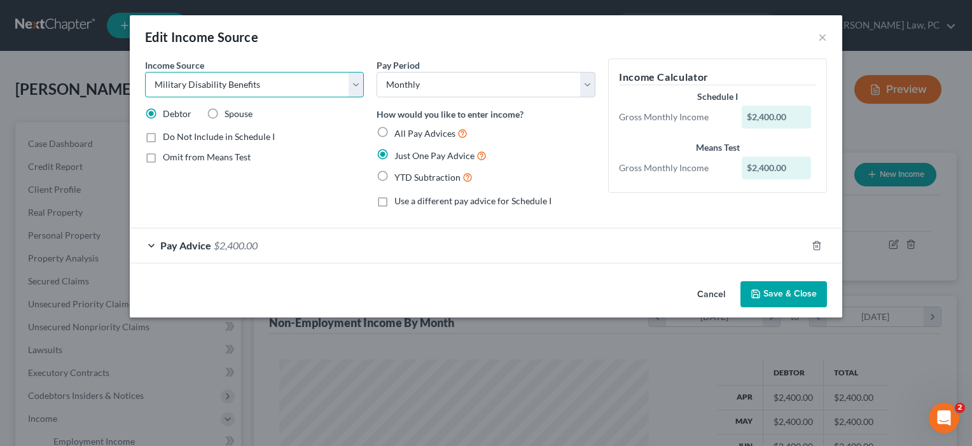
select select "13"
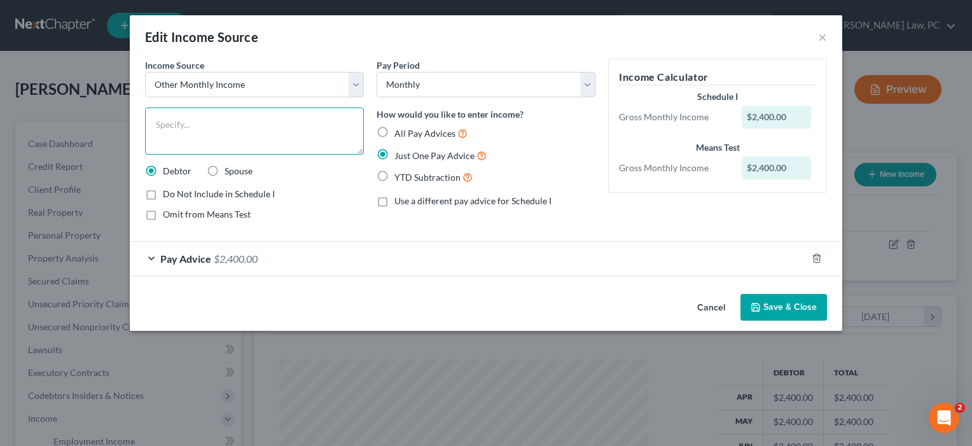
click at [211, 127] on textarea at bounding box center [254, 131] width 219 height 47
type textarea "i"
click at [154, 126] on textarea "Military Disability" at bounding box center [254, 131] width 219 height 47
click at [157, 123] on textarea "Military Disability" at bounding box center [254, 131] width 219 height 47
click at [258, 123] on textarea "NFS Military Disability" at bounding box center [254, 131] width 219 height 47
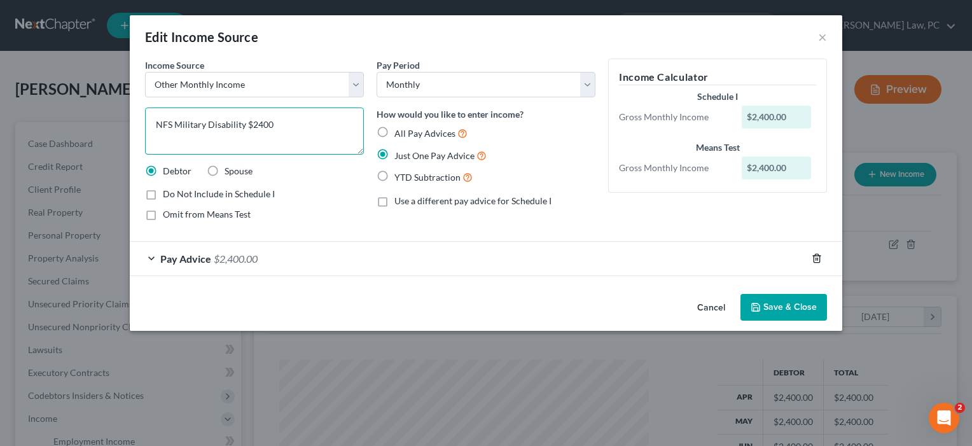
type textarea "NFS Military Disability $2400"
click at [813, 258] on icon "button" at bounding box center [817, 258] width 10 height 10
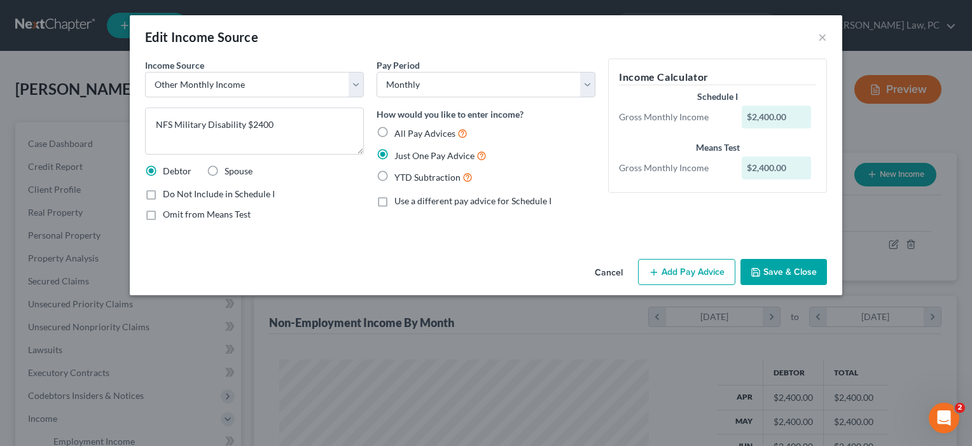
click at [802, 276] on button "Save & Close" at bounding box center [784, 272] width 87 height 27
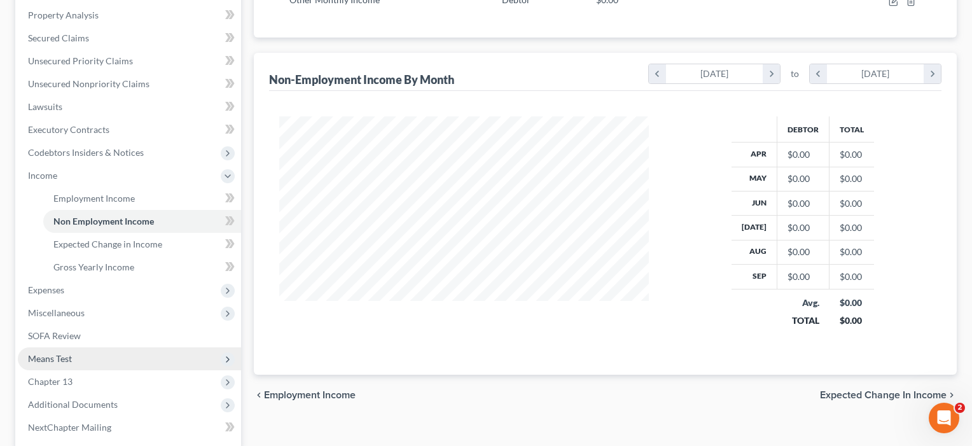
scroll to position [268, 0]
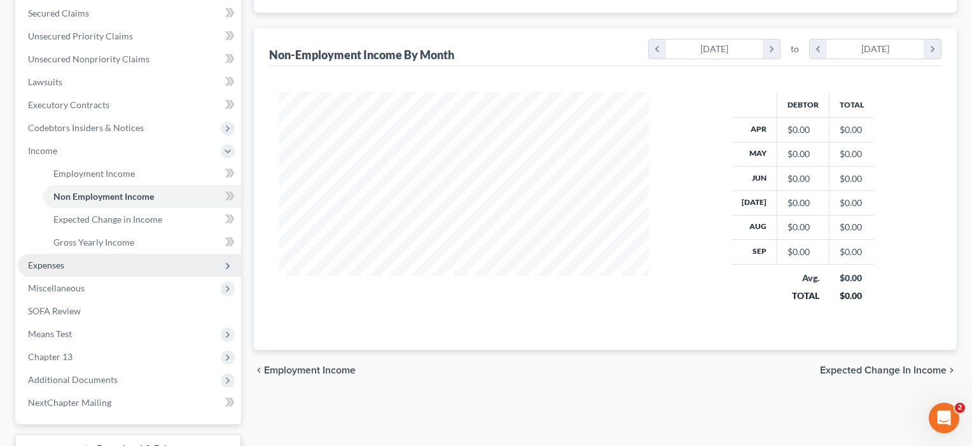
click at [46, 263] on span "Expenses" at bounding box center [46, 265] width 36 height 11
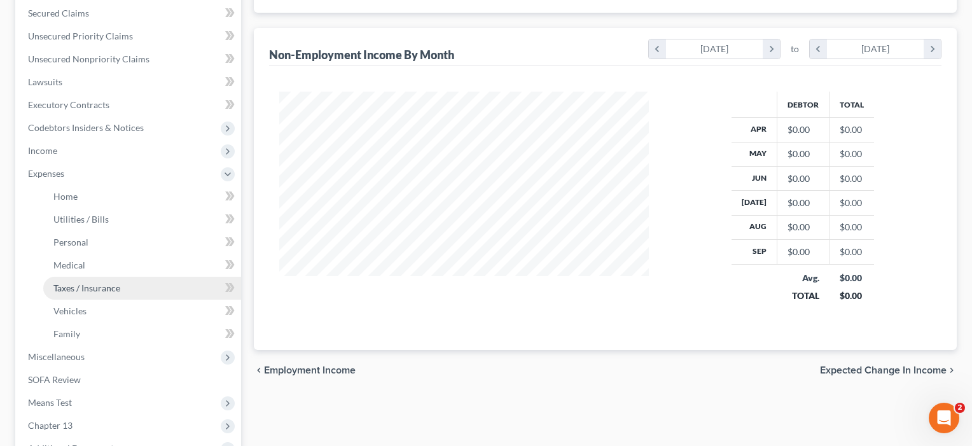
click at [70, 288] on span "Taxes / Insurance" at bounding box center [86, 288] width 67 height 11
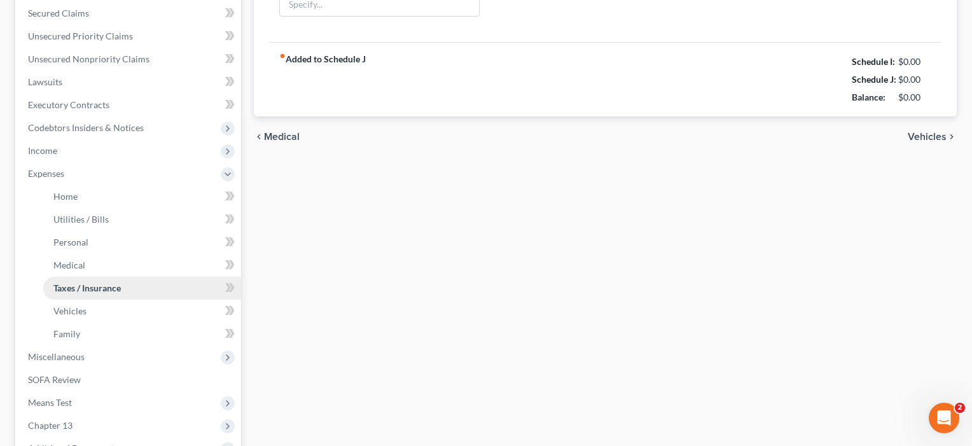
scroll to position [77, 0]
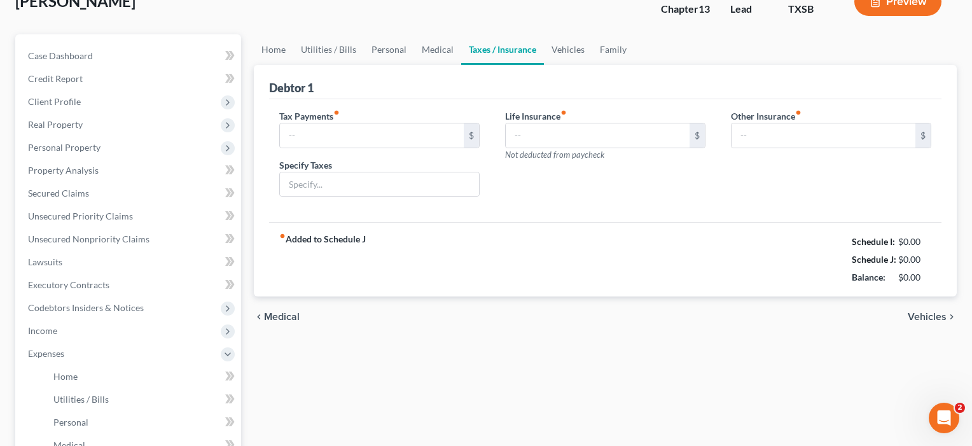
type input "0.00"
type input "95.16"
type input "Burial Insurance"
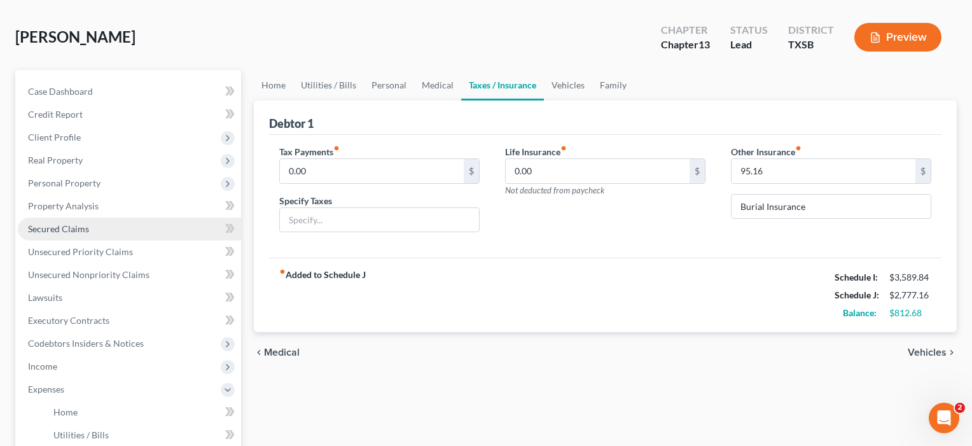
scroll to position [73, 0]
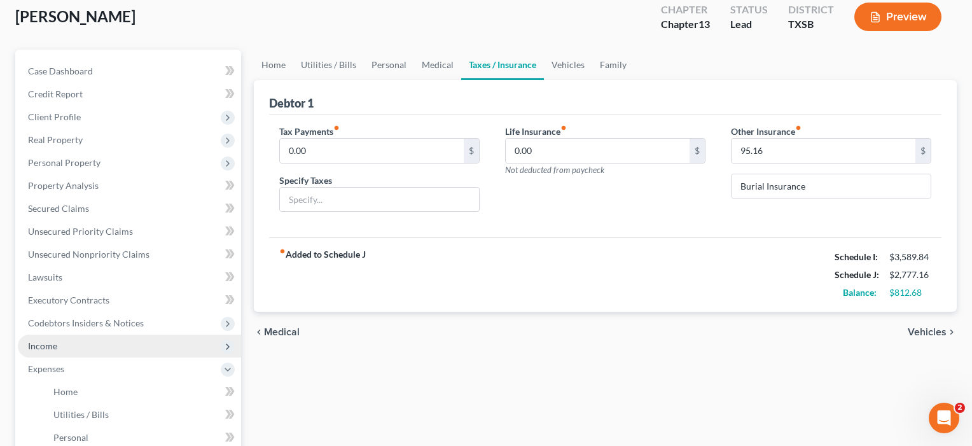
click at [51, 345] on span "Income" at bounding box center [42, 345] width 29 height 11
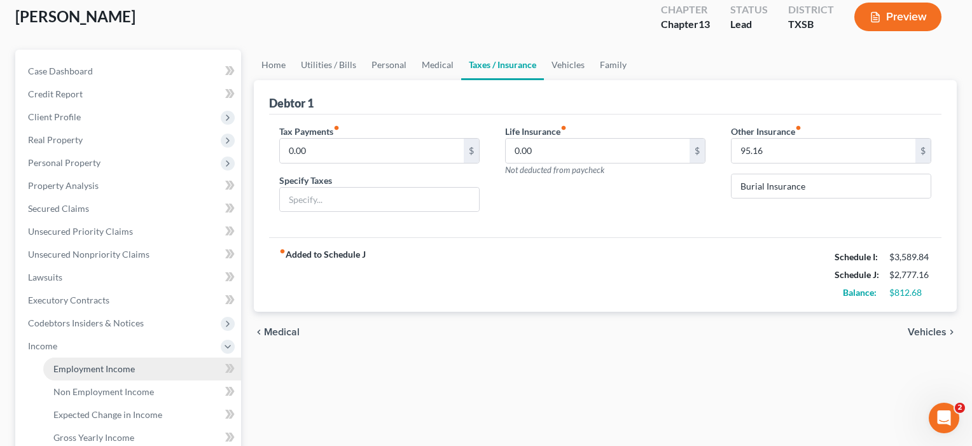
click at [53, 371] on span "Employment Income" at bounding box center [93, 368] width 81 height 11
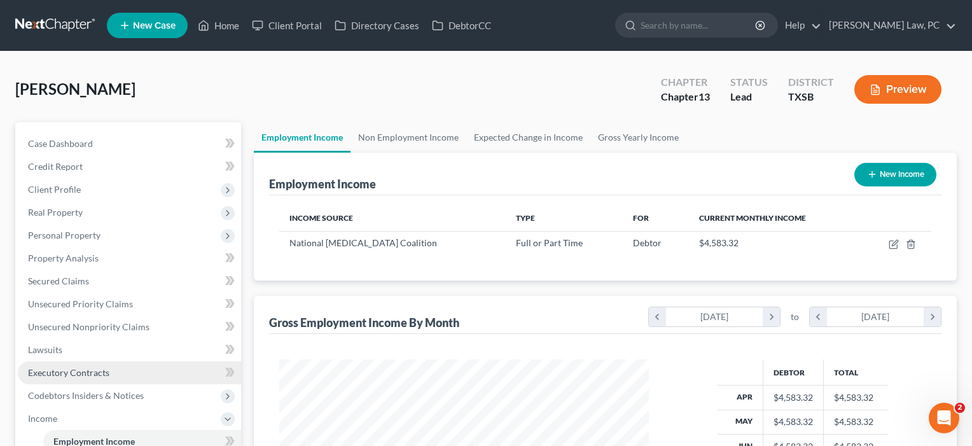
scroll to position [228, 396]
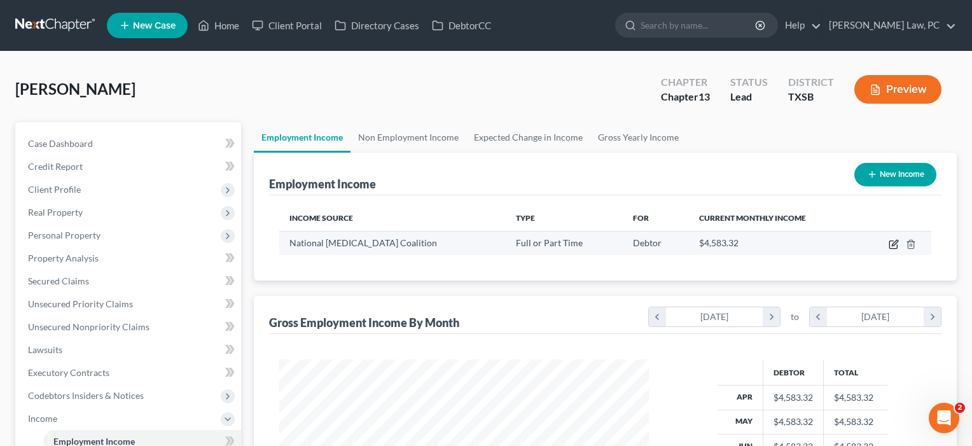
click at [899, 243] on icon "button" at bounding box center [894, 244] width 10 height 10
select select "0"
select select "2"
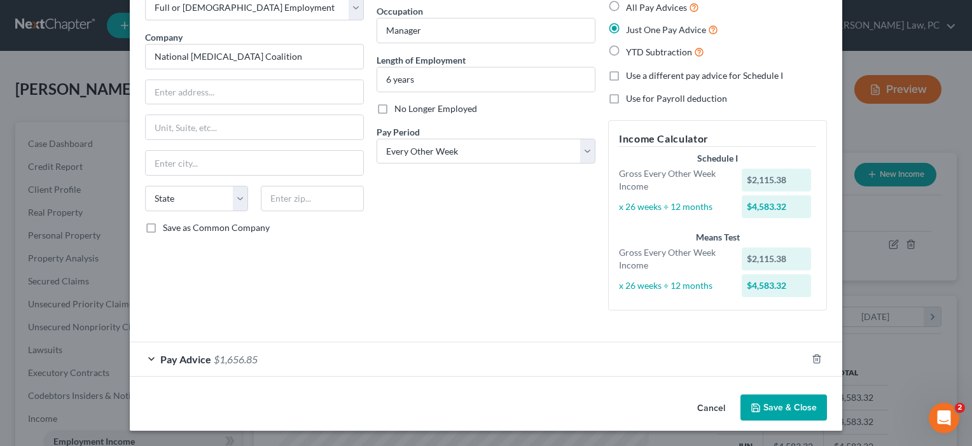
scroll to position [76, 0]
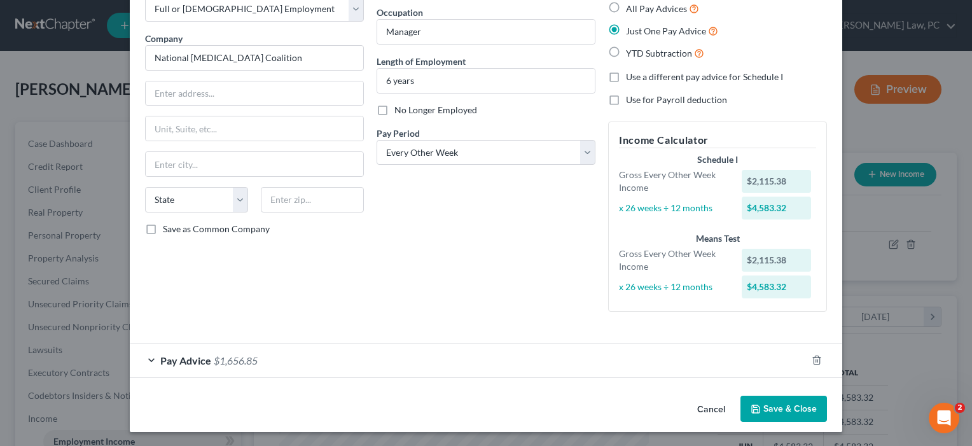
click at [783, 407] on button "Save & Close" at bounding box center [784, 409] width 87 height 27
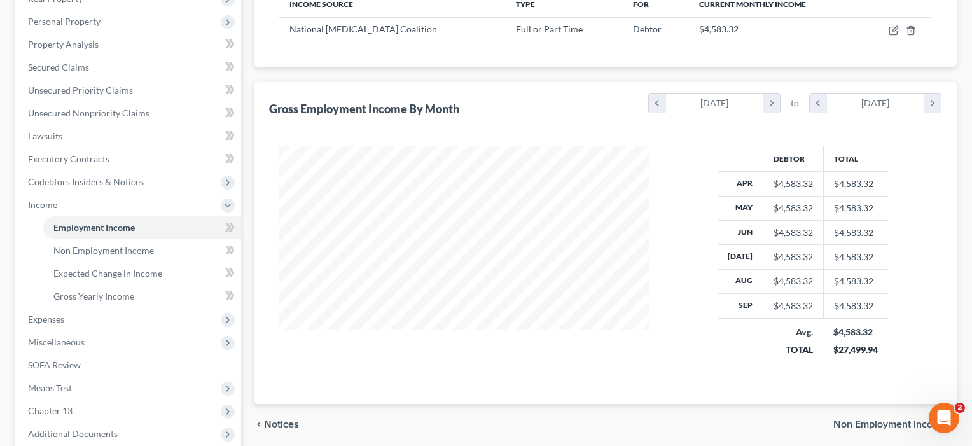
scroll to position [261, 0]
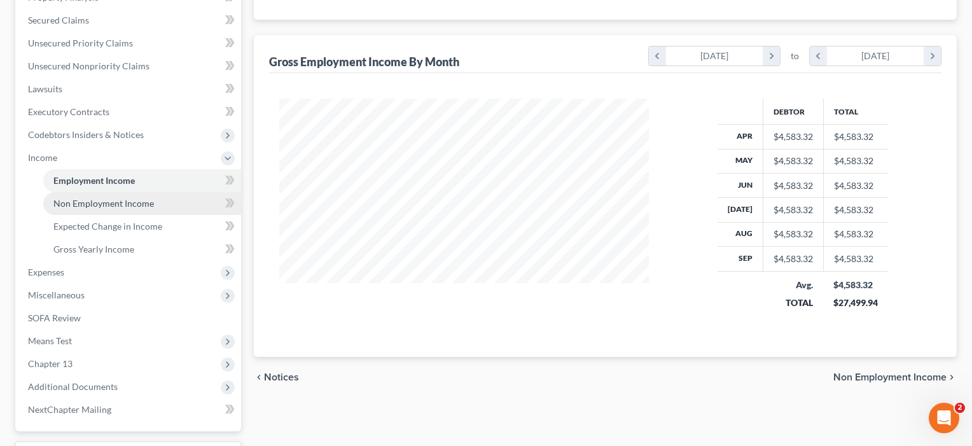
click at [100, 200] on span "Non Employment Income" at bounding box center [103, 203] width 101 height 11
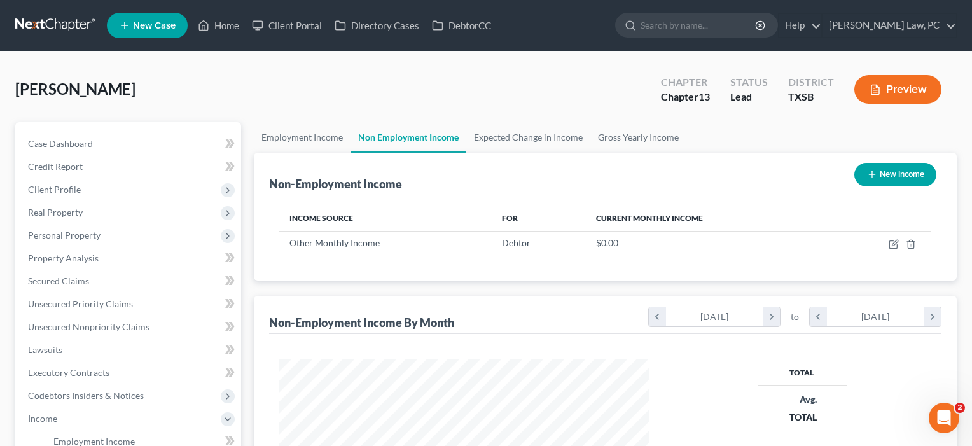
scroll to position [228, 396]
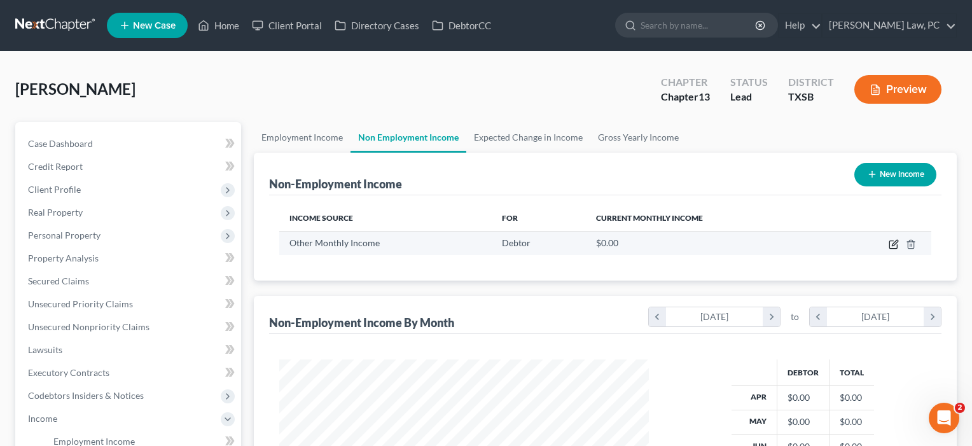
click at [893, 244] on icon "button" at bounding box center [894, 244] width 10 height 10
select select "13"
select select "0"
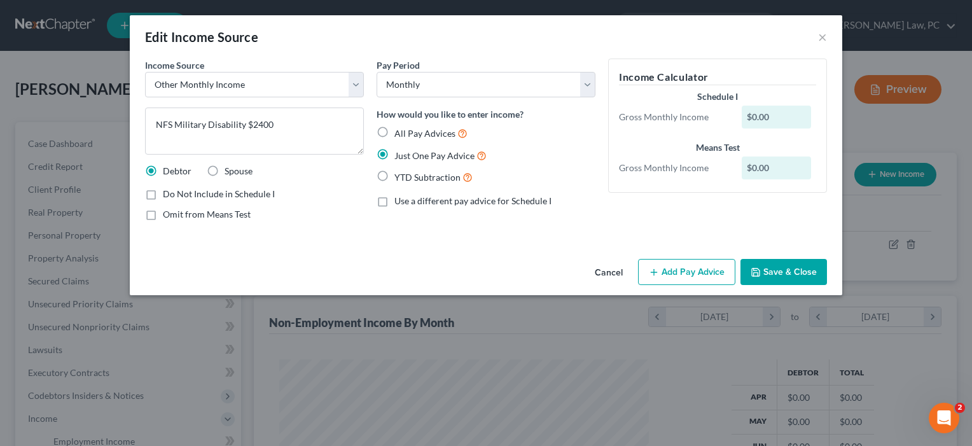
click at [796, 274] on button "Save & Close" at bounding box center [784, 272] width 87 height 27
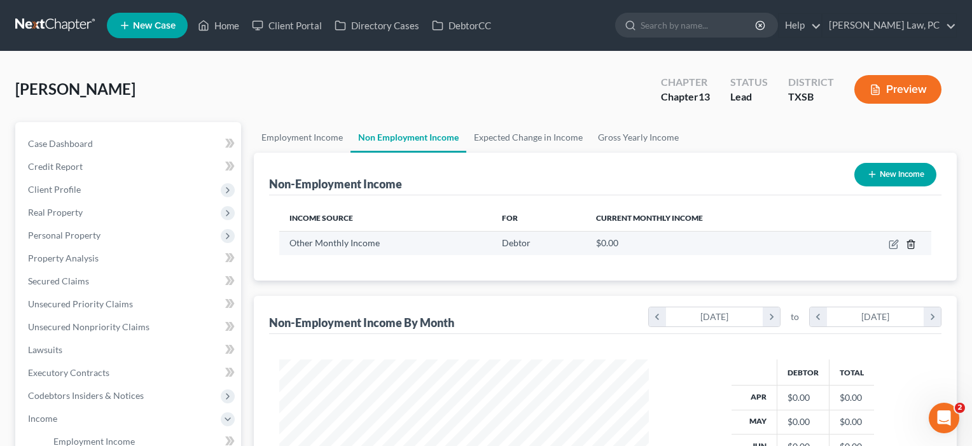
click at [914, 244] on icon "button" at bounding box center [911, 244] width 10 height 10
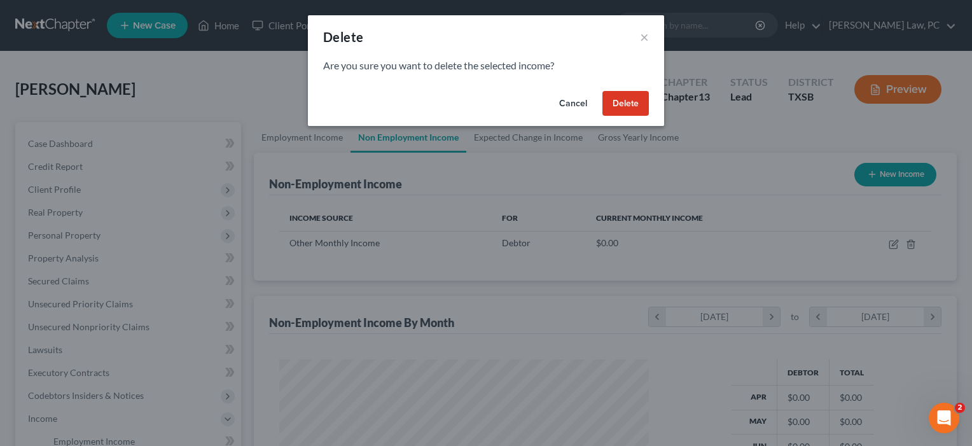
click at [624, 99] on button "Delete" at bounding box center [626, 103] width 46 height 25
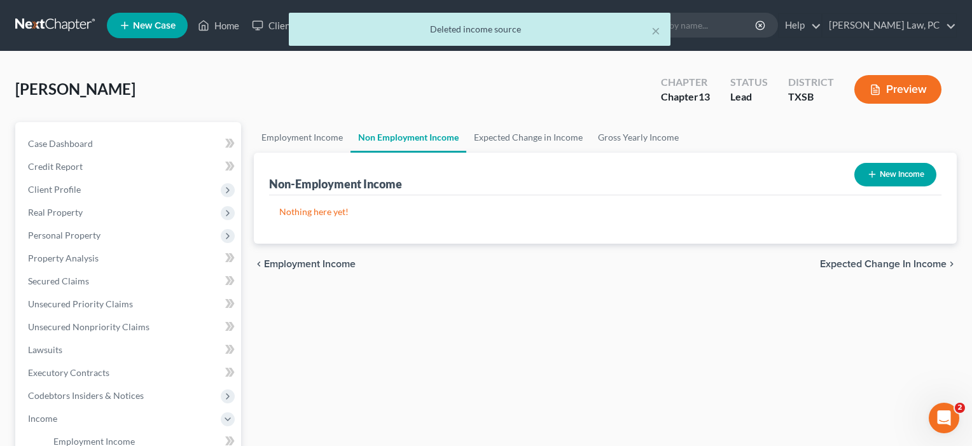
click at [893, 176] on button "New Income" at bounding box center [896, 175] width 82 height 24
select select "0"
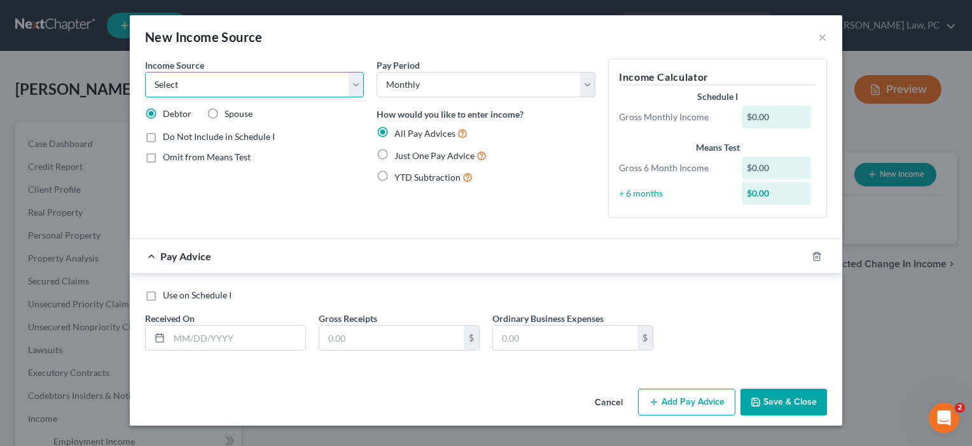
select select "12"
click at [435, 153] on span "Just One Pay Advice" at bounding box center [434, 155] width 80 height 11
click at [408, 153] on input "Just One Pay Advice" at bounding box center [404, 152] width 8 height 8
radio input "true"
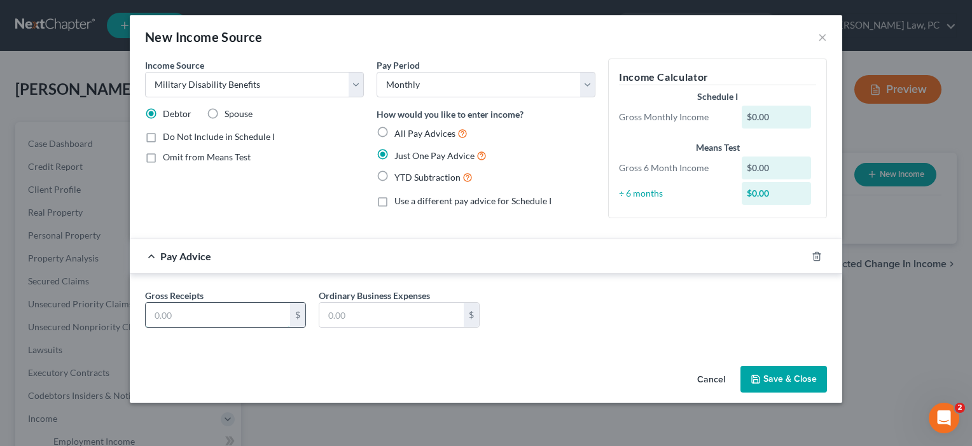
click at [256, 314] on input "text" at bounding box center [218, 315] width 144 height 24
type input "2,400"
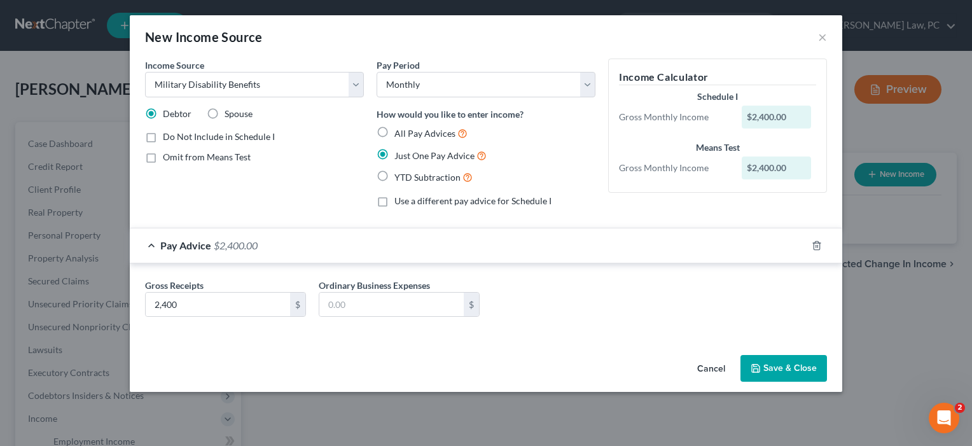
click at [163, 158] on label "Omit from Means Test" at bounding box center [207, 157] width 88 height 13
click at [168, 158] on input "Omit from Means Test" at bounding box center [172, 155] width 8 height 8
checkbox input "true"
click at [802, 368] on button "Save & Close" at bounding box center [784, 368] width 87 height 27
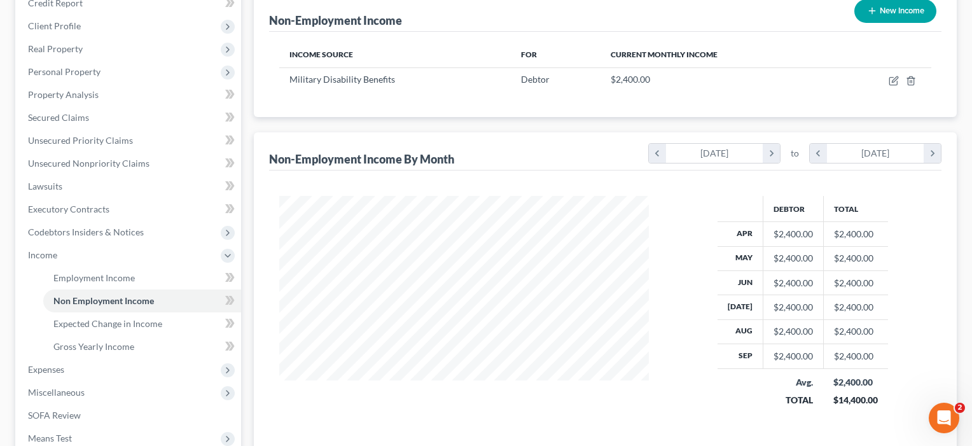
scroll to position [231, 0]
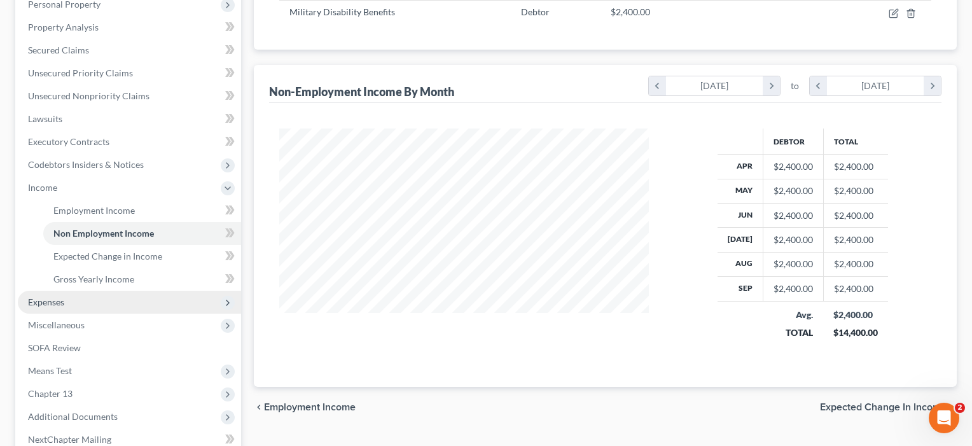
click at [43, 309] on span "Expenses" at bounding box center [129, 302] width 223 height 23
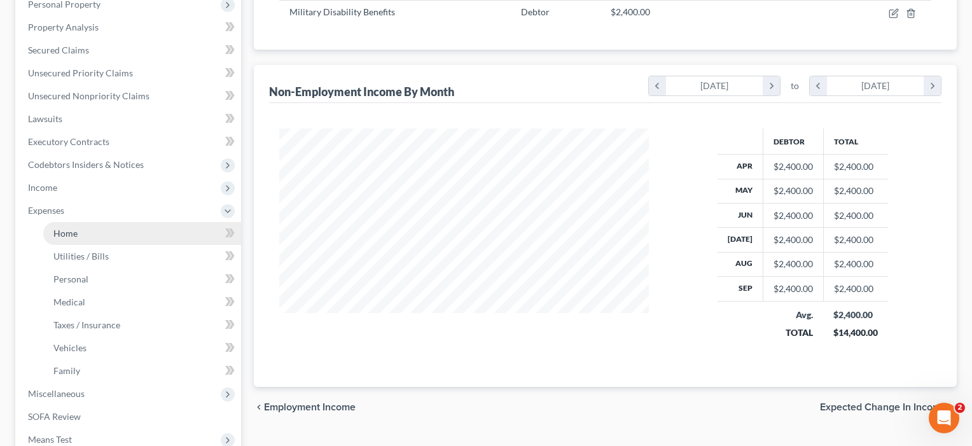
click at [68, 236] on span "Home" at bounding box center [65, 233] width 24 height 11
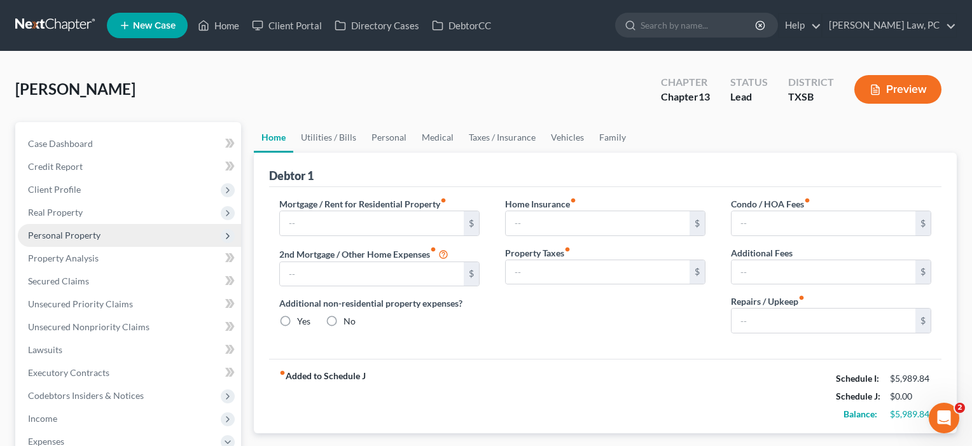
type input "0.00"
radio input "true"
type input "0.00"
type input "26.00"
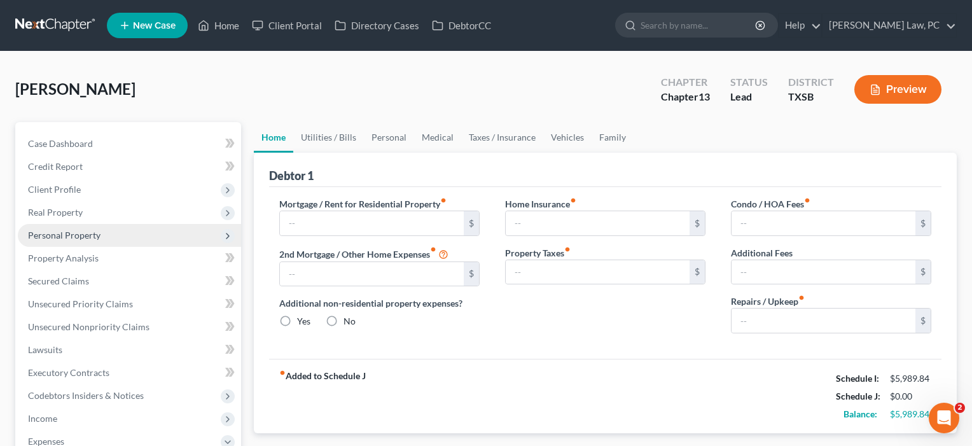
type input "0.00"
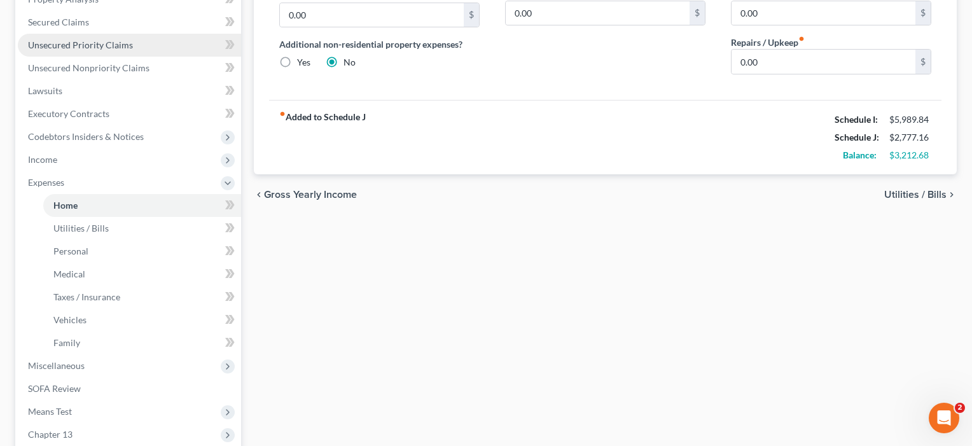
scroll to position [260, 0]
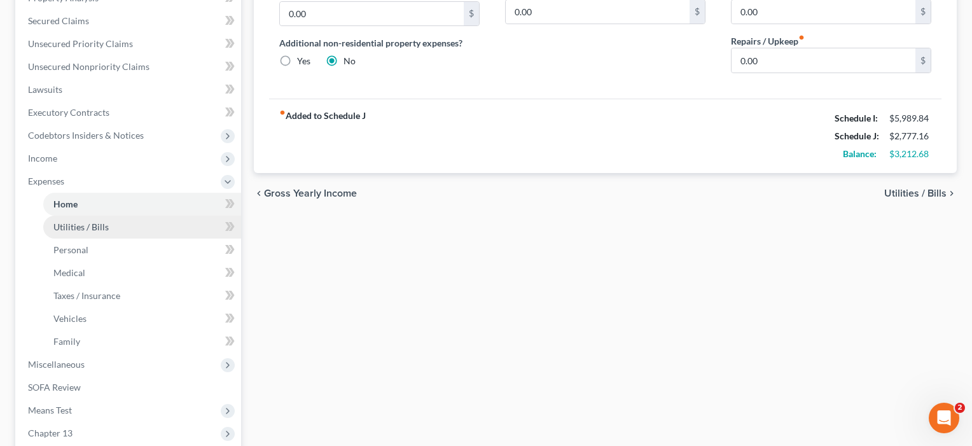
click at [65, 229] on span "Utilities / Bills" at bounding box center [80, 226] width 55 height 11
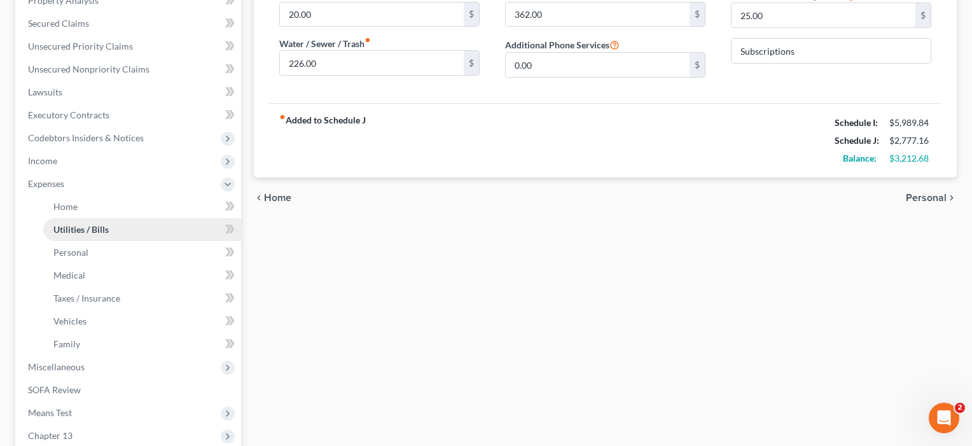
scroll to position [266, 0]
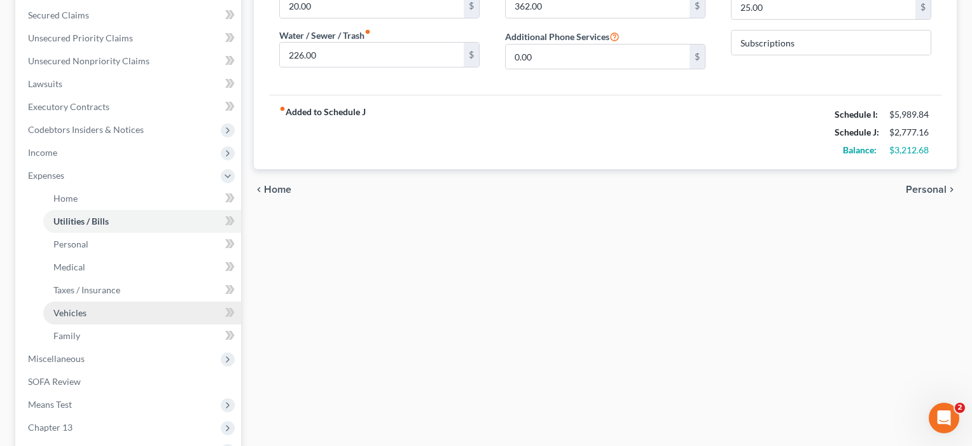
click at [67, 312] on span "Vehicles" at bounding box center [69, 312] width 33 height 11
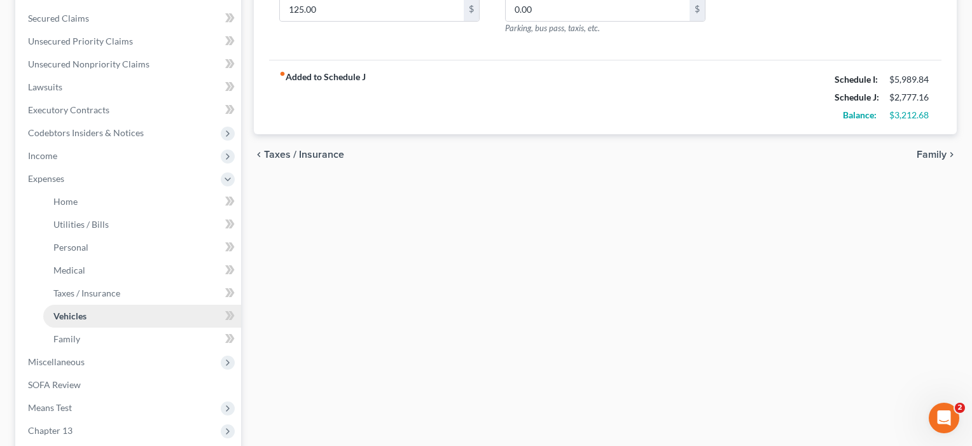
scroll to position [269, 0]
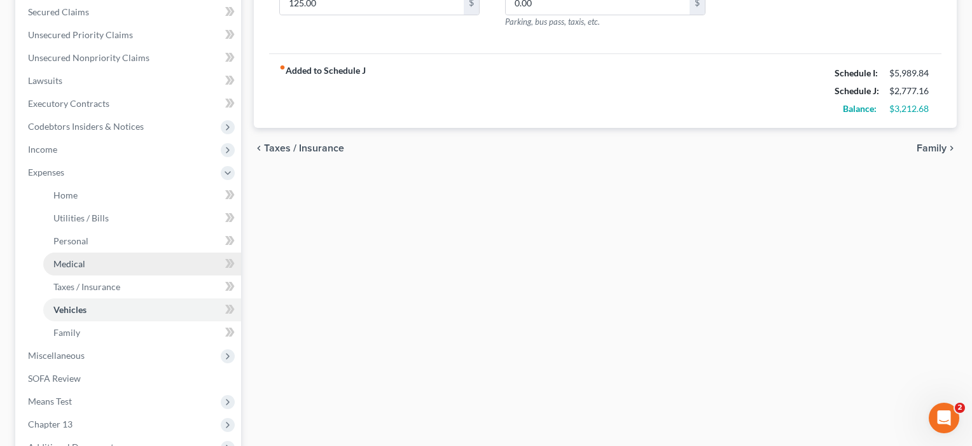
click at [80, 266] on span "Medical" at bounding box center [69, 263] width 32 height 11
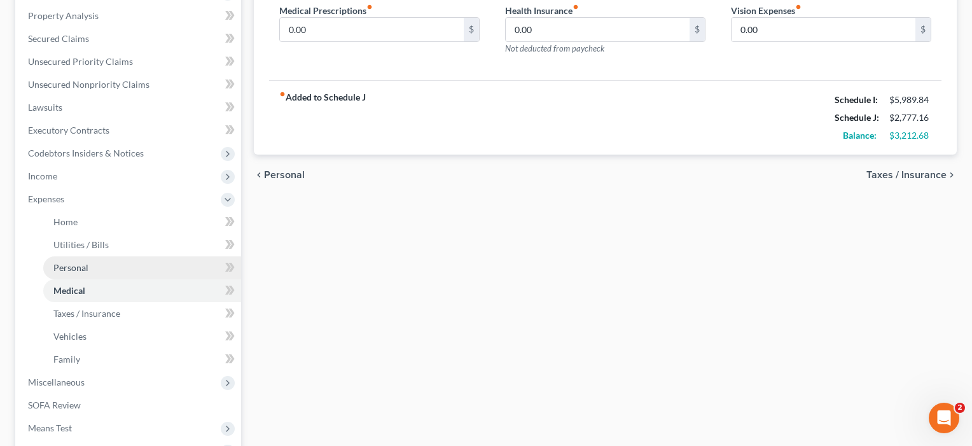
click at [57, 271] on span "Personal" at bounding box center [70, 267] width 35 height 11
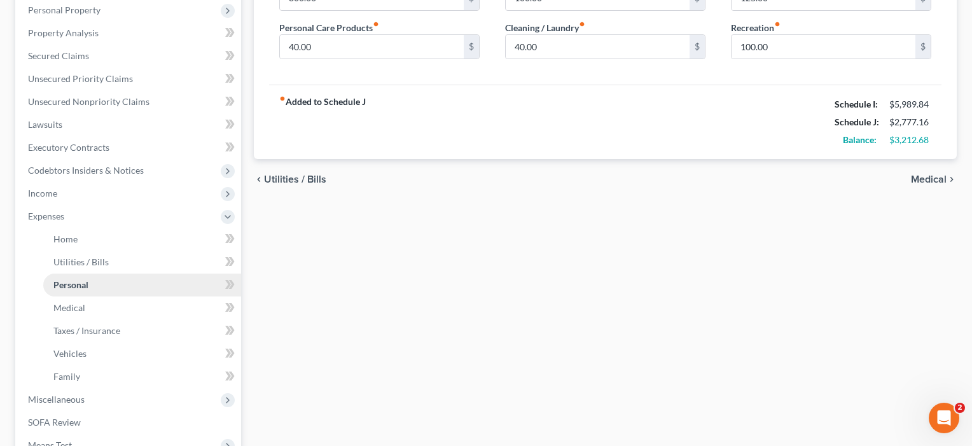
scroll to position [247, 0]
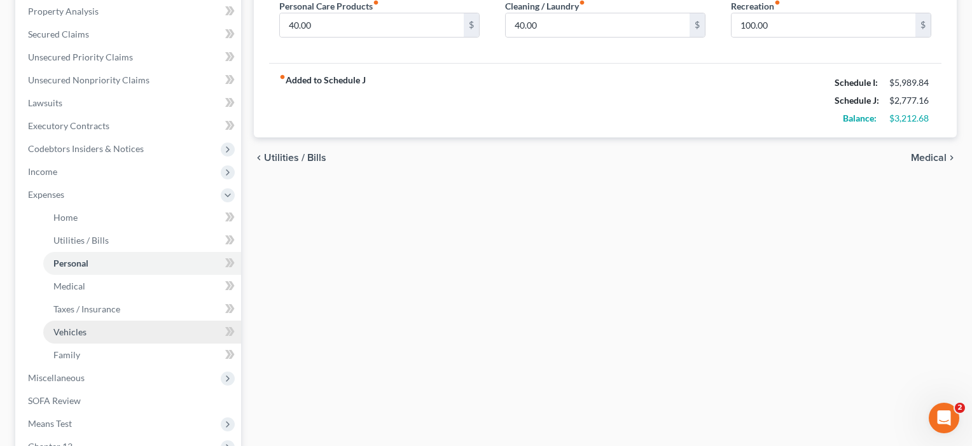
click at [74, 330] on span "Vehicles" at bounding box center [69, 331] width 33 height 11
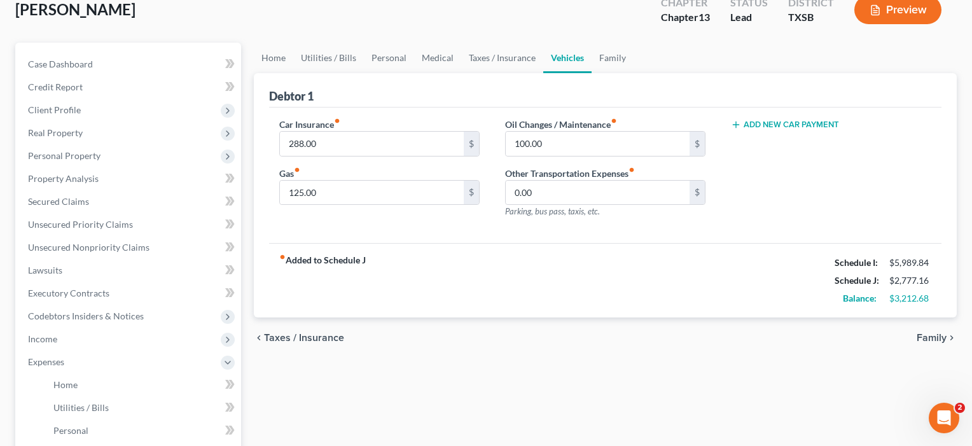
scroll to position [68, 0]
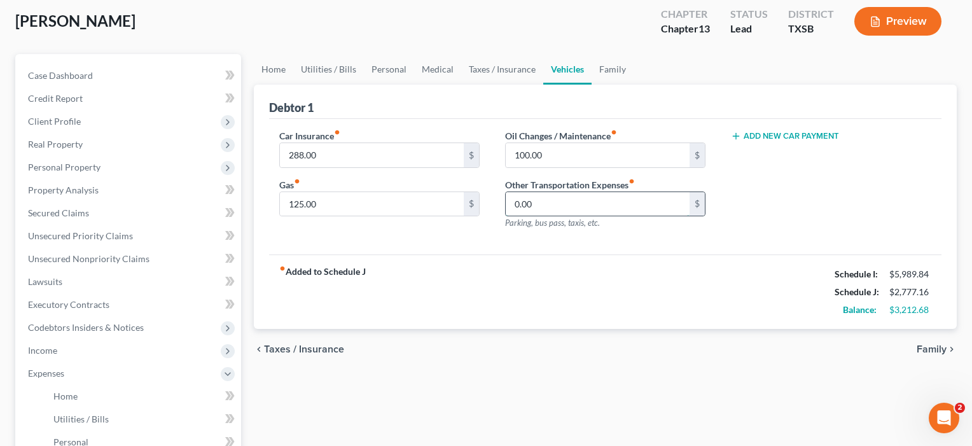
click at [539, 202] on input "0.00" at bounding box center [598, 204] width 184 height 24
drag, startPoint x: 555, startPoint y: 203, endPoint x: 483, endPoint y: 200, distance: 72.6
click at [483, 200] on div "Car Insurance fiber_manual_record 288.00 $ Gas fiber_manual_record 125.00 $ Oil…" at bounding box center [606, 184] width 678 height 111
click at [533, 227] on span "Parking, bus pass, taxis, etc." at bounding box center [552, 223] width 95 height 10
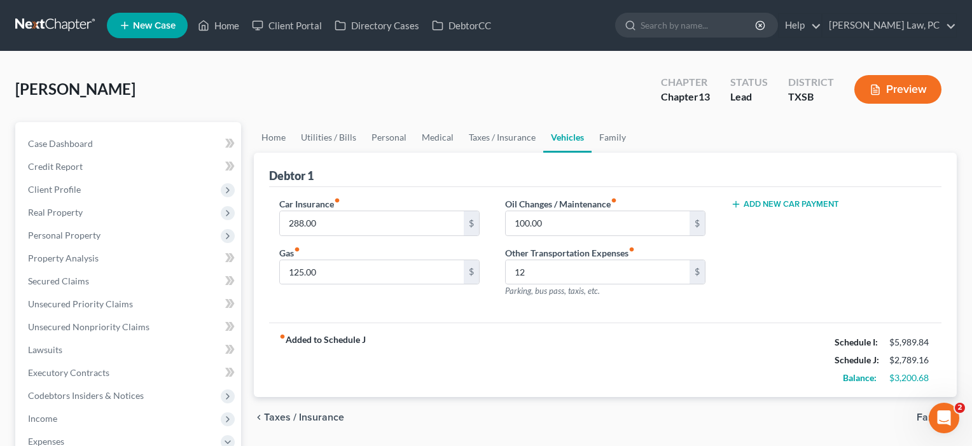
scroll to position [0, 0]
click at [227, 27] on link "Home" at bounding box center [219, 25] width 54 height 23
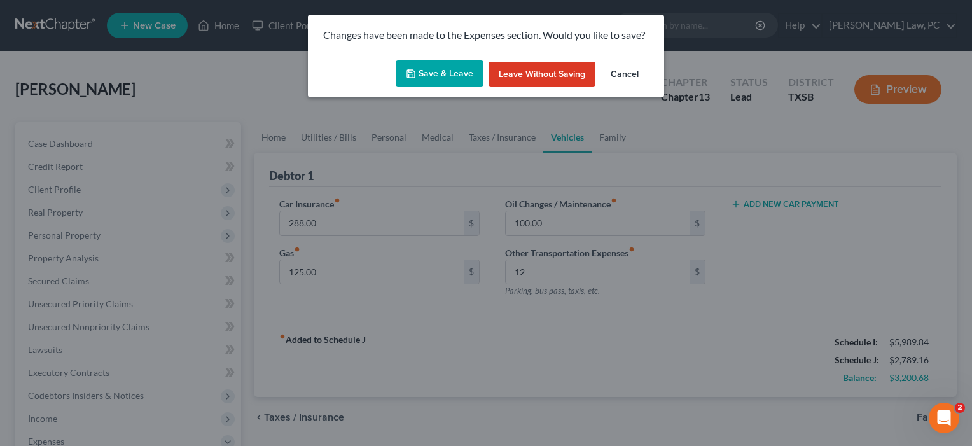
click at [449, 76] on button "Save & Leave" at bounding box center [440, 73] width 88 height 27
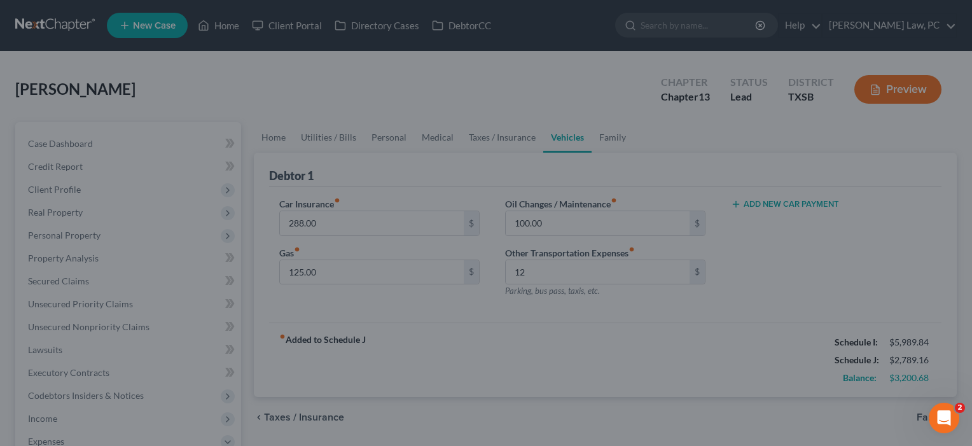
type input "12.00"
